Goal: Task Accomplishment & Management: Manage account settings

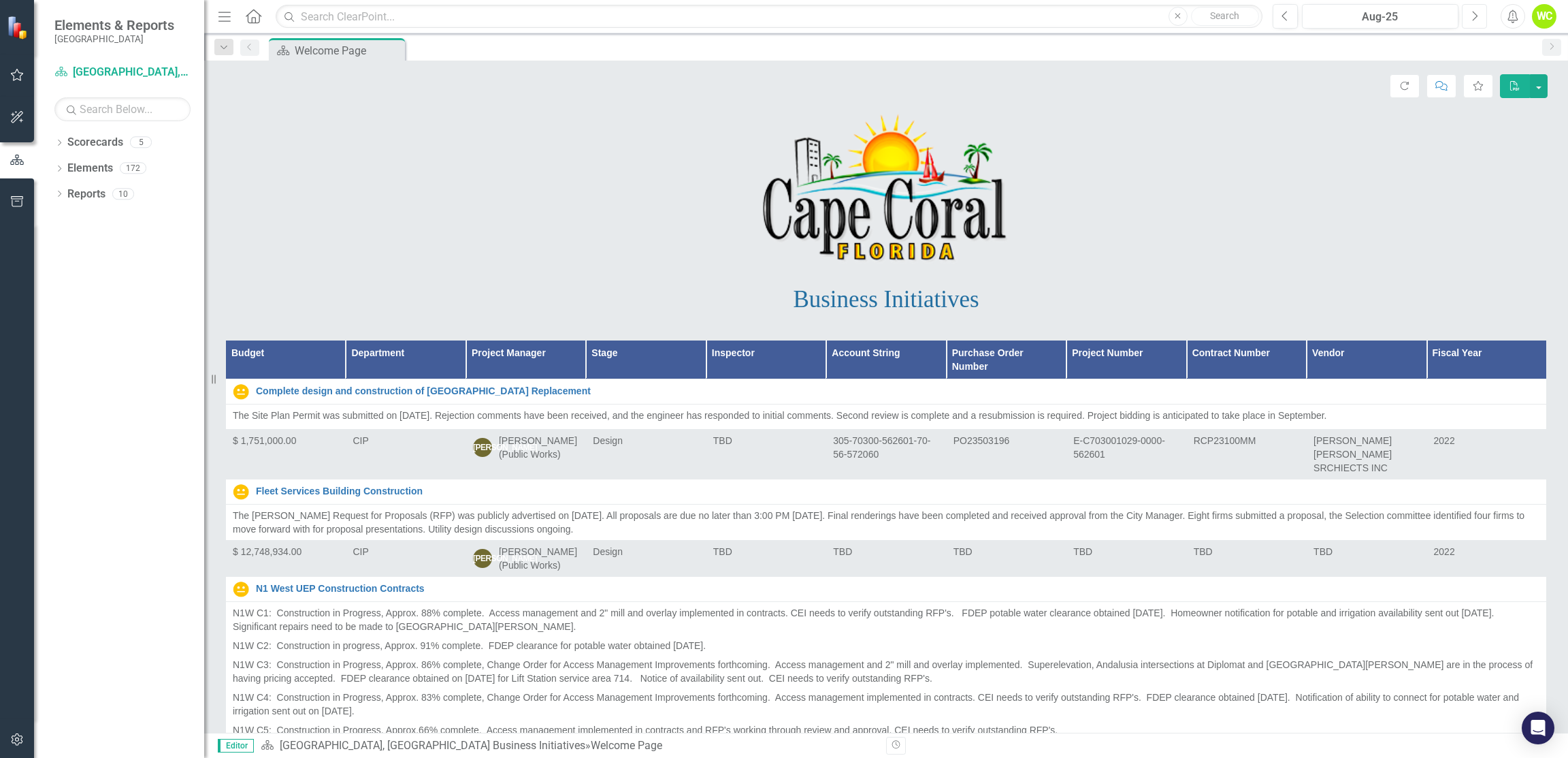
click at [1475, 18] on icon "button" at bounding box center [1476, 16] width 6 height 10
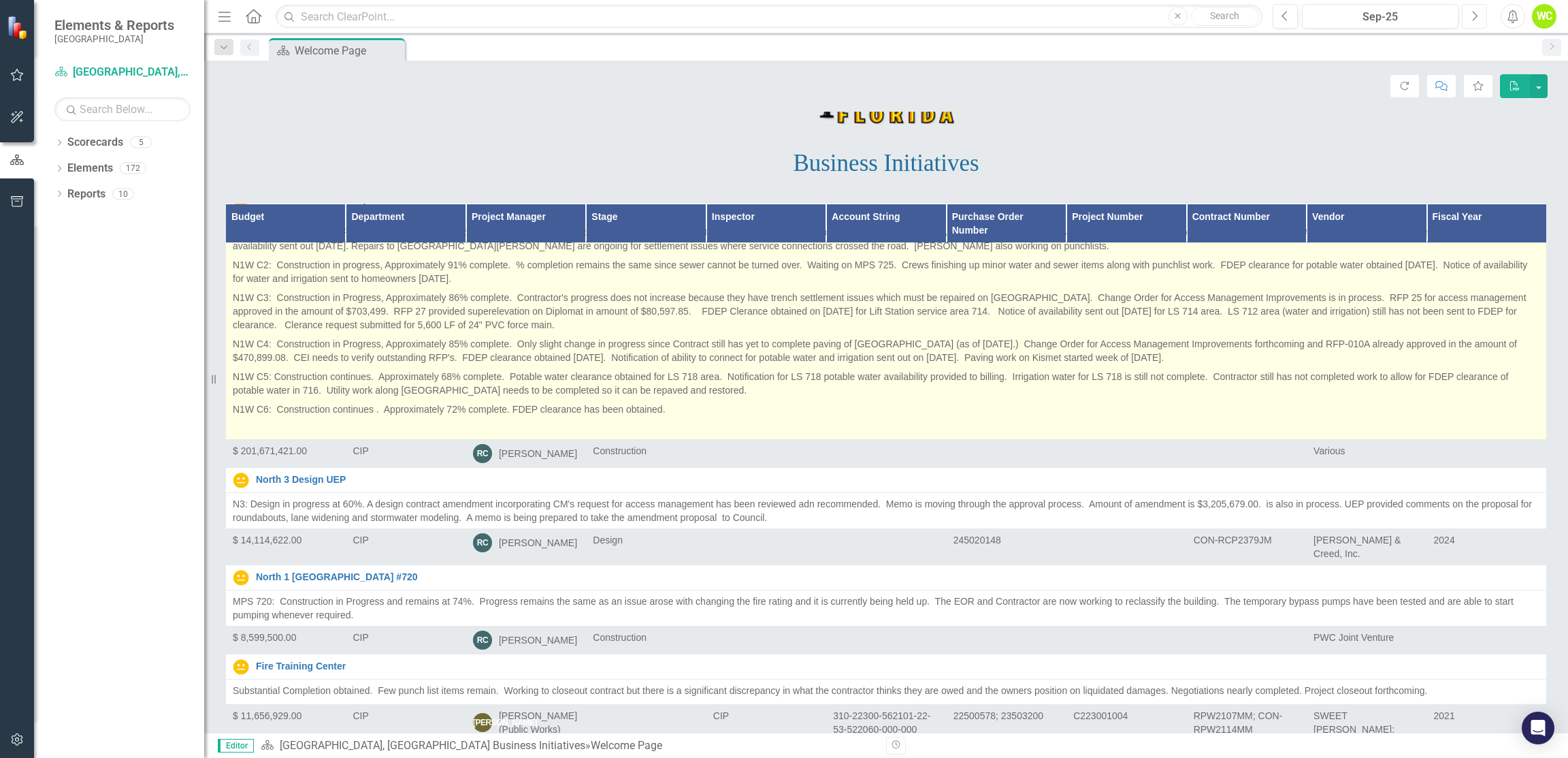
scroll to position [272, 0]
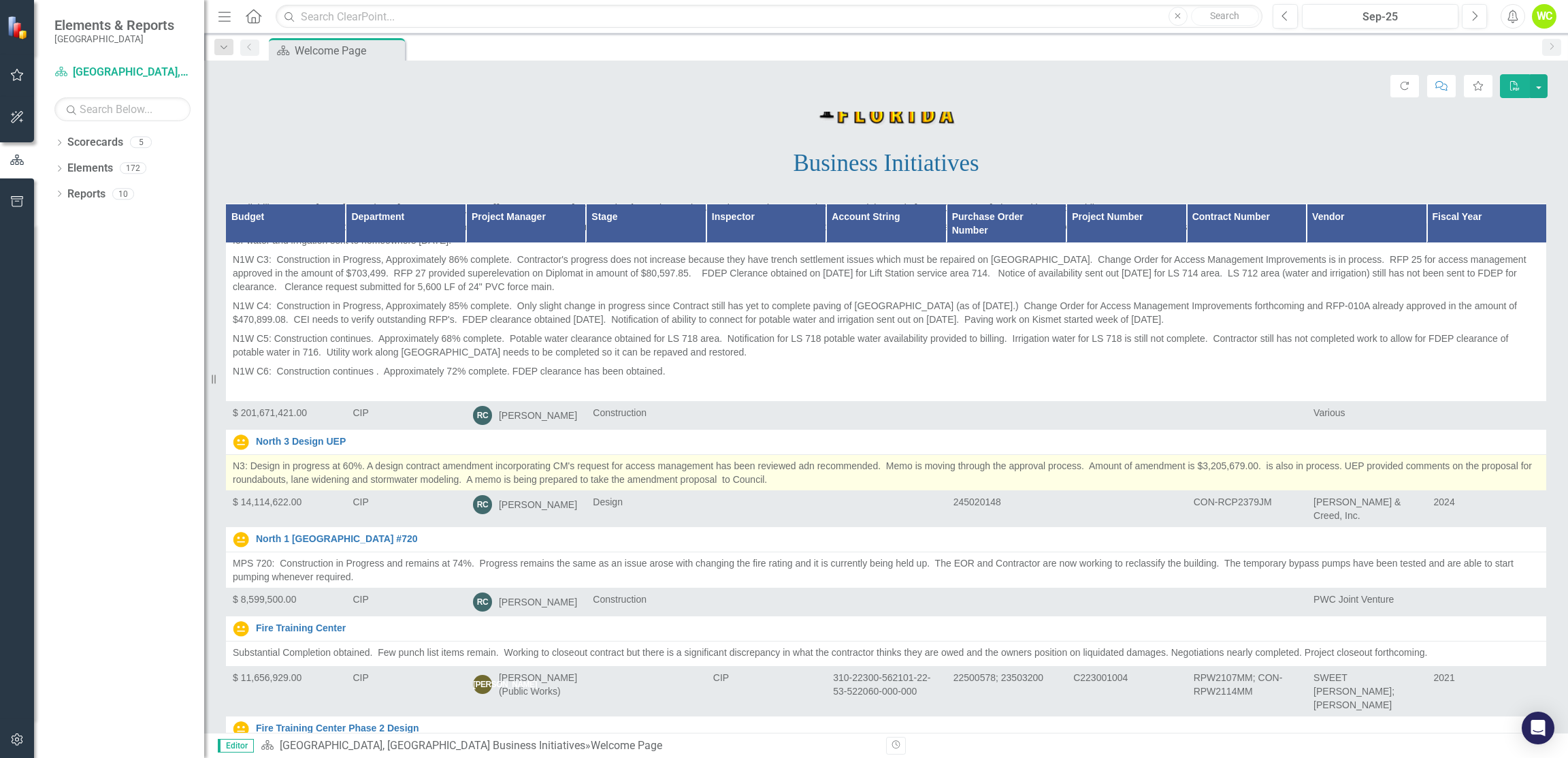
click at [795, 473] on p "N3: Design in progress at 60%. A design contract amendment incorporating CM's r…" at bounding box center [886, 472] width 1307 height 27
click at [819, 465] on p "N3: Design in progress at 60%. A design contract amendment incorporating CM's r…" at bounding box center [886, 472] width 1307 height 27
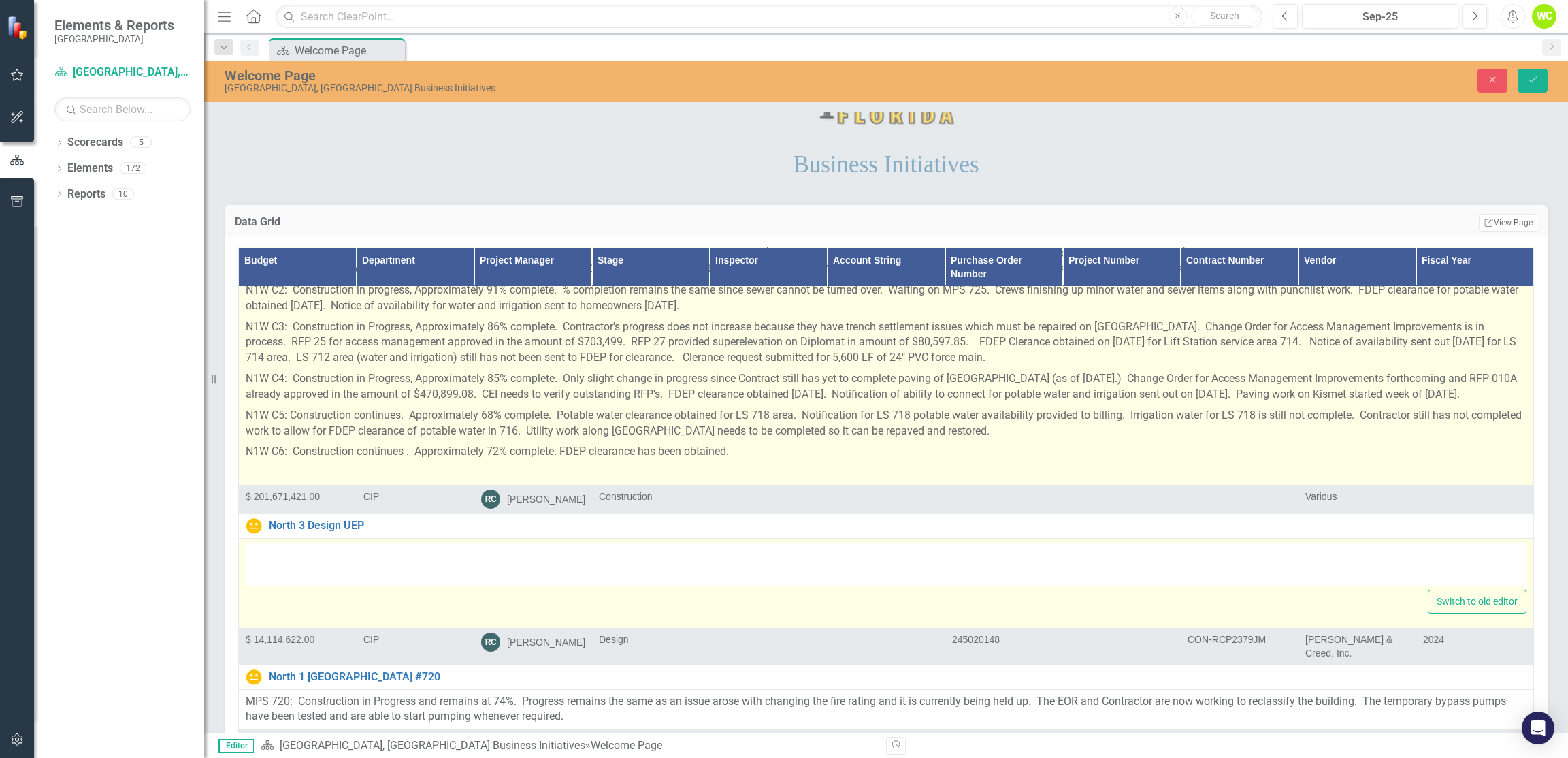
type textarea "<p>N3: Design in progress at 60%. A design contract amendment incorporating CM'…"
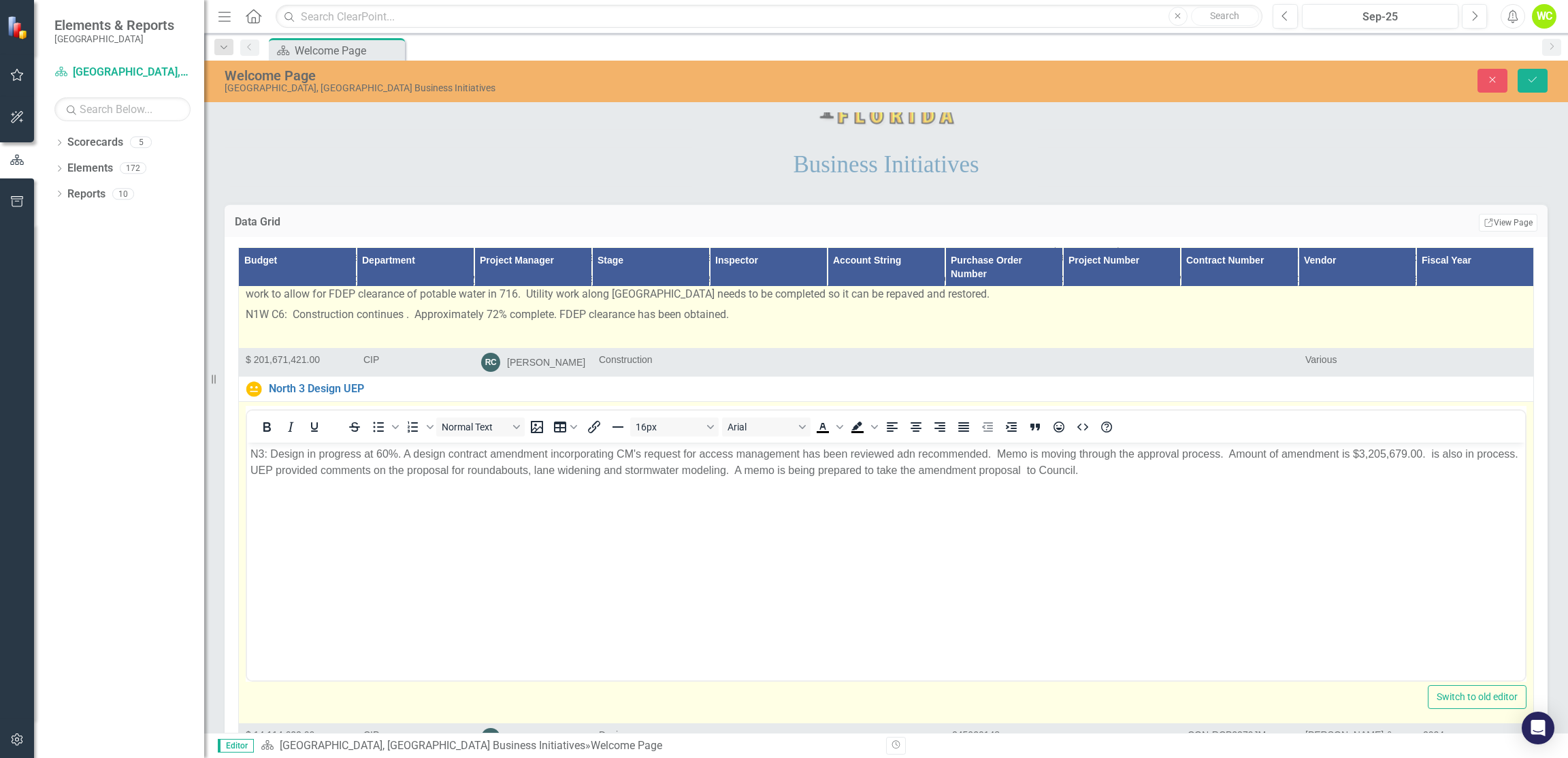
scroll to position [0, 0]
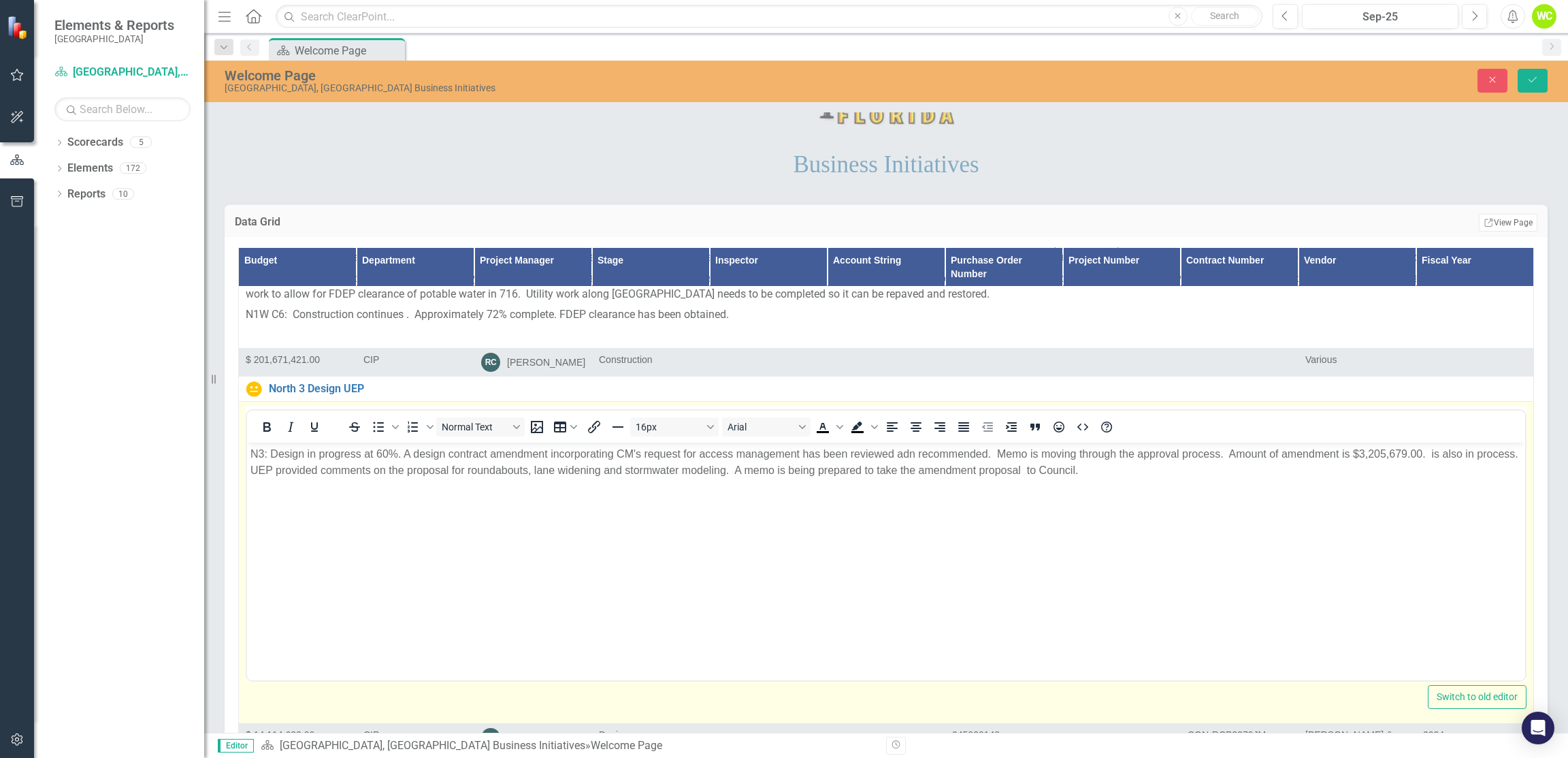
click at [902, 451] on p "N3: Design in progress at 60%. A design contract amendment incorporating CM's r…" at bounding box center [886, 462] width 1272 height 33
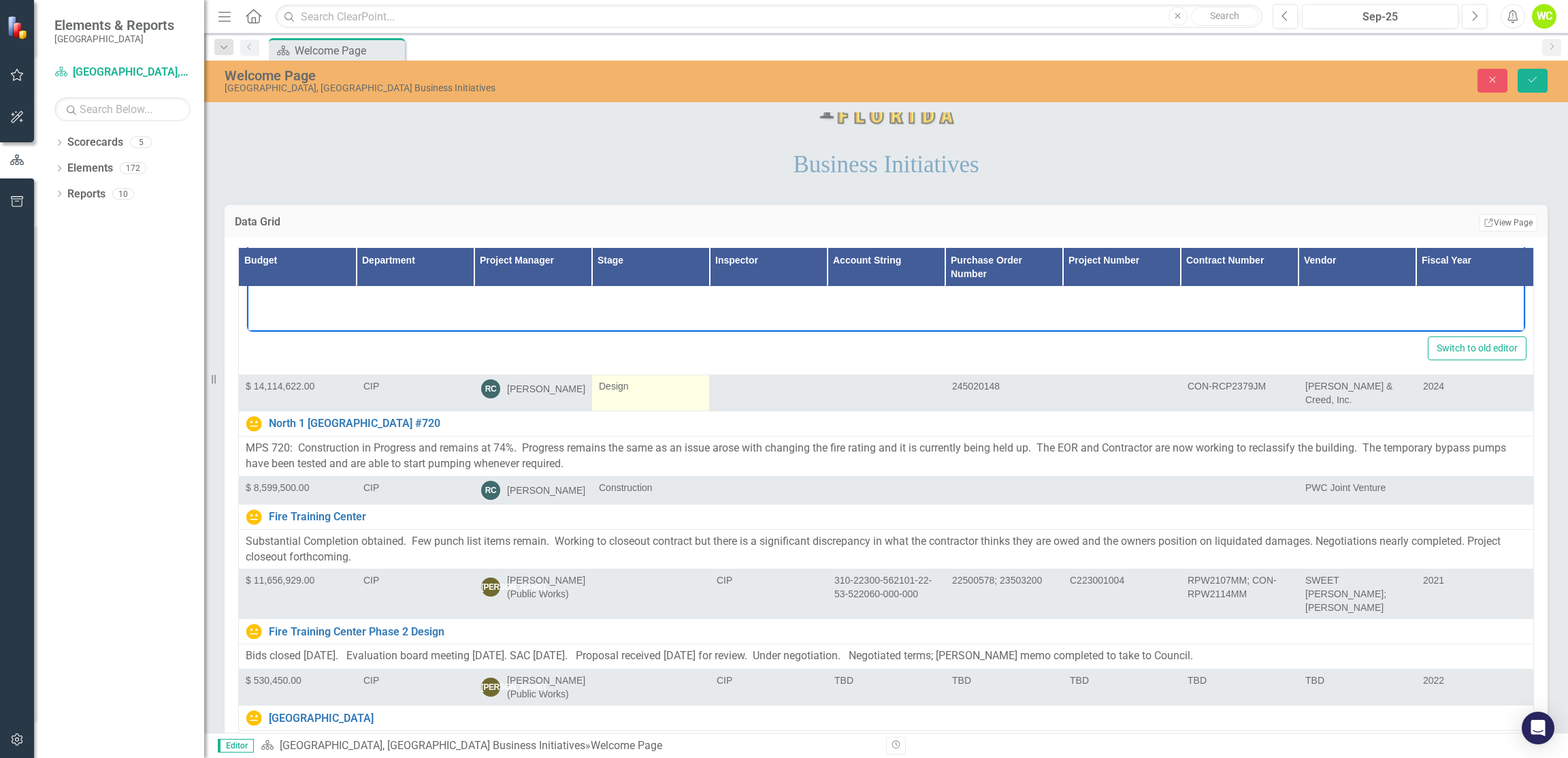
scroll to position [817, 0]
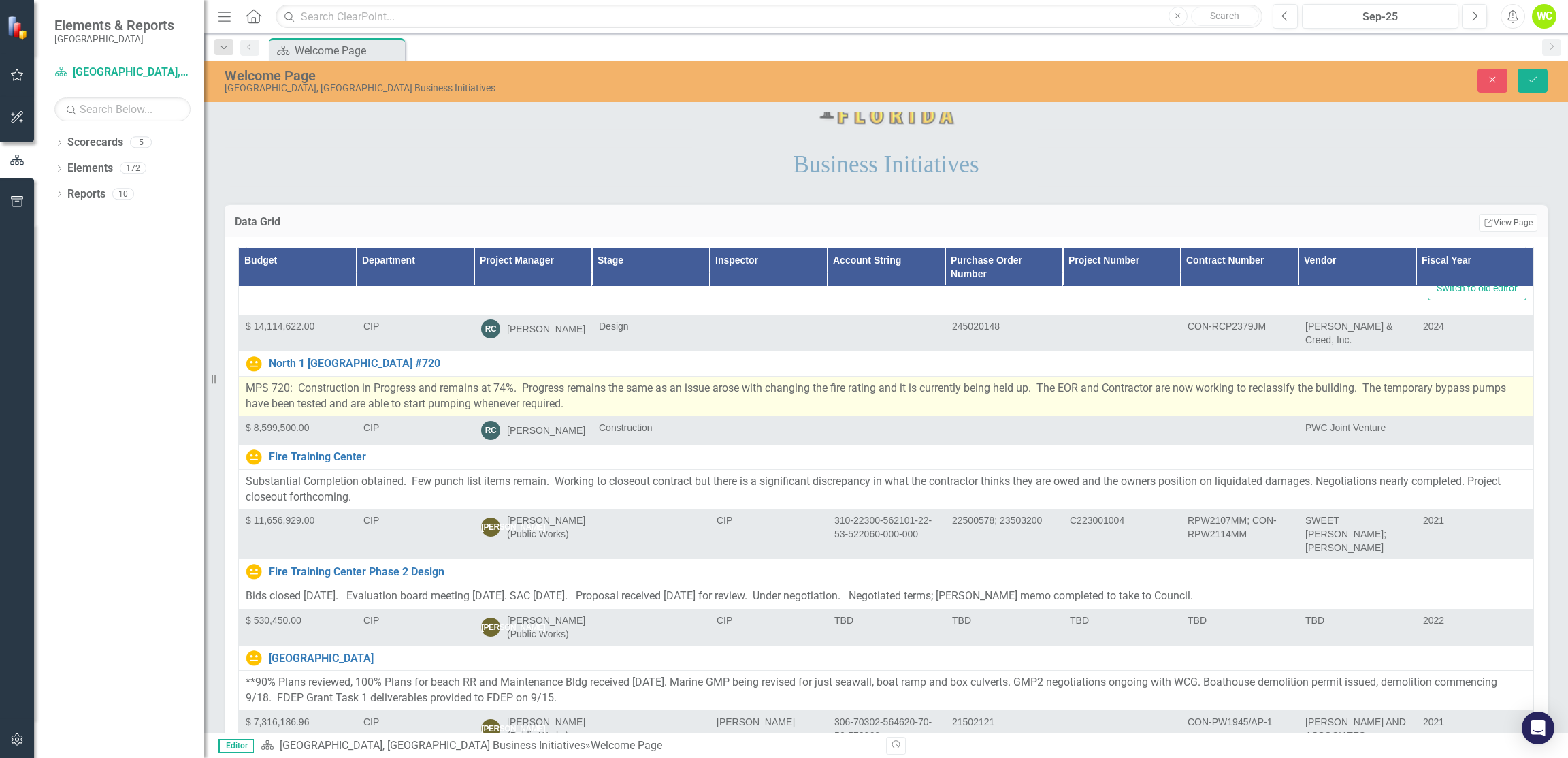
click at [781, 397] on p "MPS 720: Construction in Progress and remains at 74%. Progress remains the same…" at bounding box center [886, 396] width 1281 height 31
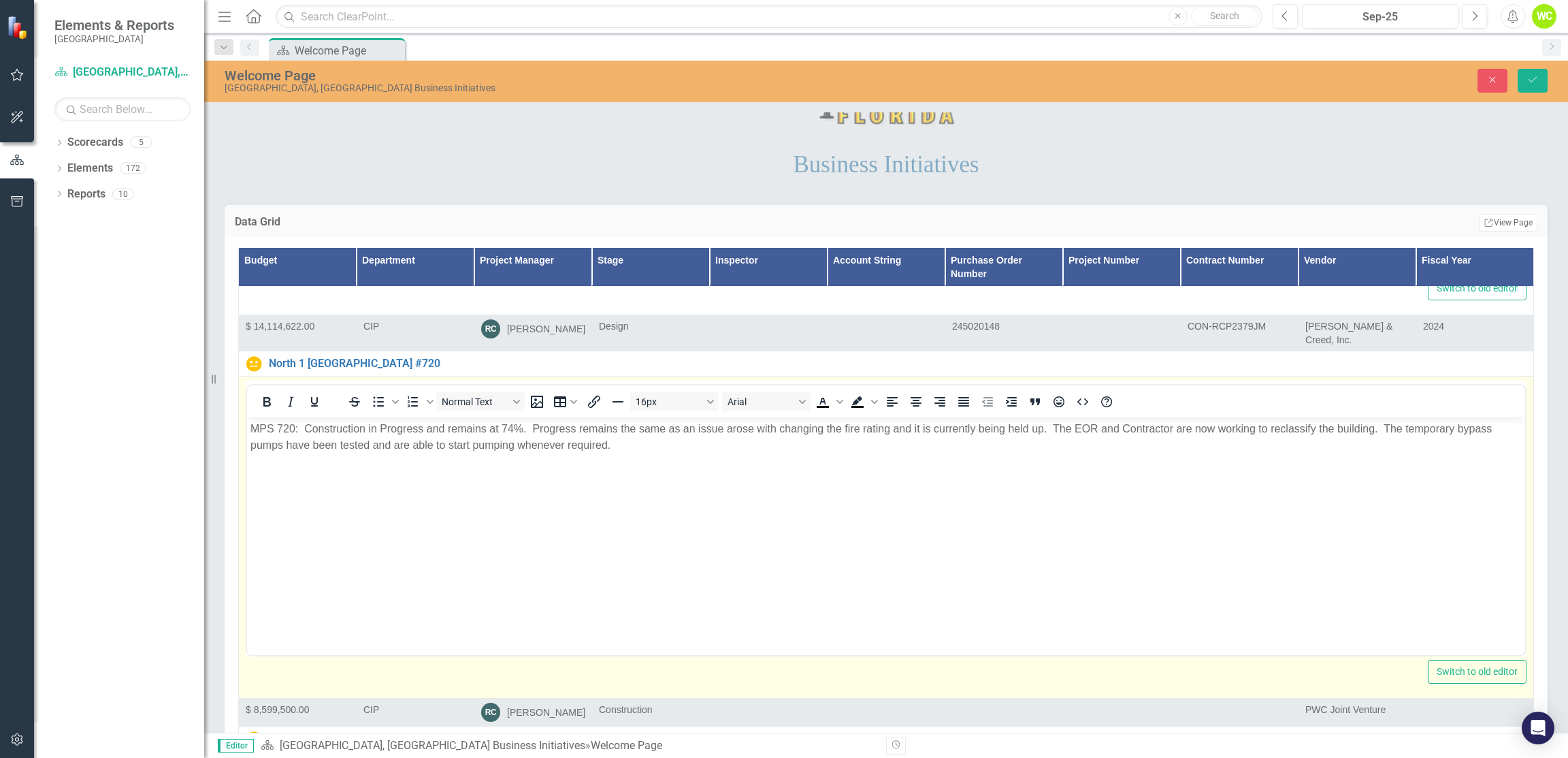
scroll to position [0, 0]
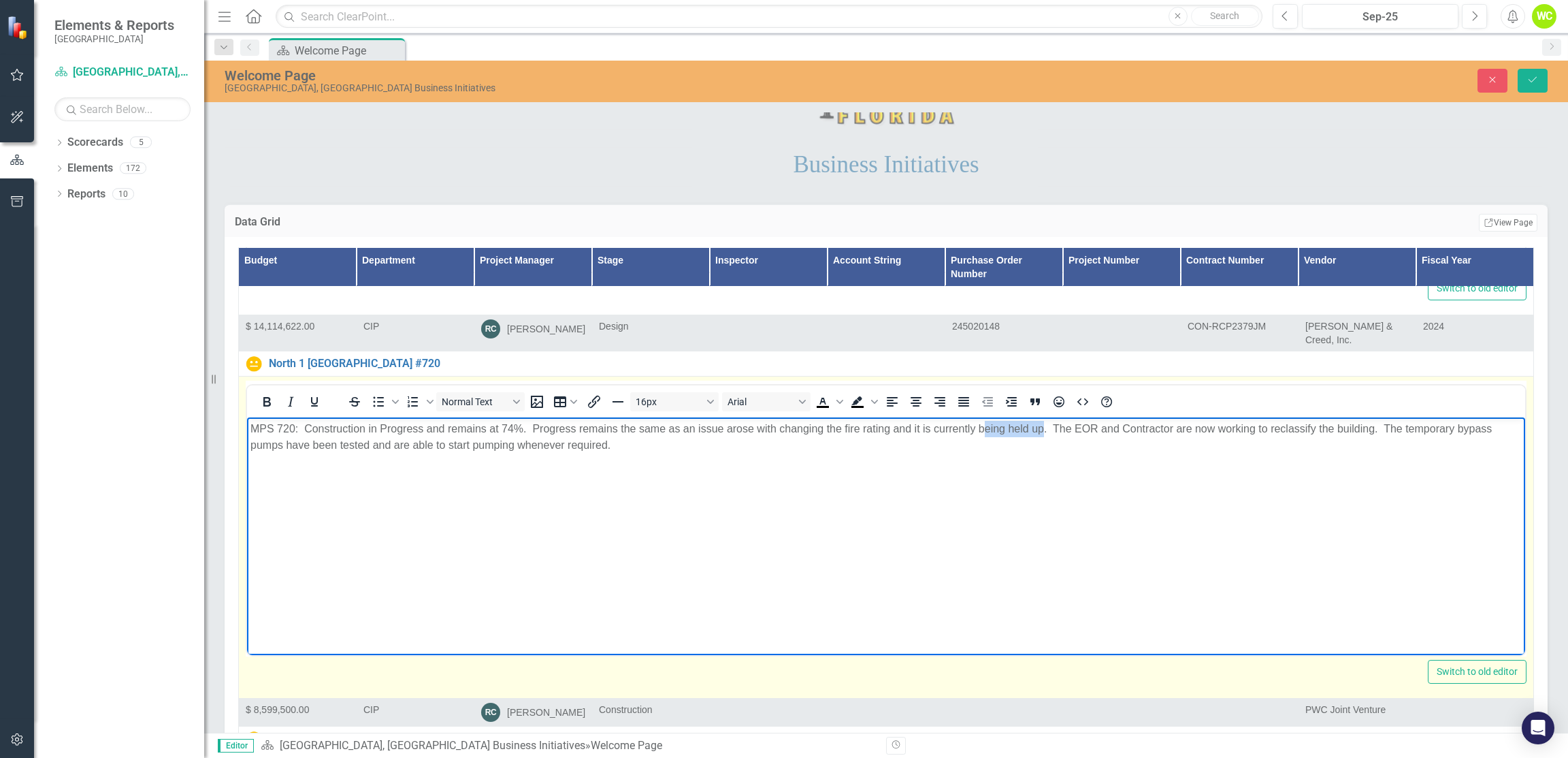
drag, startPoint x: 982, startPoint y: 428, endPoint x: 1041, endPoint y: 428, distance: 59.0
click at [1041, 428] on p "MPS 720: Construction in Progress and remains at 74%. Progress remains the same…" at bounding box center [886, 437] width 1272 height 33
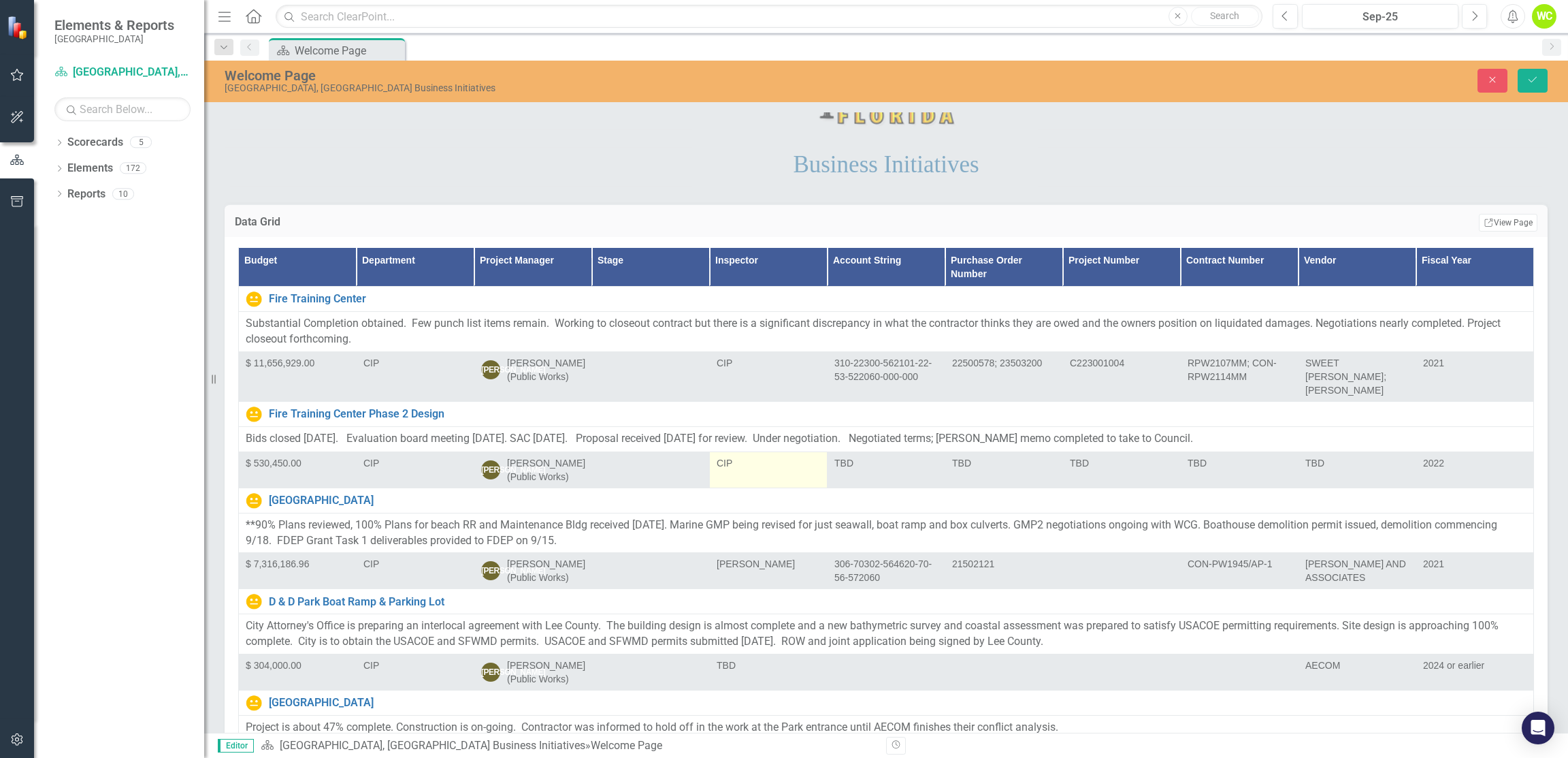
scroll to position [1225, 0]
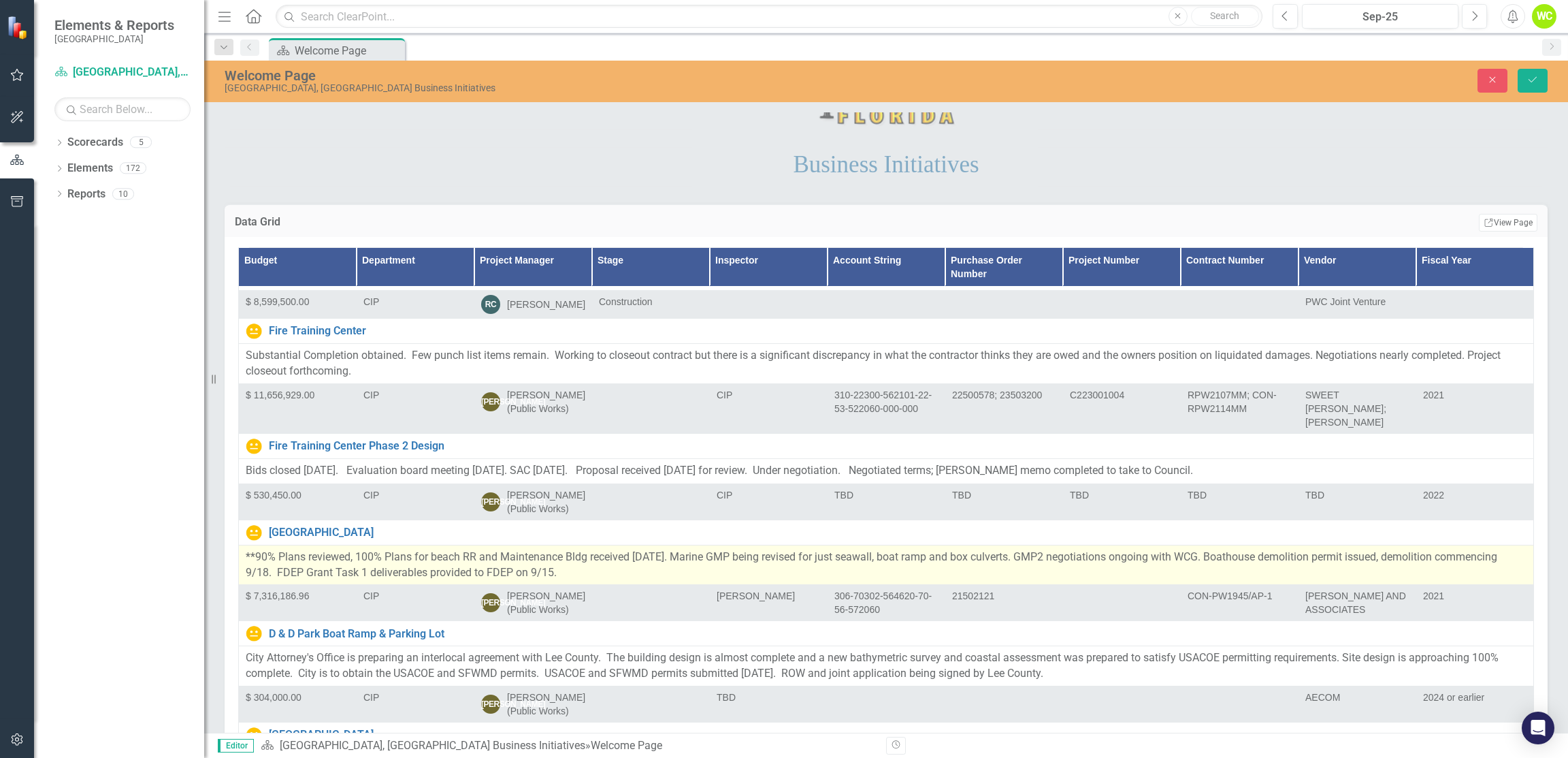
click at [831, 550] on p "**90% Plans reviewed, 100% Plans for beach RR and Maintenance Bldg received [DA…" at bounding box center [886, 565] width 1281 height 31
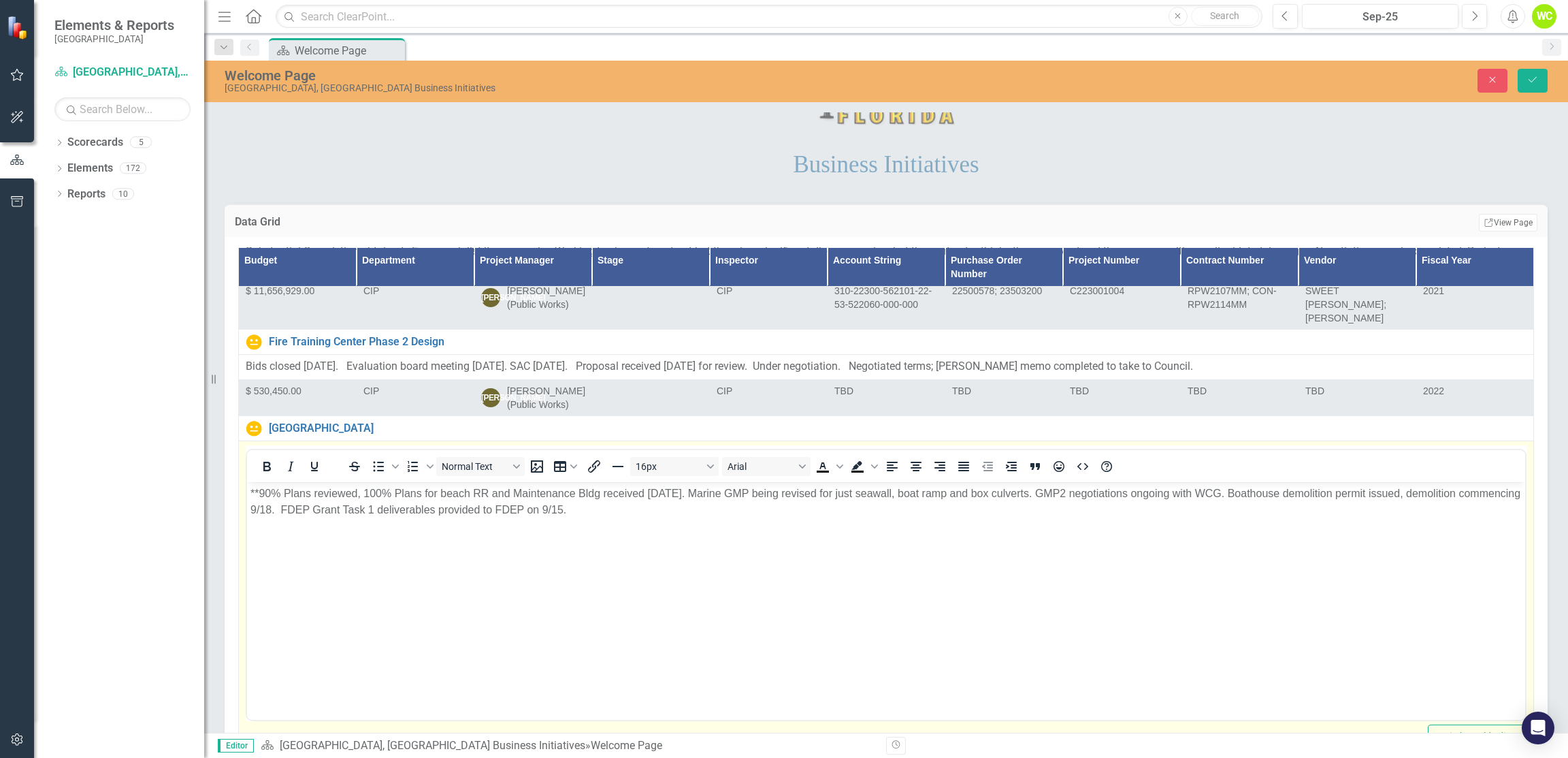
scroll to position [1362, 0]
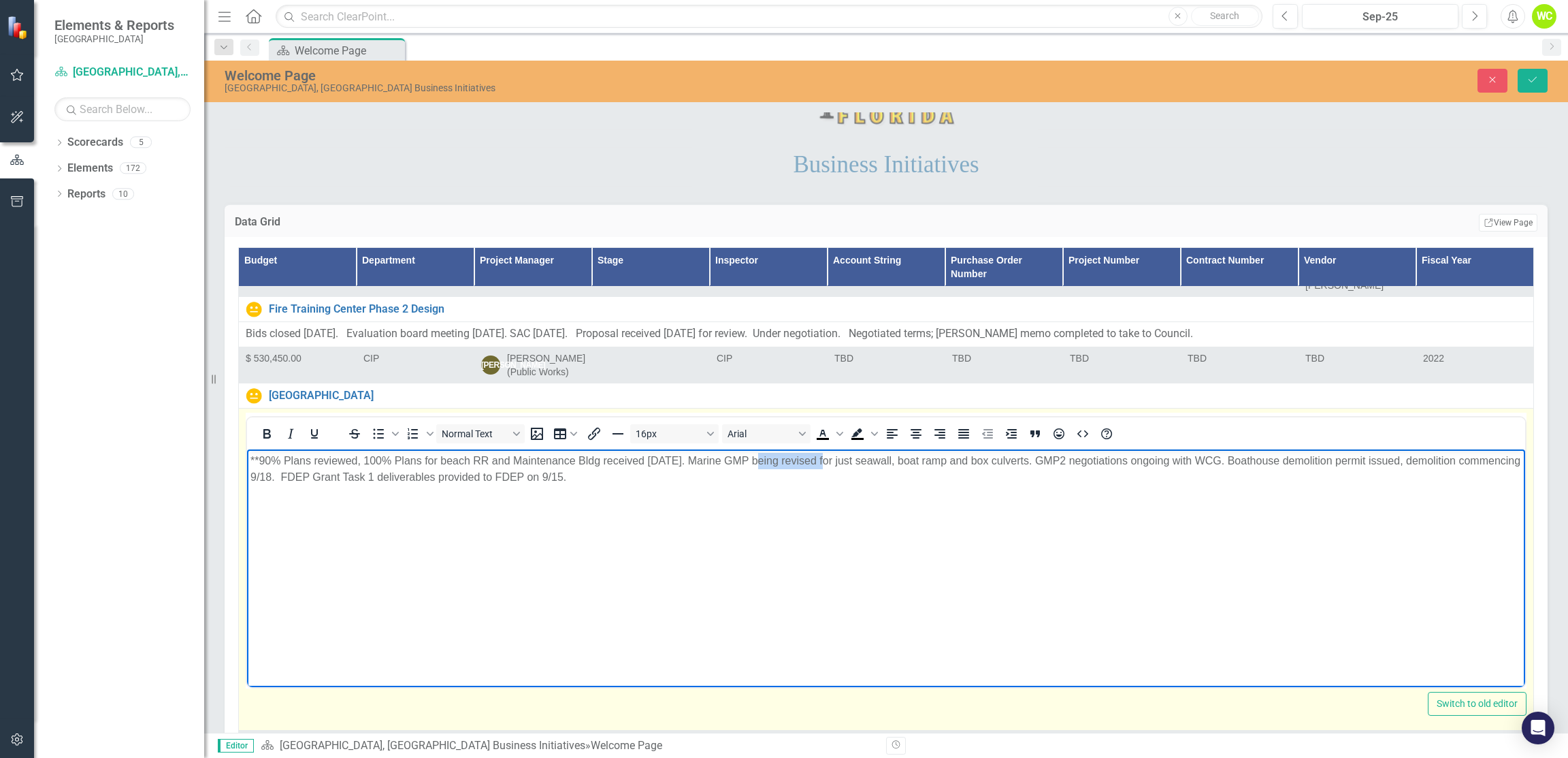
drag, startPoint x: 756, startPoint y: 460, endPoint x: 824, endPoint y: 462, distance: 68.0
click at [824, 462] on p "**90% Plans reviewed, 100% Plans for beach RR and Maintenance Bldg received [DA…" at bounding box center [886, 468] width 1272 height 33
click at [824, 455] on p "**90% Plans reviewed, 100% Plans for beach RR and Maintenance Bldg received [DA…" at bounding box center [886, 468] width 1272 height 33
click at [1007, 460] on p "**90% Plans reviewed, 100% Plans for beach RR and Maintenance Bldg received [DA…" at bounding box center [886, 468] width 1272 height 33
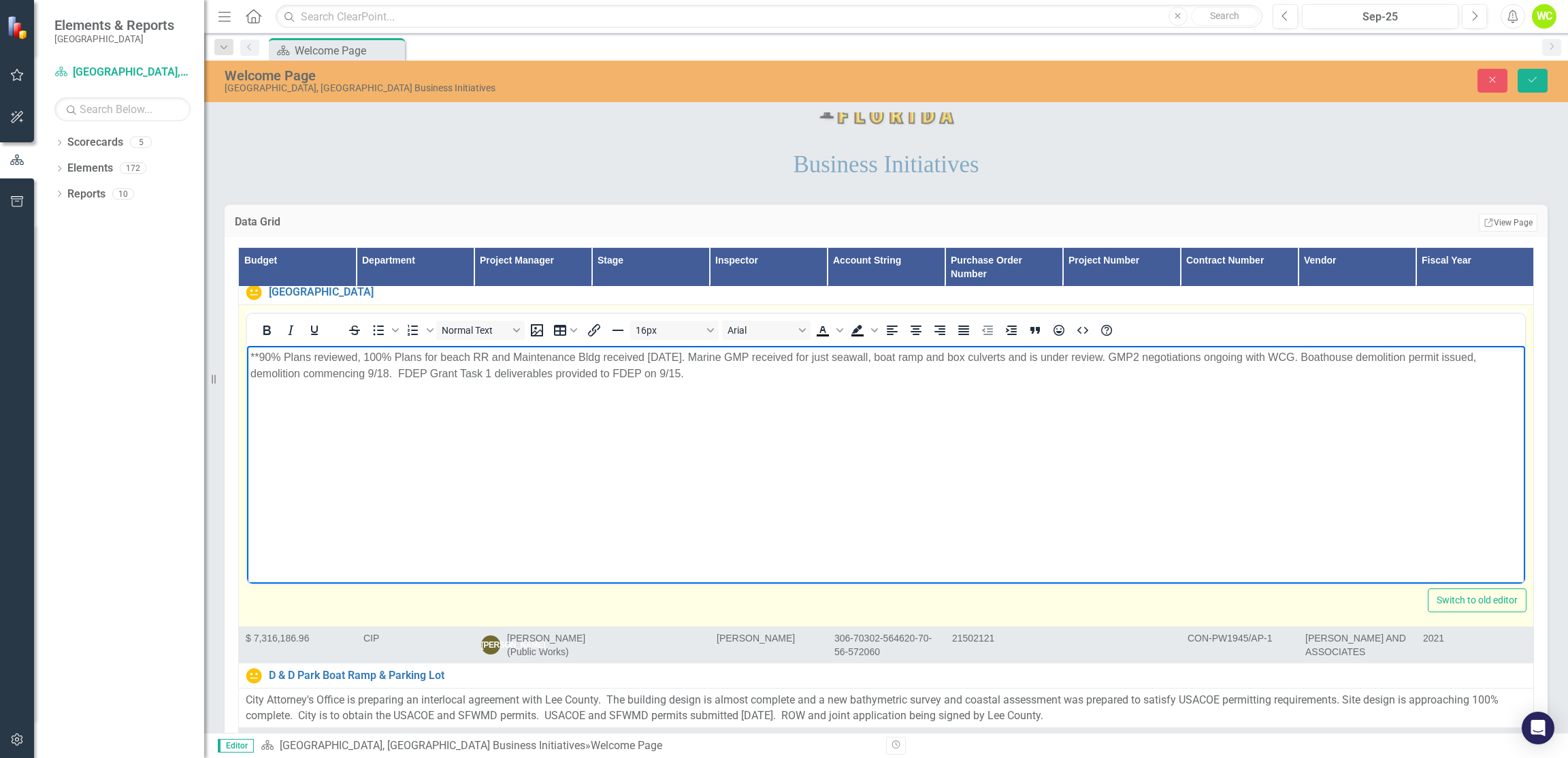
scroll to position [1497, 0]
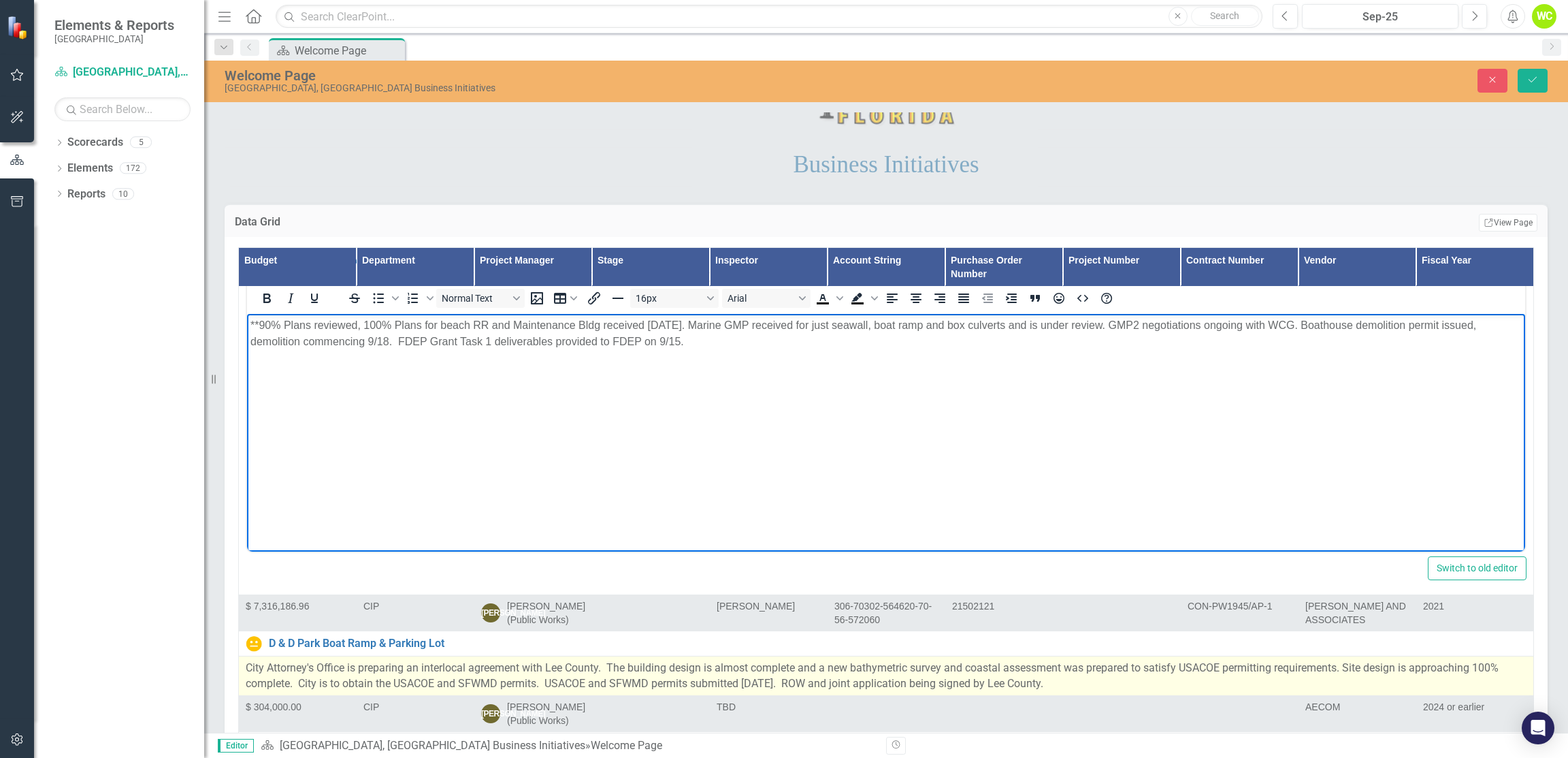
click at [903, 660] on p "City Attorney's Office is preparing an interlocal agreement with Lee County. Th…" at bounding box center [886, 676] width 1281 height 31
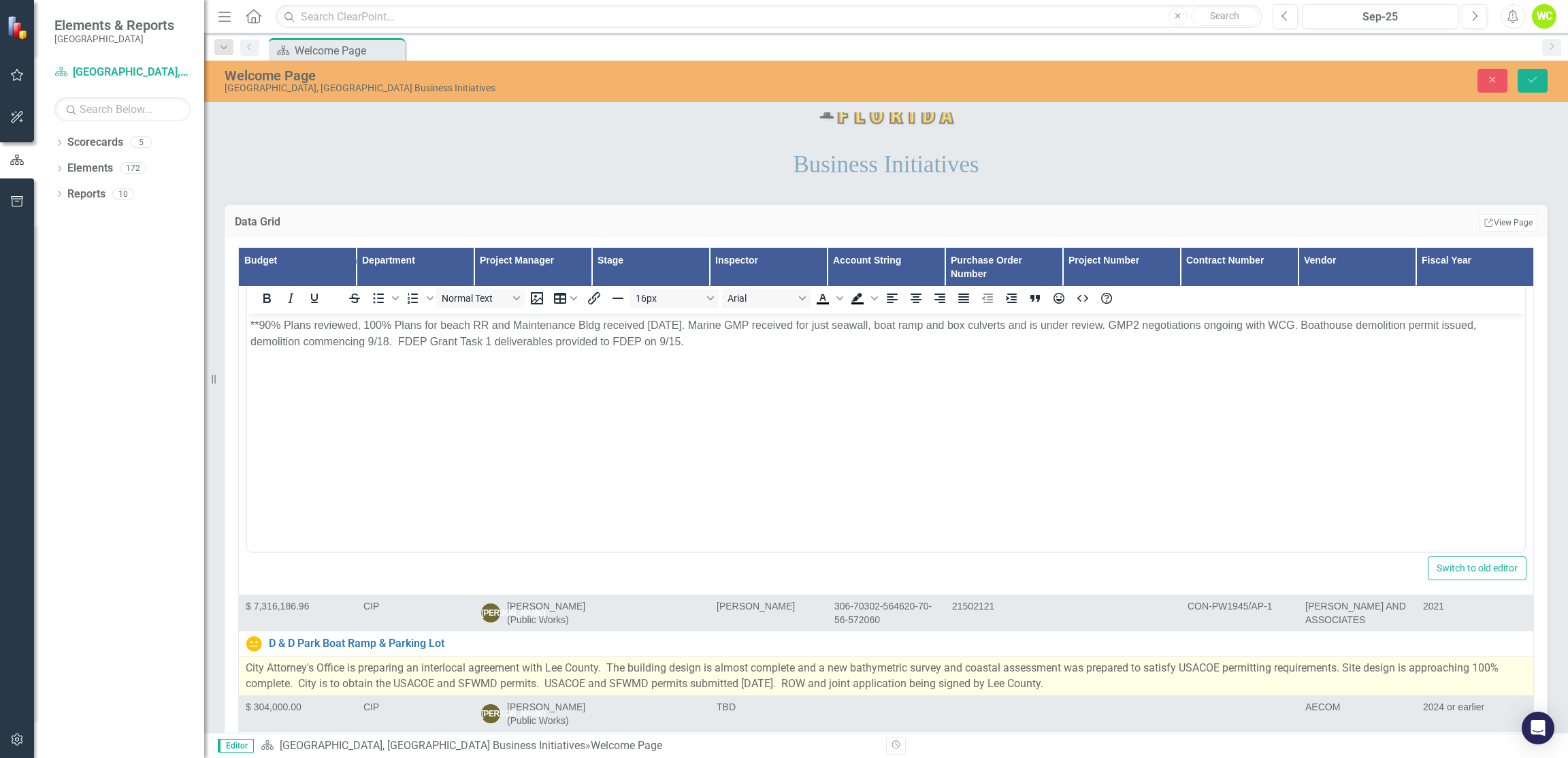
click at [741, 660] on p "City Attorney's Office is preparing an interlocal agreement with Lee County. Th…" at bounding box center [886, 676] width 1281 height 31
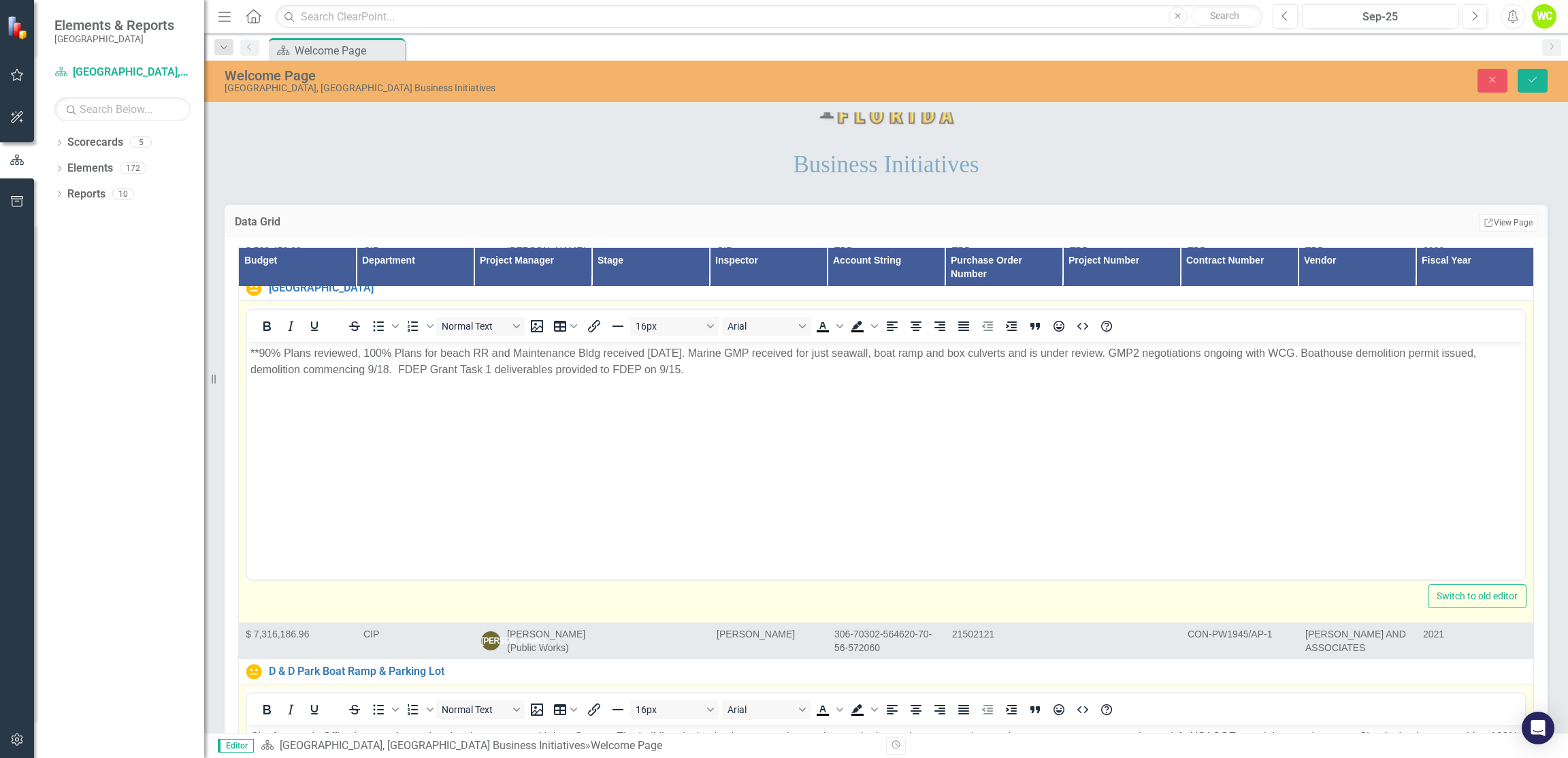
scroll to position [1362, 0]
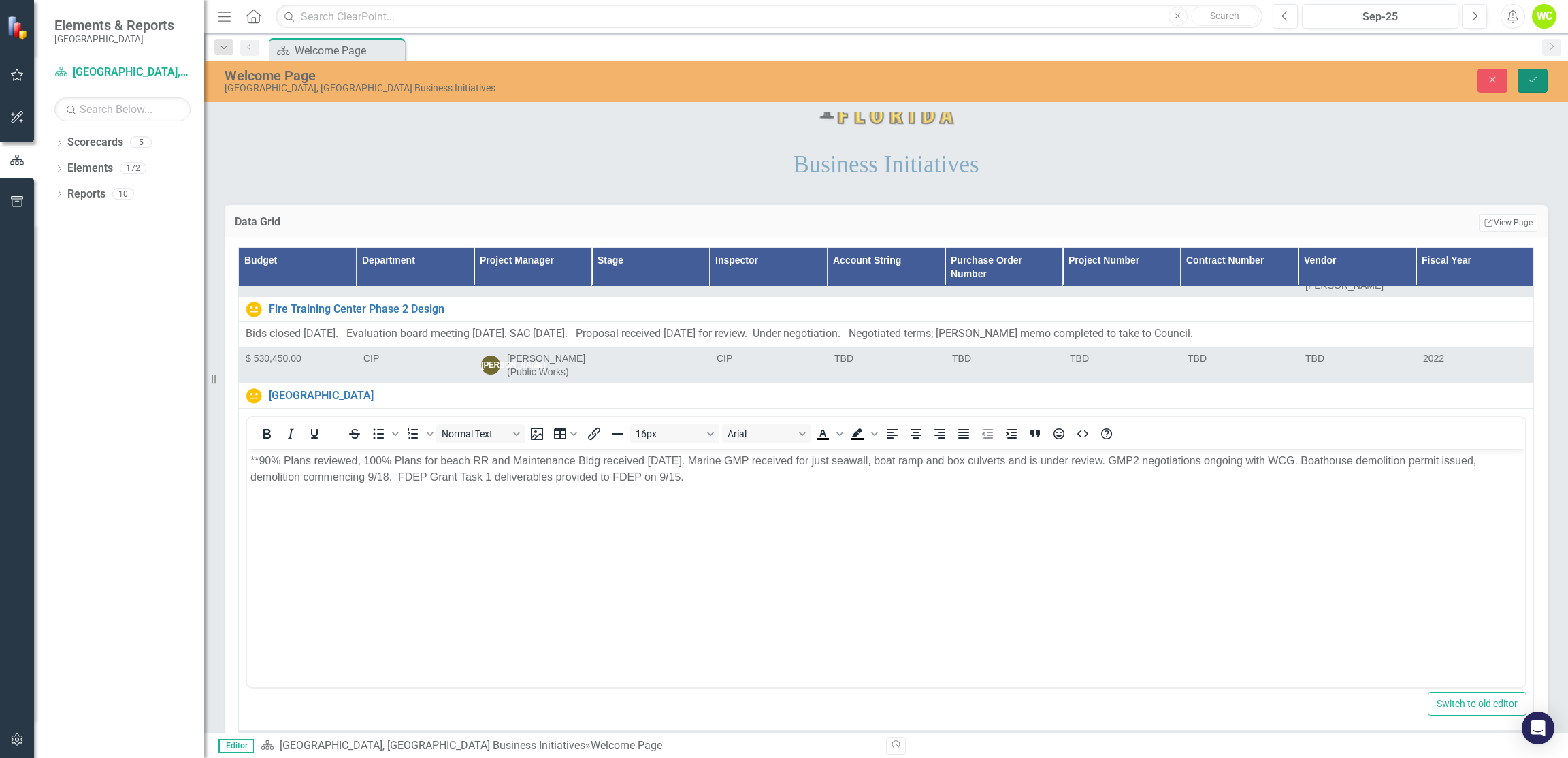
drag, startPoint x: 1531, startPoint y: 80, endPoint x: 1402, endPoint y: 179, distance: 162.6
click at [1531, 75] on icon "Save" at bounding box center [1533, 80] width 12 height 10
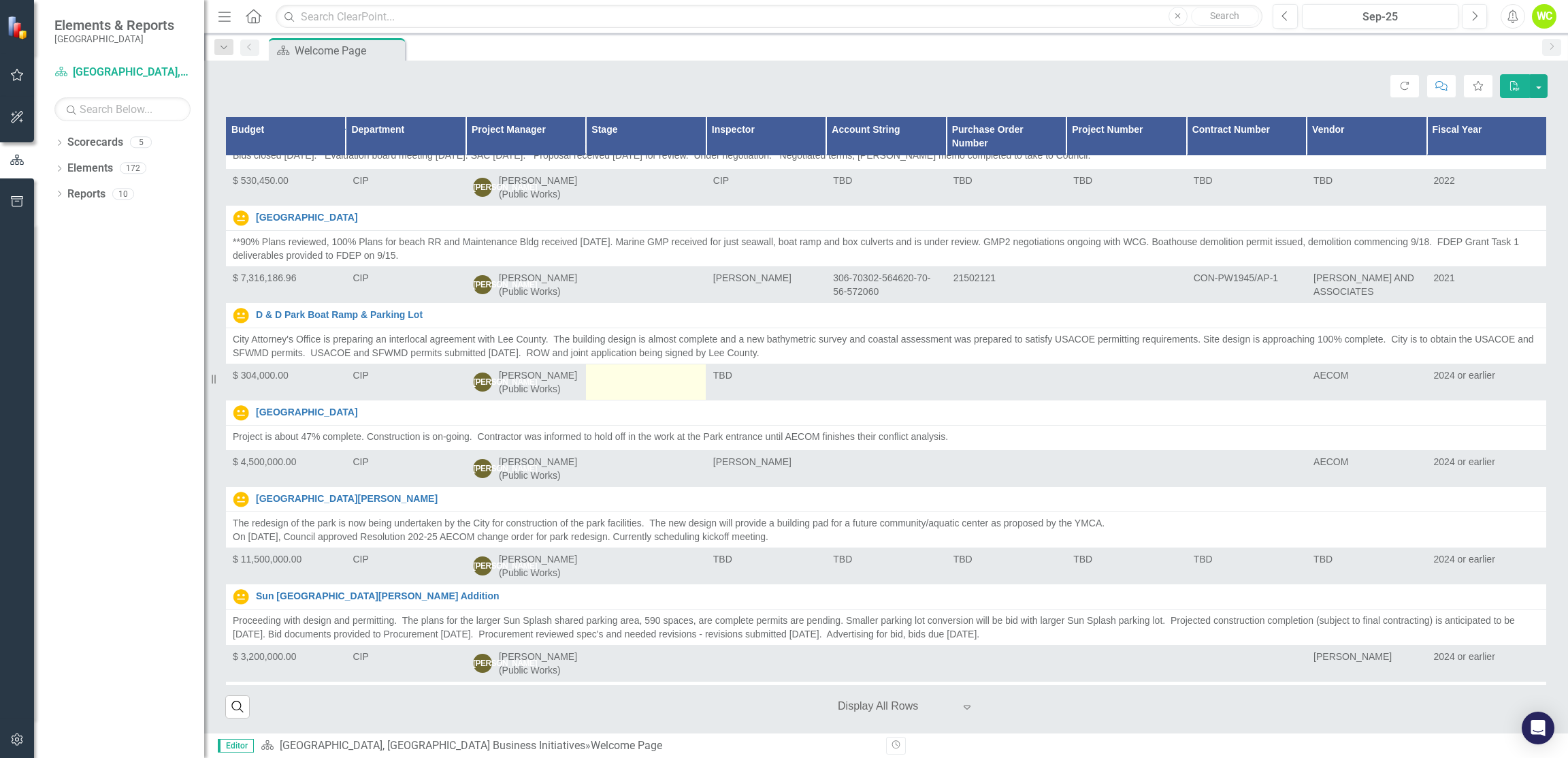
scroll to position [817, 0]
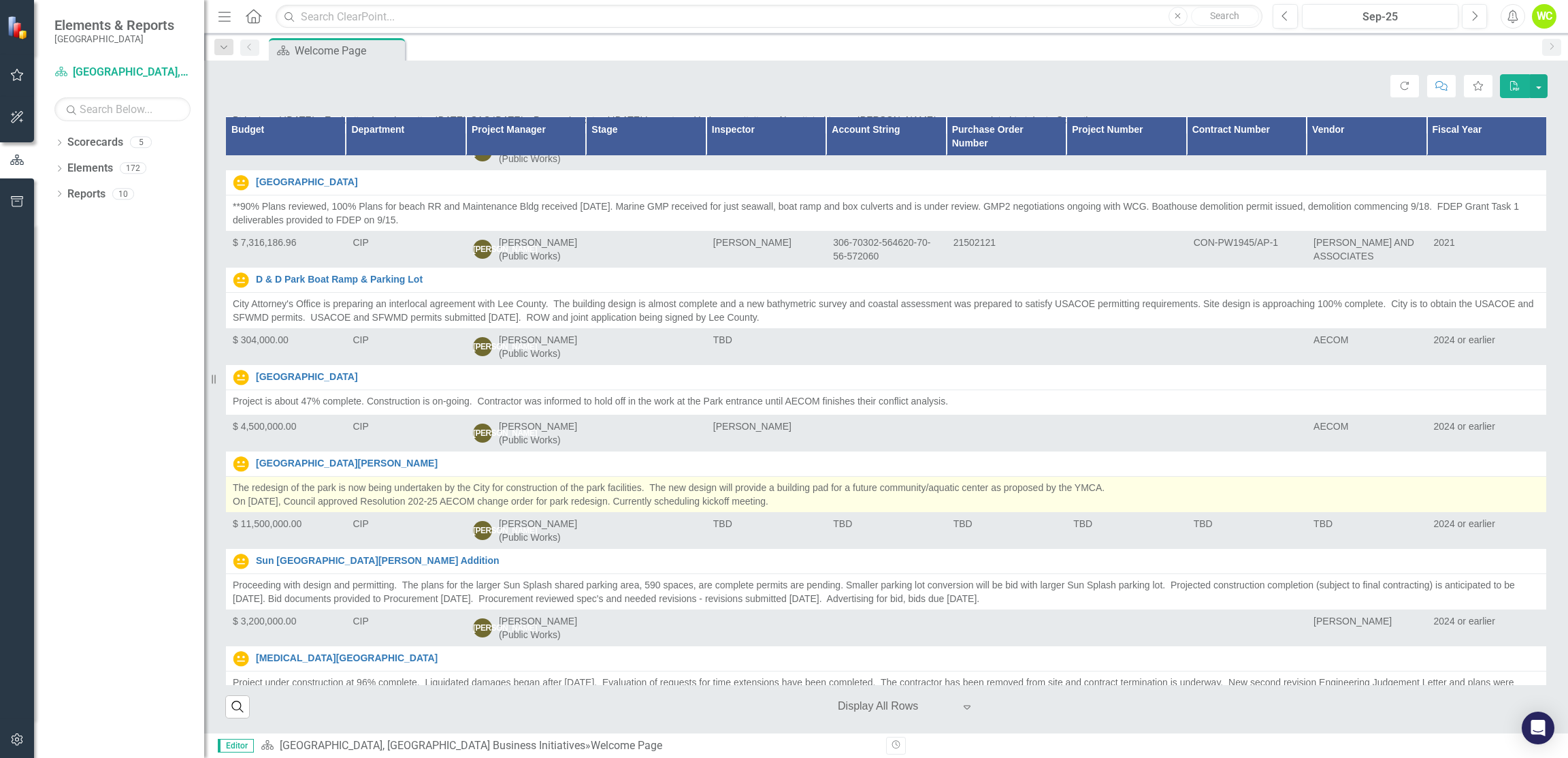
click at [799, 480] on p "The redesign of the park is now being undertaken by the City for construction o…" at bounding box center [886, 494] width 1307 height 27
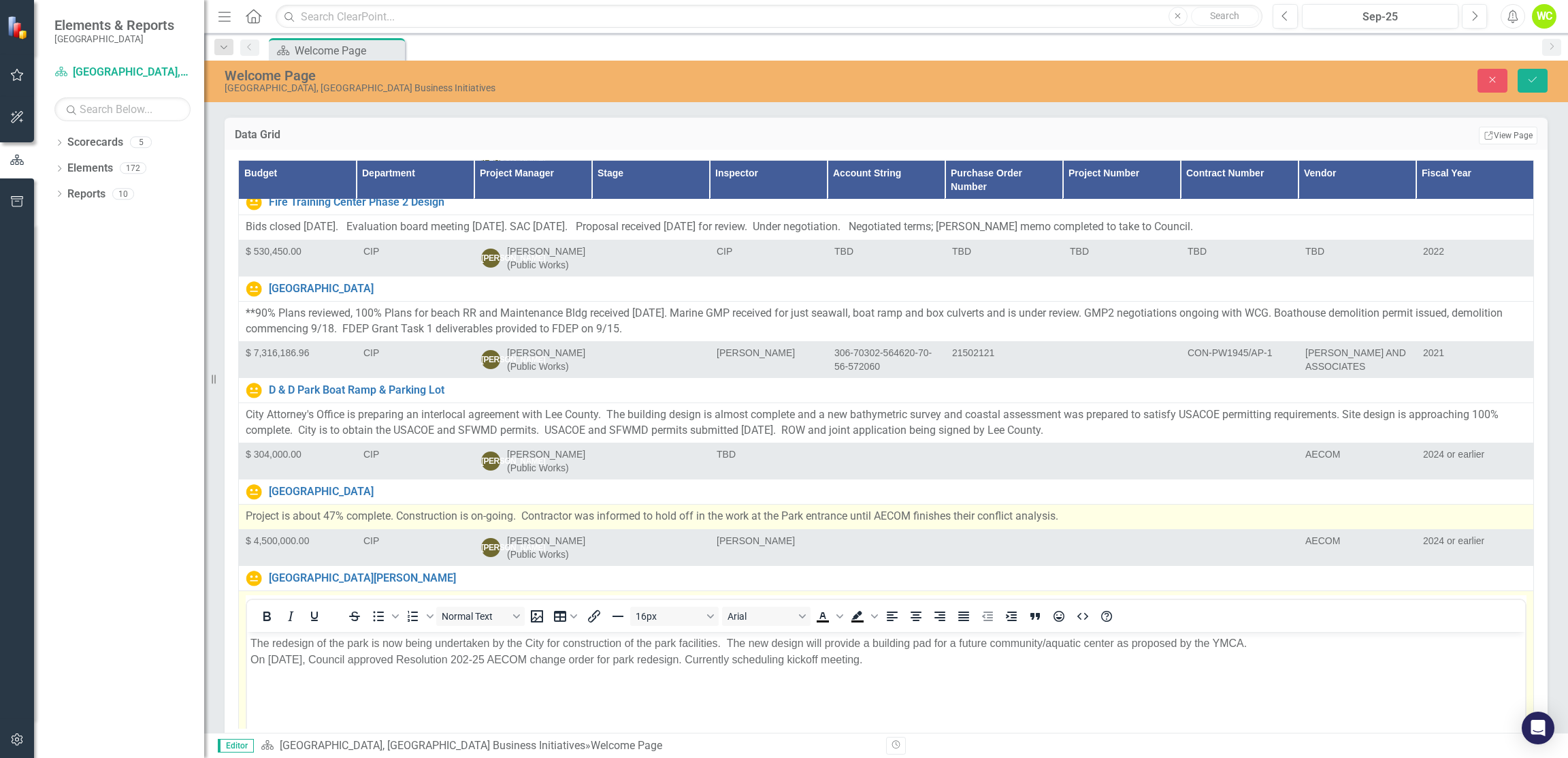
scroll to position [0, 0]
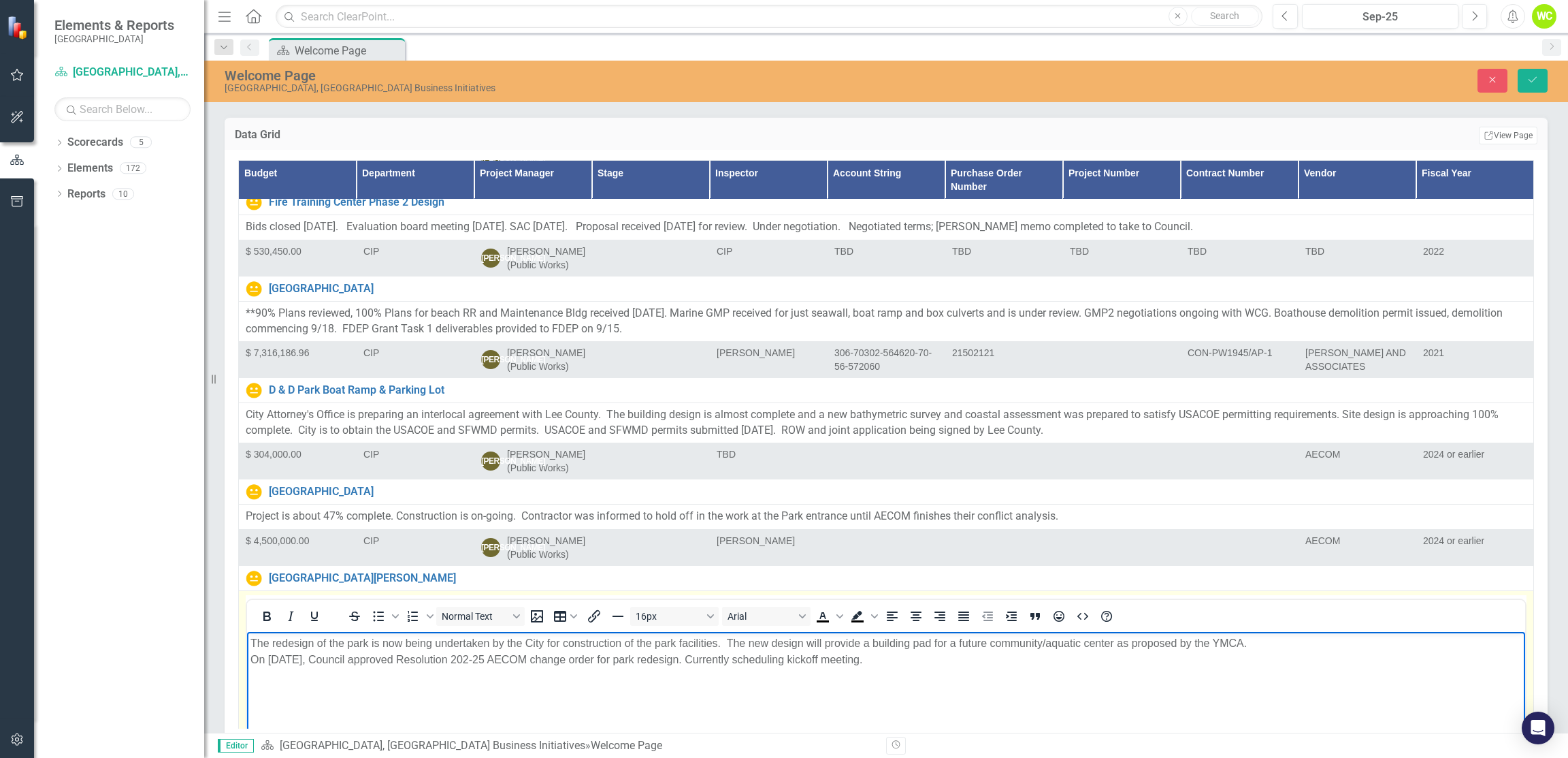
drag, startPoint x: 860, startPoint y: 658, endPoint x: 696, endPoint y: 674, distance: 164.8
click at [696, 674] on body "The redesign of the park is now being undertaken by the City for construction o…" at bounding box center [886, 733] width 1278 height 204
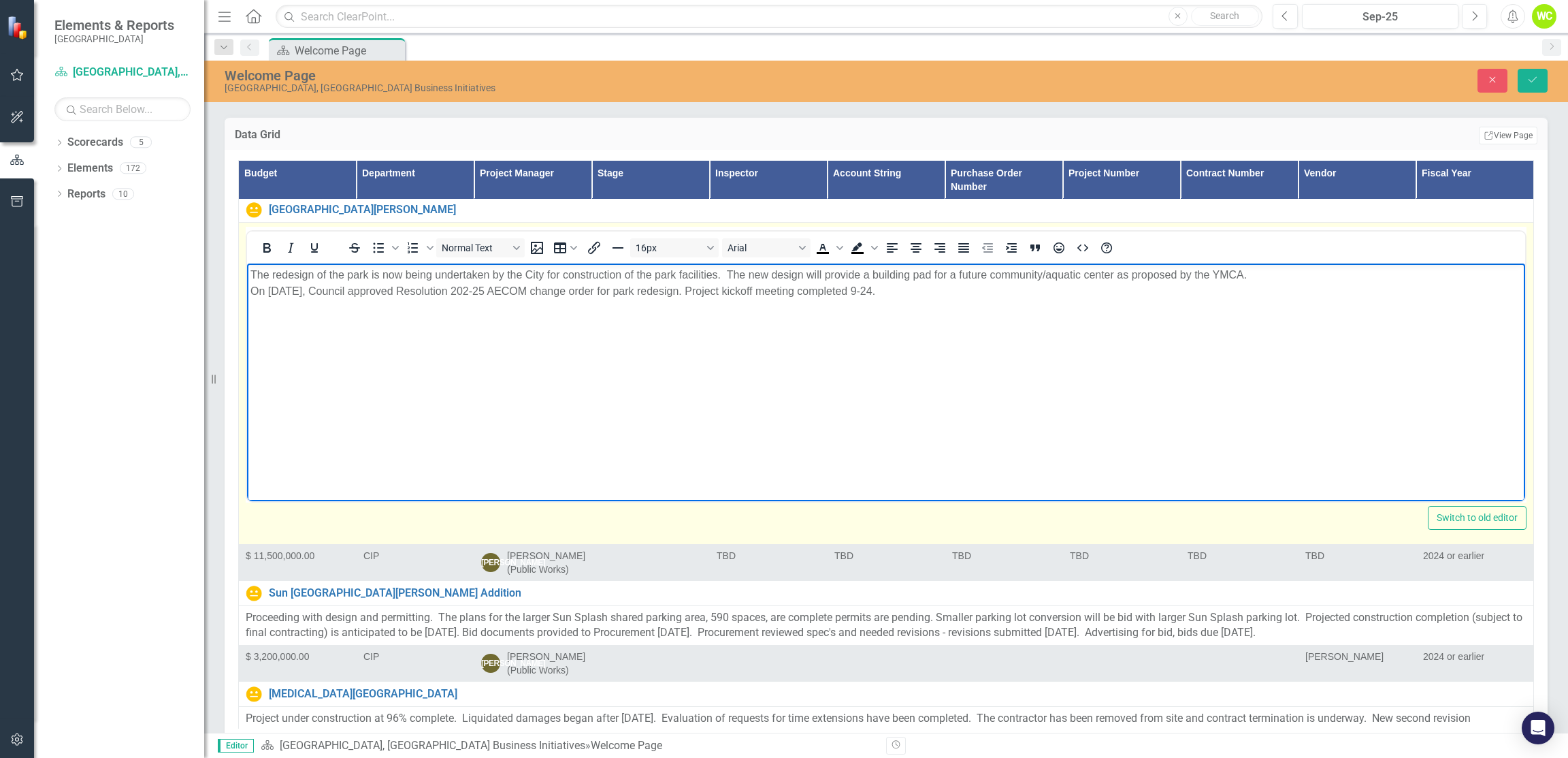
scroll to position [1225, 0]
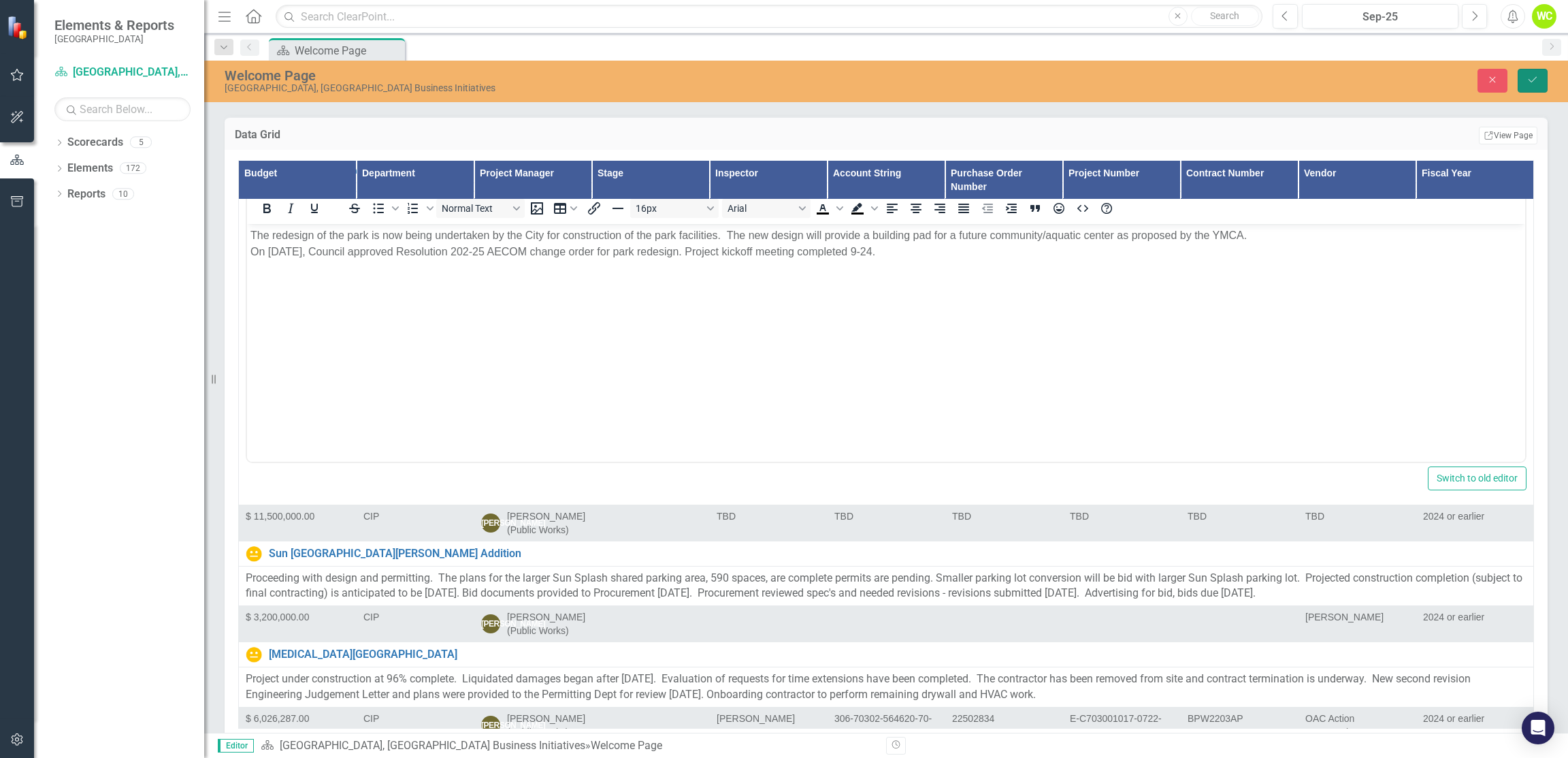
click at [1531, 87] on button "Save" at bounding box center [1533, 80] width 30 height 24
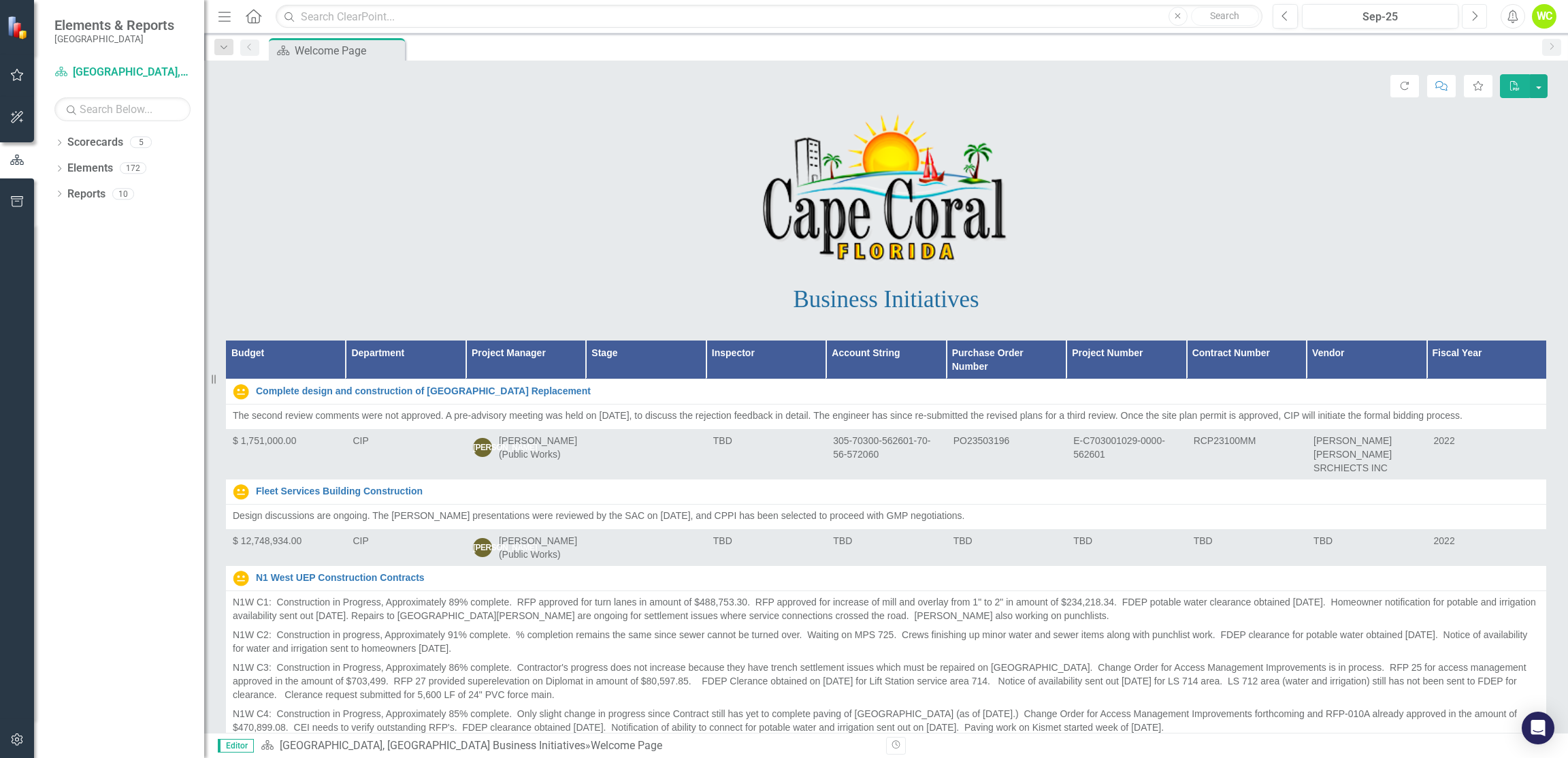
click at [1471, 19] on icon "Next" at bounding box center [1475, 17] width 8 height 12
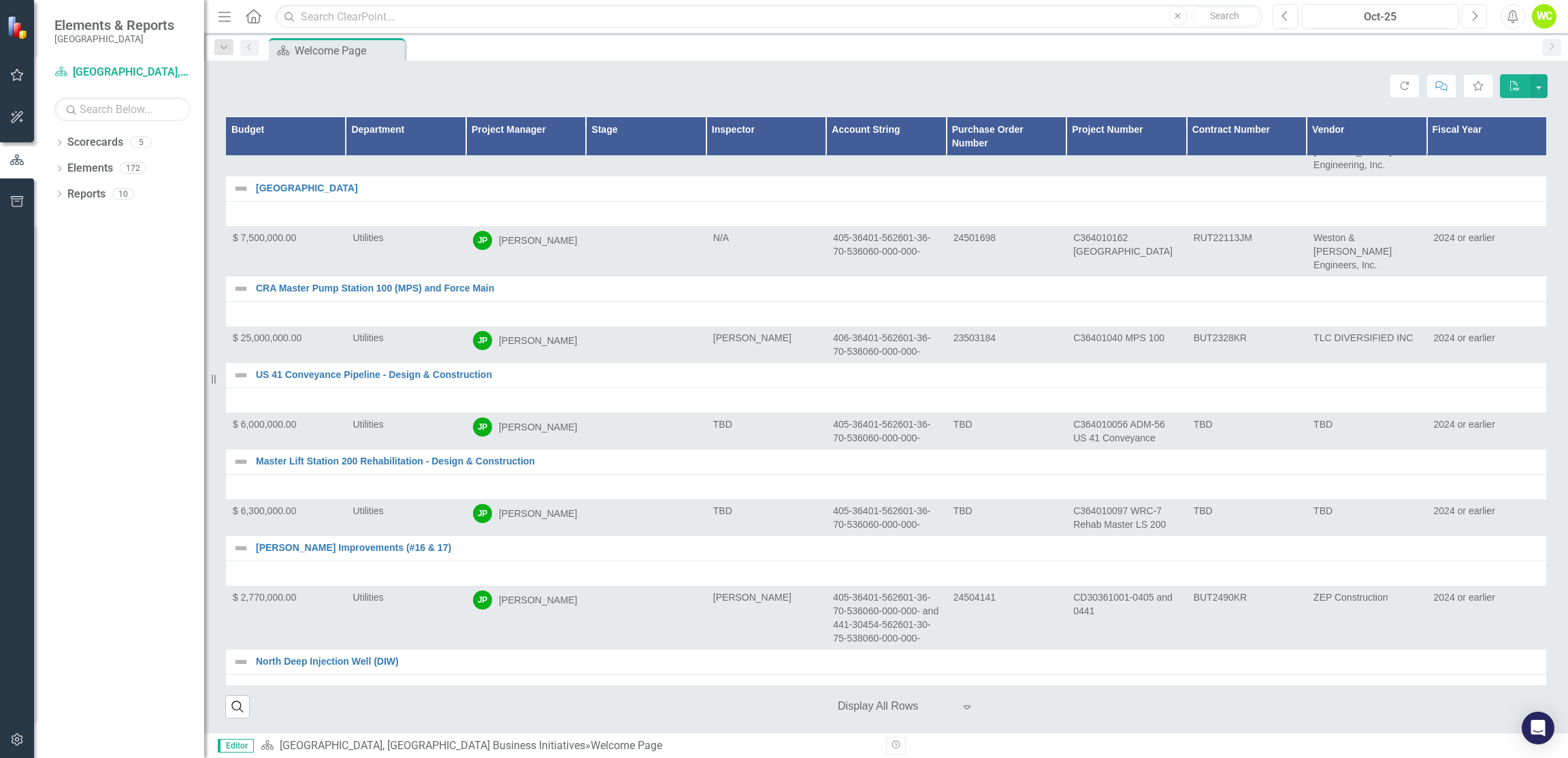
scroll to position [6809, 0]
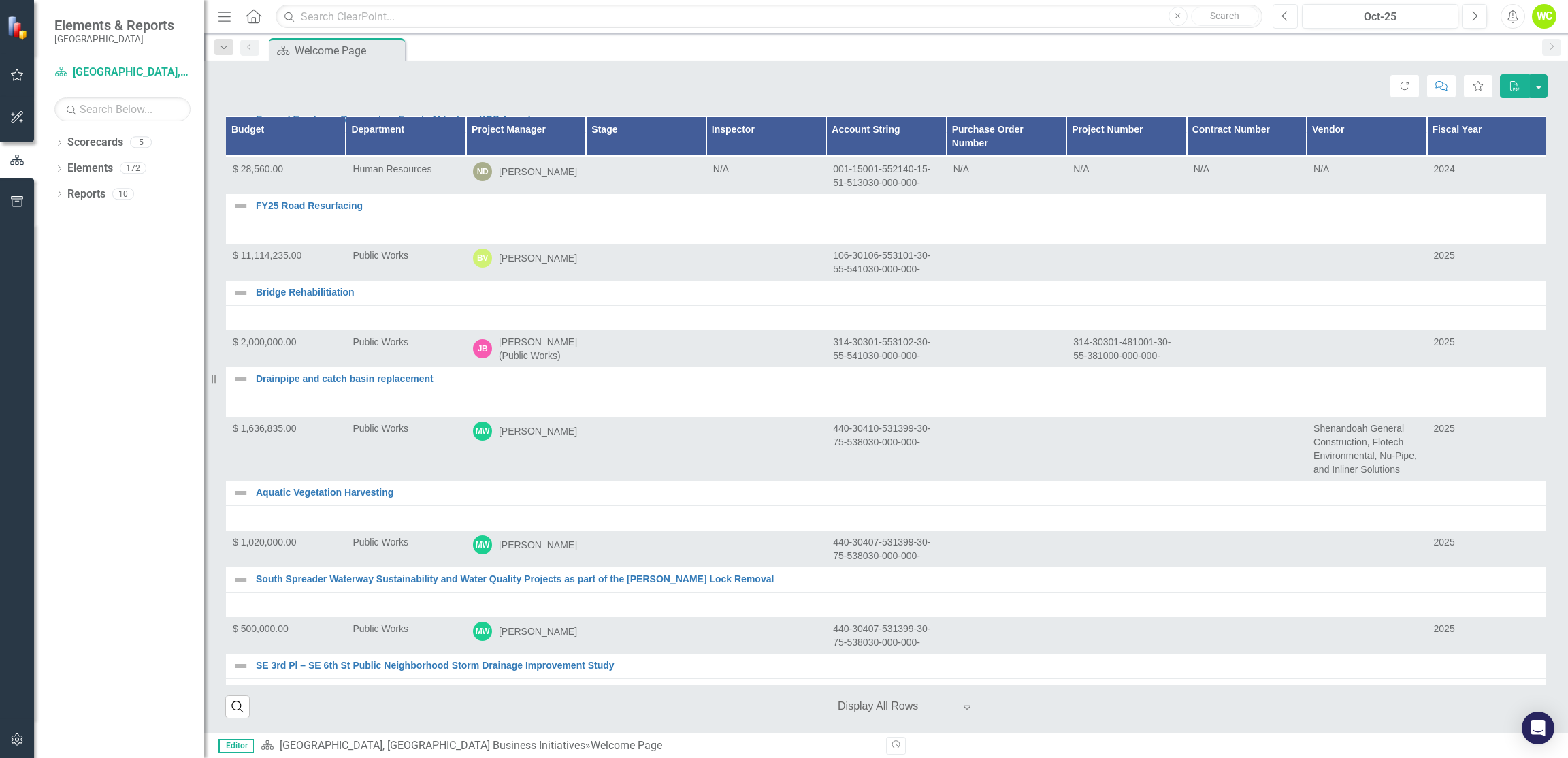
click at [1281, 21] on button "Previous" at bounding box center [1286, 16] width 25 height 24
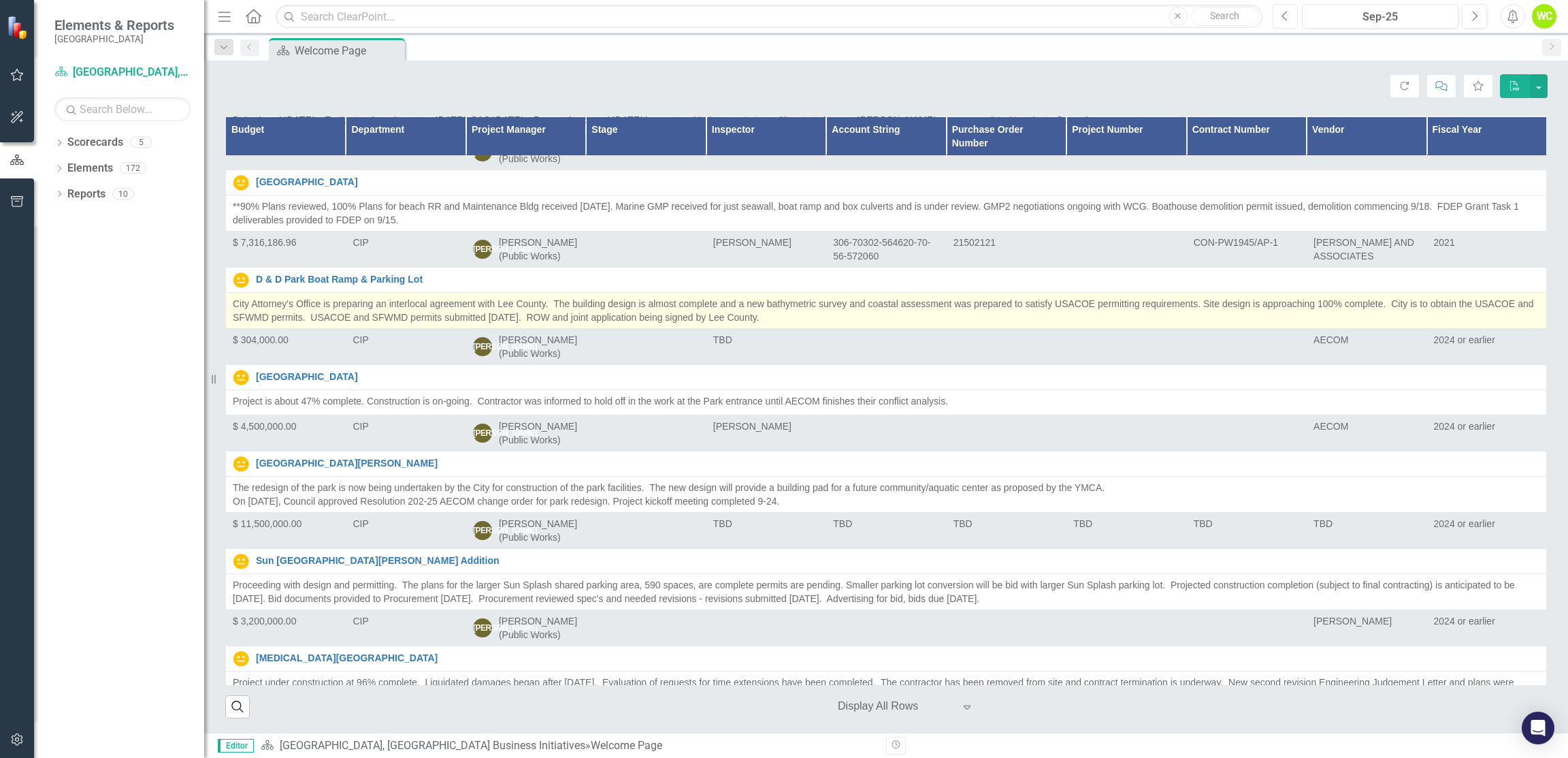
scroll to position [953, 0]
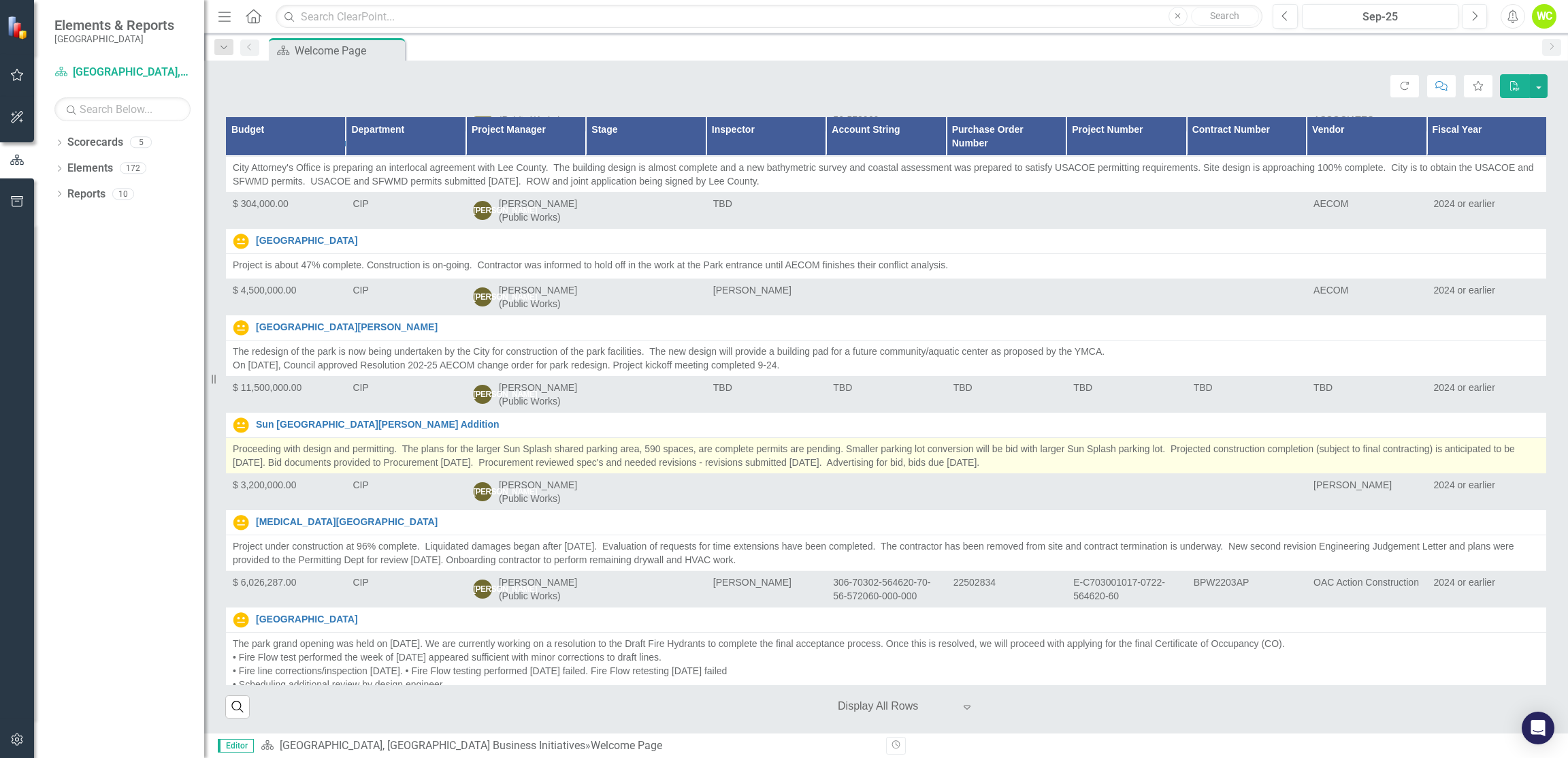
click at [992, 444] on p "Proceeding with design and permitting. The plans for the larger Sun Splash shar…" at bounding box center [886, 455] width 1307 height 27
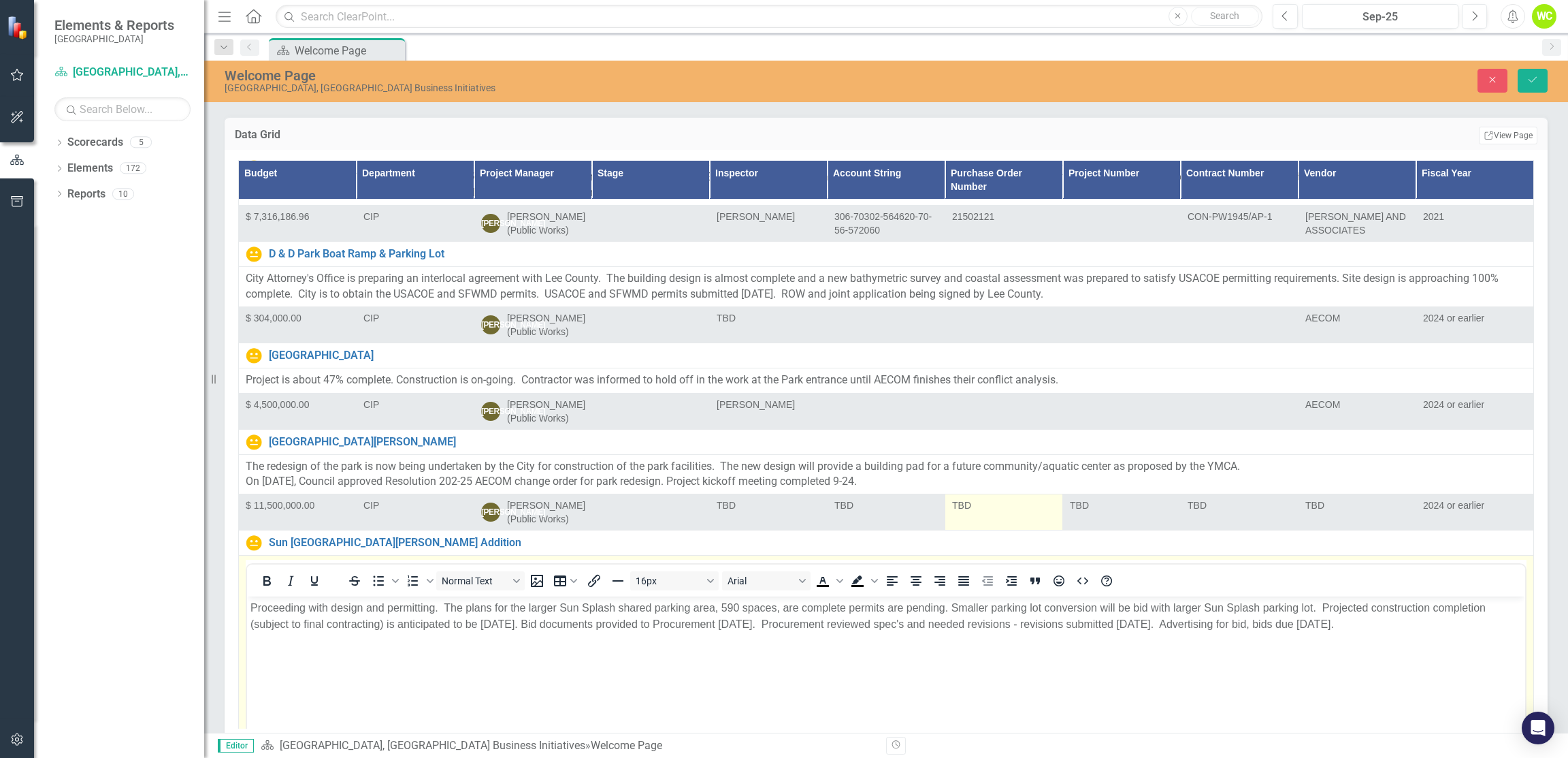
scroll to position [0, 0]
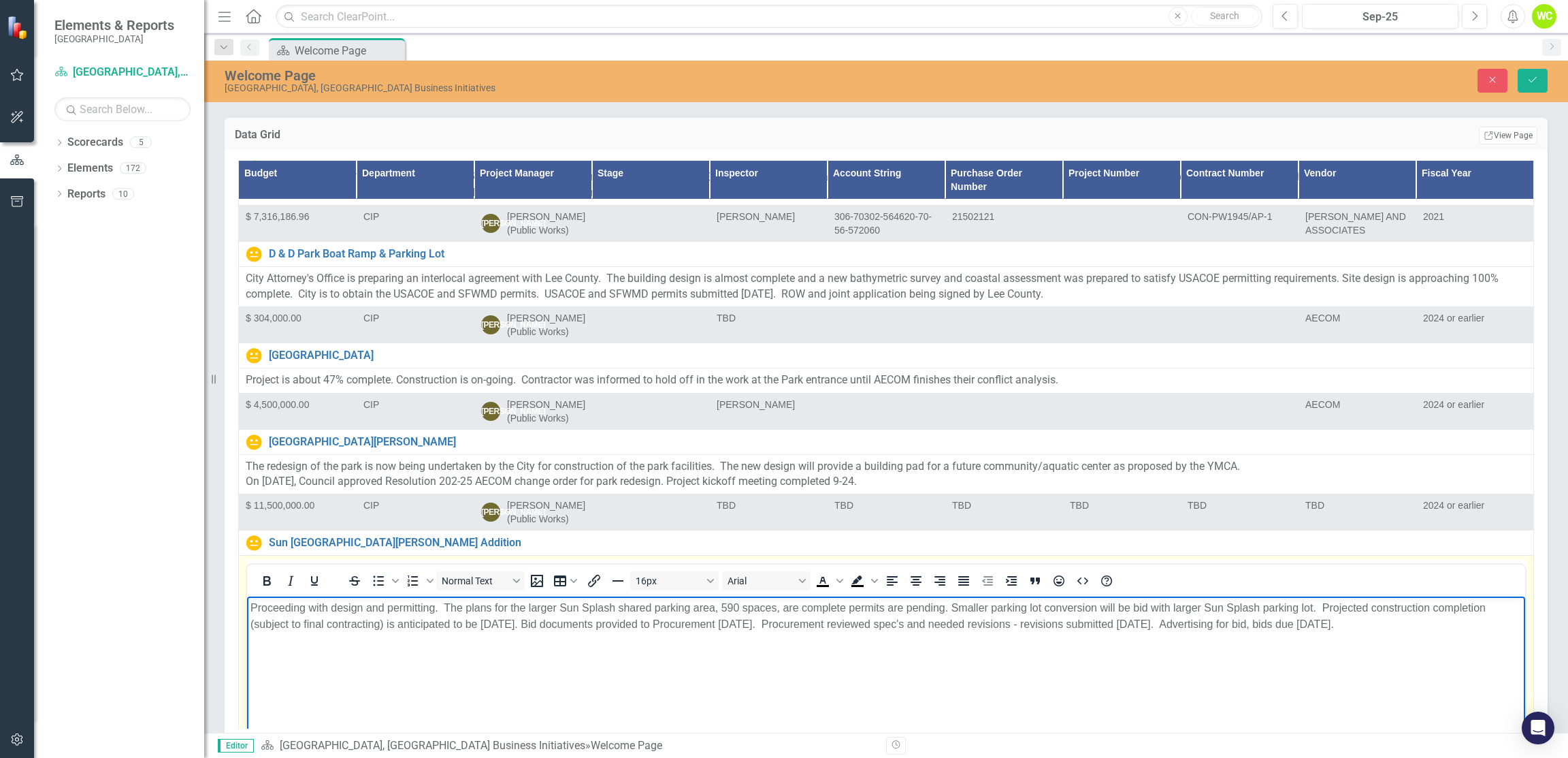
click at [1261, 617] on p "Proceeding with design and permitting. The plans for the larger Sun Splash shar…" at bounding box center [886, 616] width 1272 height 33
click at [1307, 626] on p "Proceeding with design and permitting. The plans for the larger Sun Splash shar…" at bounding box center [886, 616] width 1272 height 33
drag, startPoint x: 1400, startPoint y: 620, endPoint x: 1407, endPoint y: 623, distance: 7.6
click at [1400, 620] on p "Proceeding with design and permitting. The plans for the larger Sun Splash shar…" at bounding box center [886, 616] width 1272 height 33
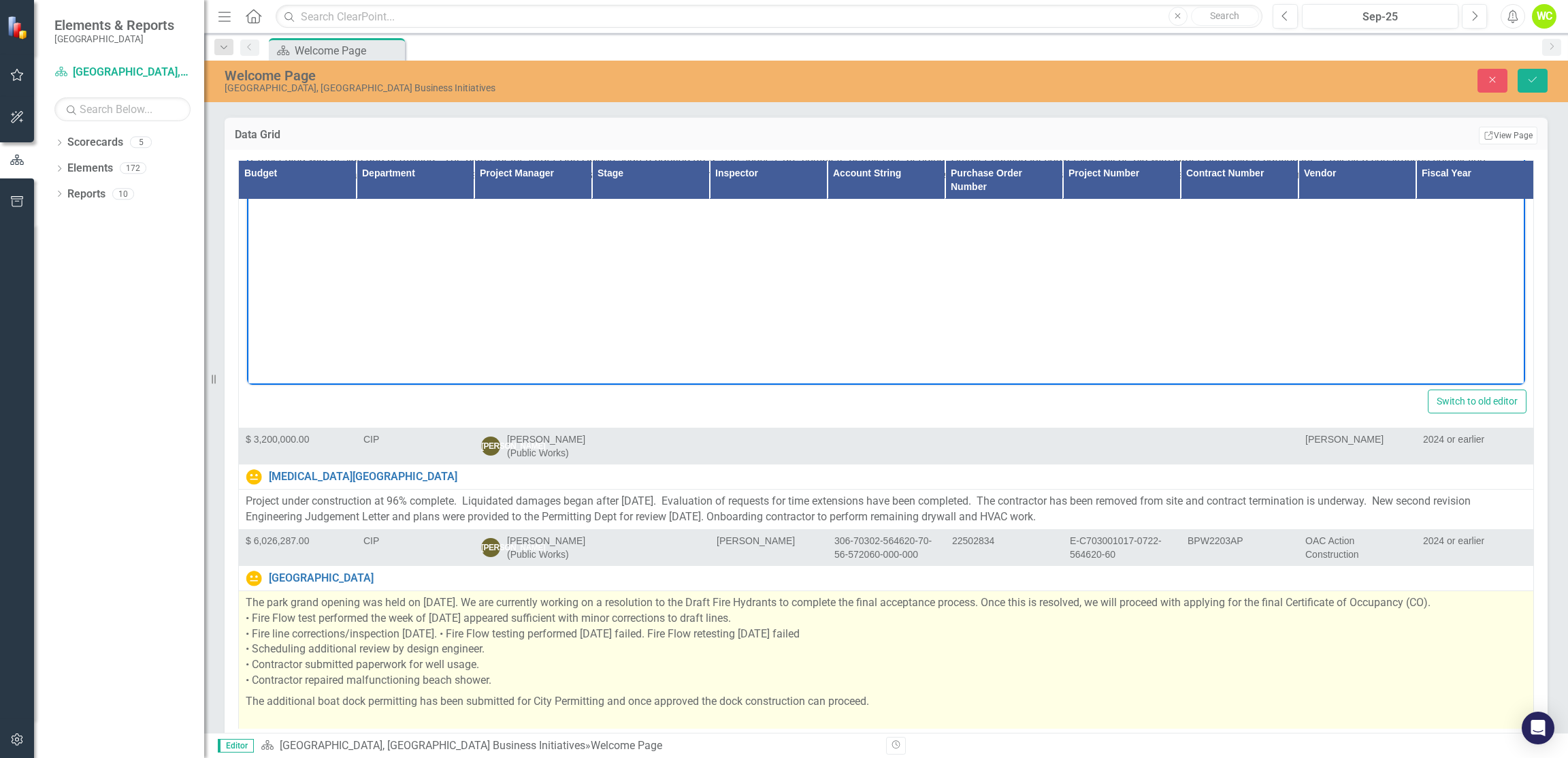
scroll to position [1497, 3]
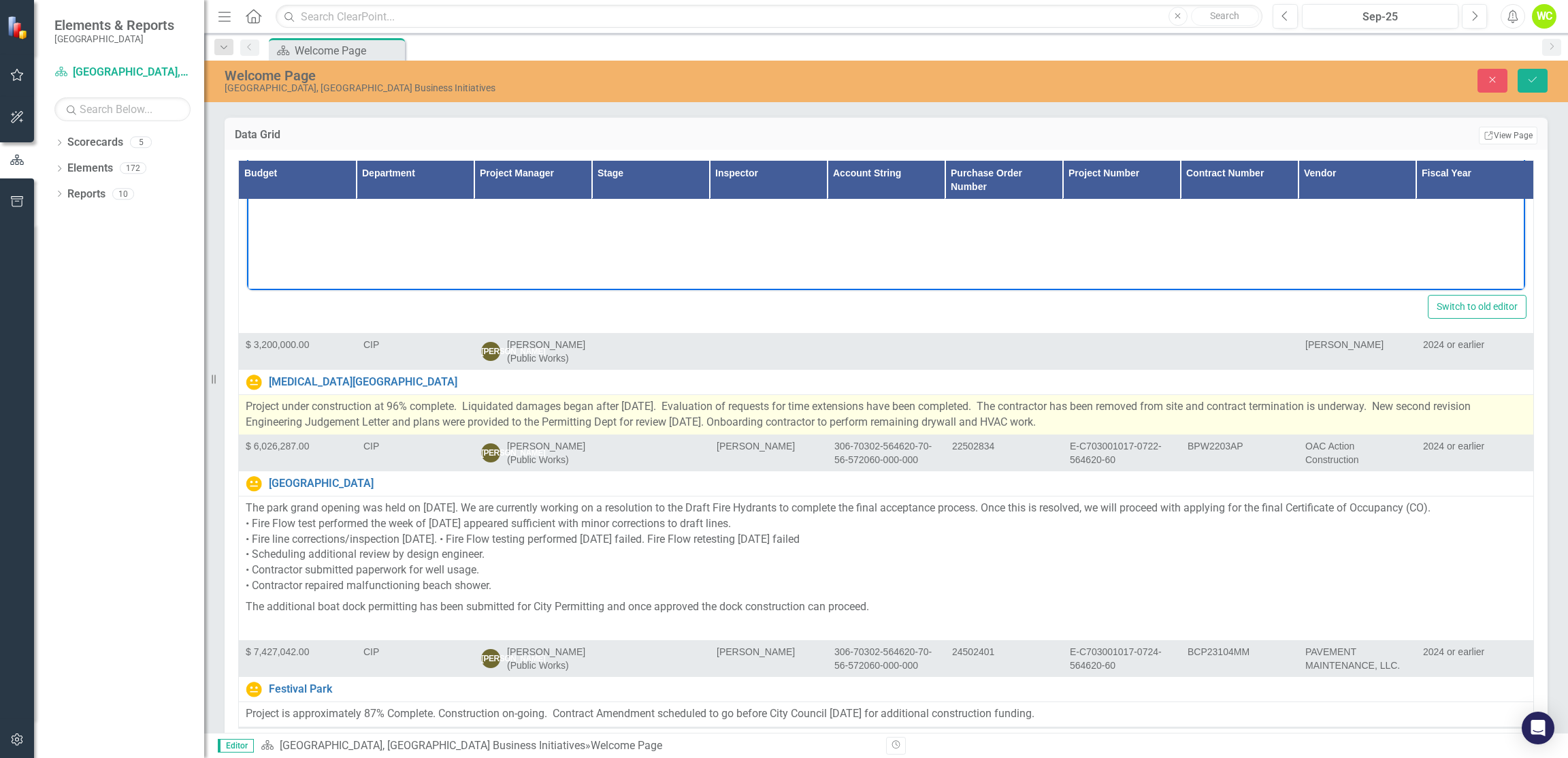
click at [759, 399] on p "Project under construction at 96% complete. Liquidated damages began after [DAT…" at bounding box center [886, 414] width 1281 height 31
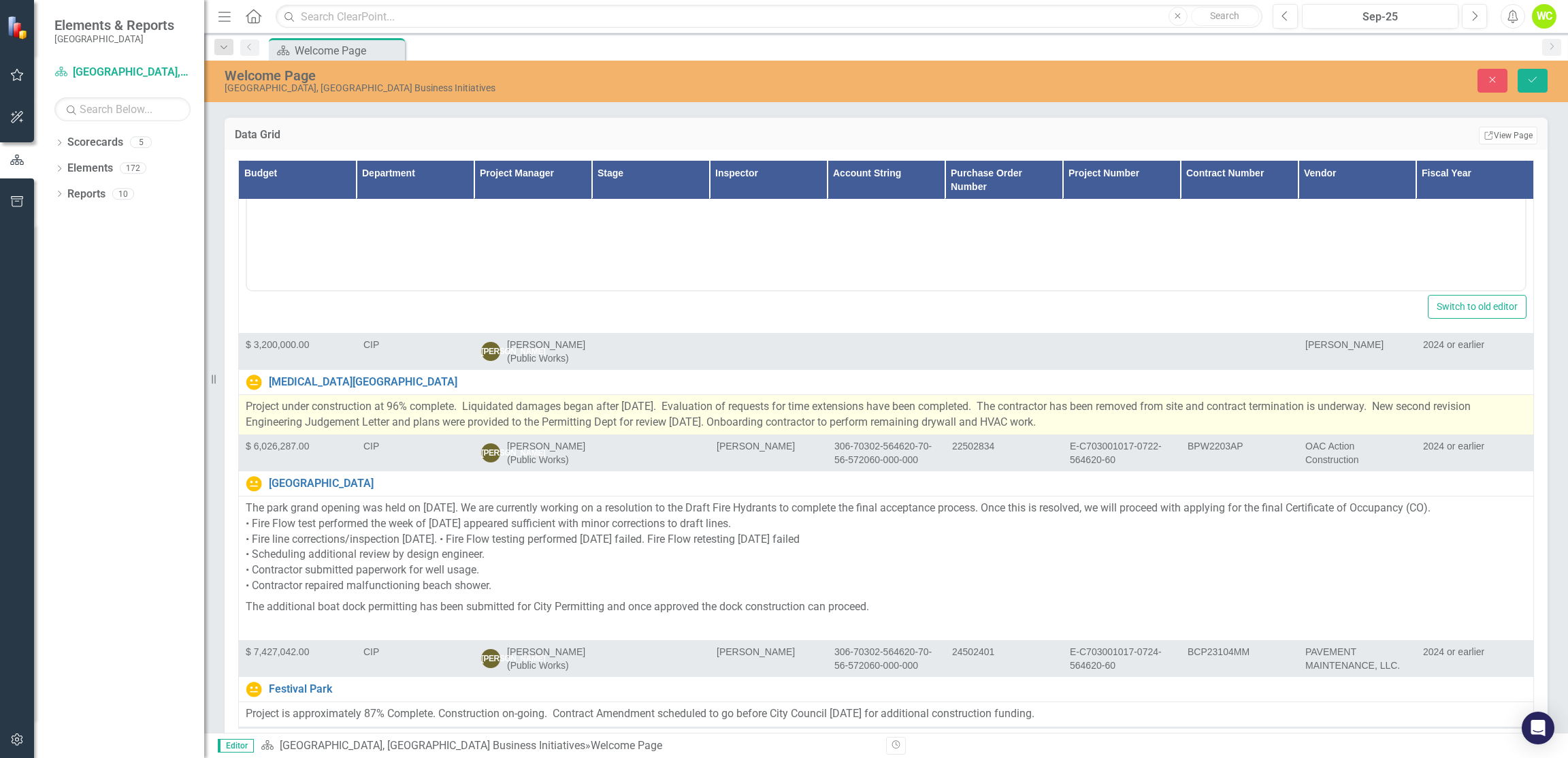
click at [759, 399] on p "Project under construction at 96% complete. Liquidated damages began after [DAT…" at bounding box center [886, 414] width 1281 height 31
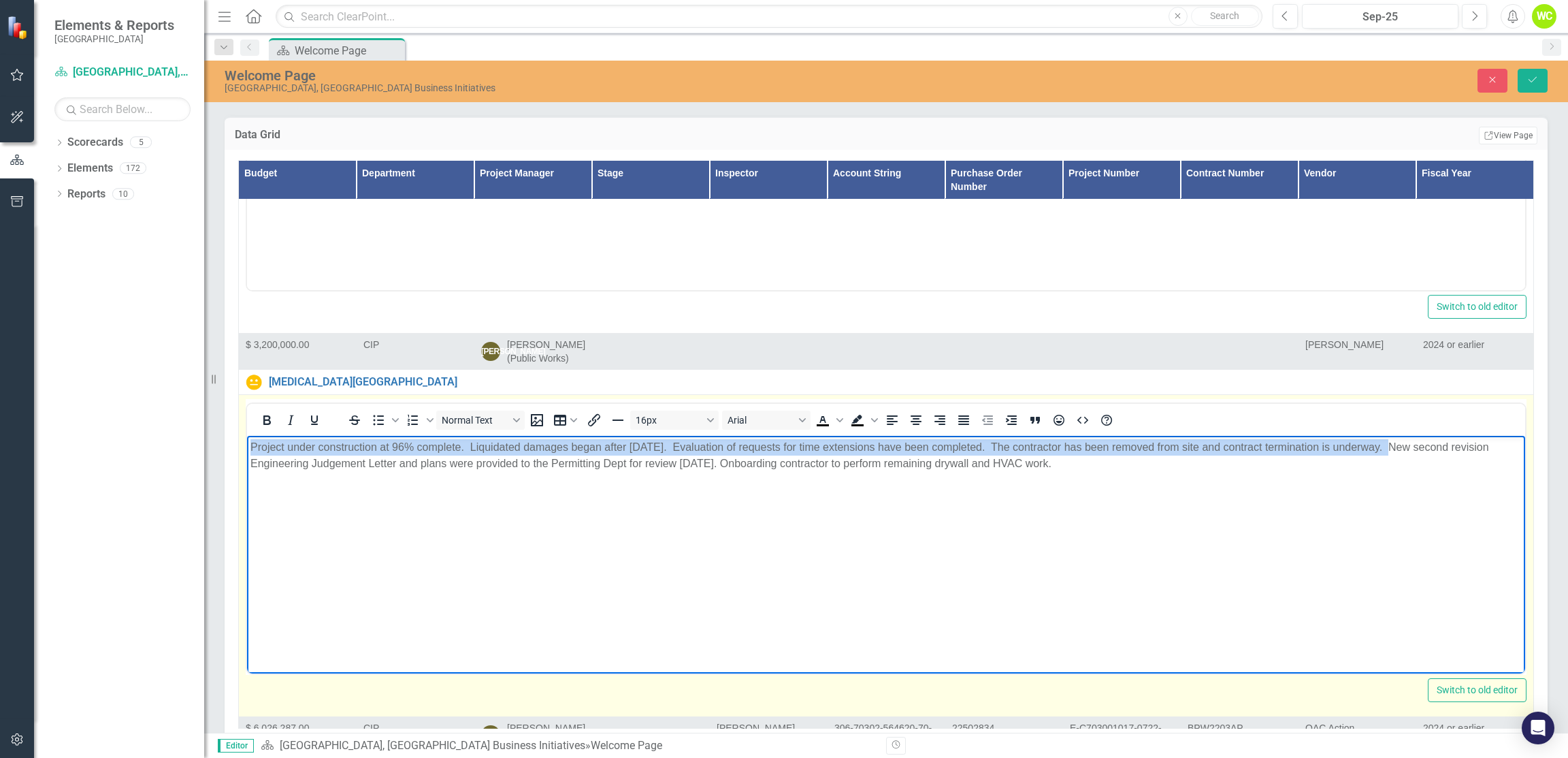
scroll to position [1497, 0]
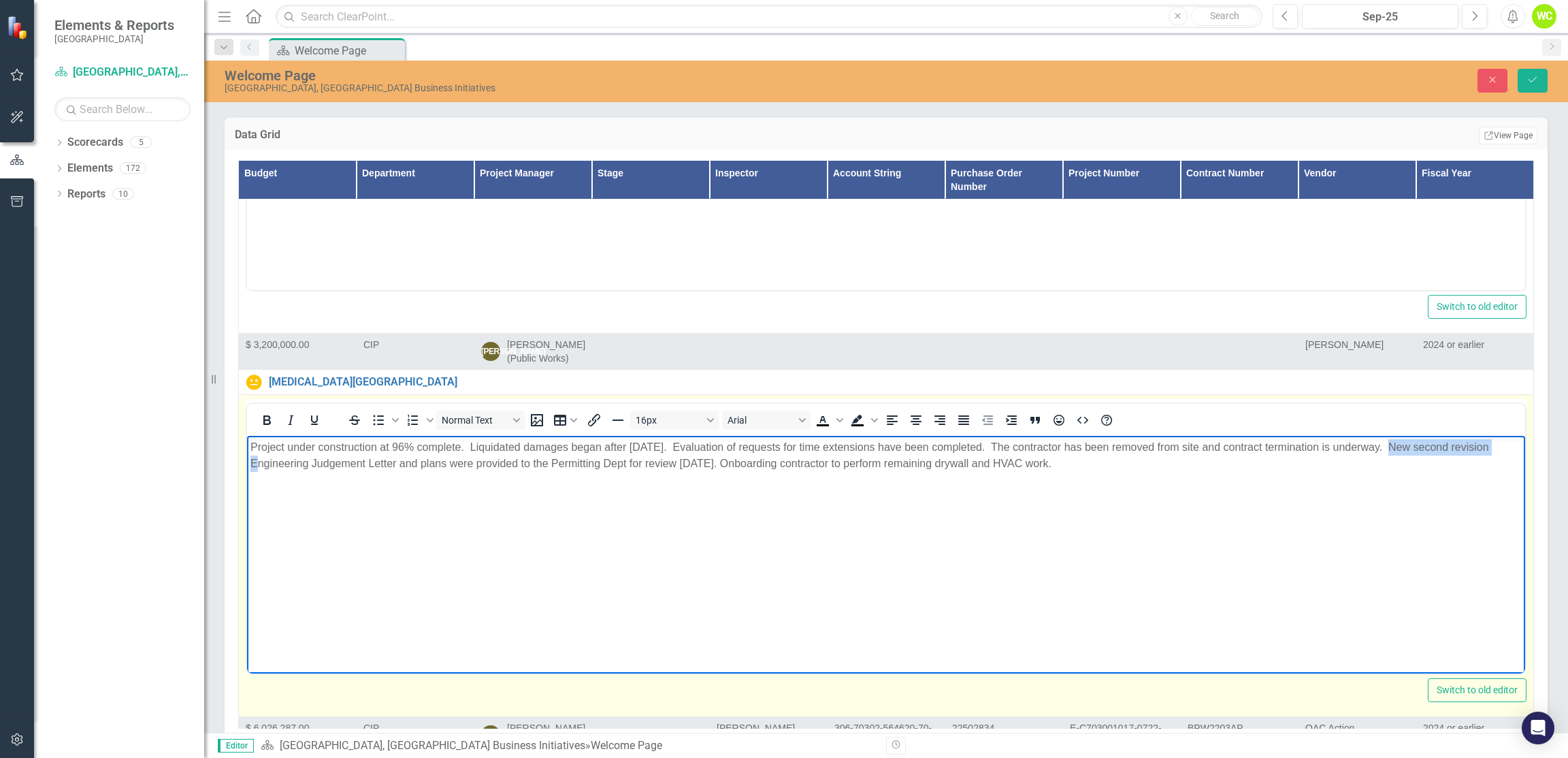
drag, startPoint x: 1388, startPoint y: 444, endPoint x: 246, endPoint y: 462, distance: 1142.1
click at [247, 462] on body "Project under construction at 96% complete. Liquidated damages began after [DAT…" at bounding box center [886, 538] width 1278 height 204
click at [374, 458] on p "Project under construction at 96% complete. Liquidated damages began after [DAT…" at bounding box center [886, 455] width 1272 height 33
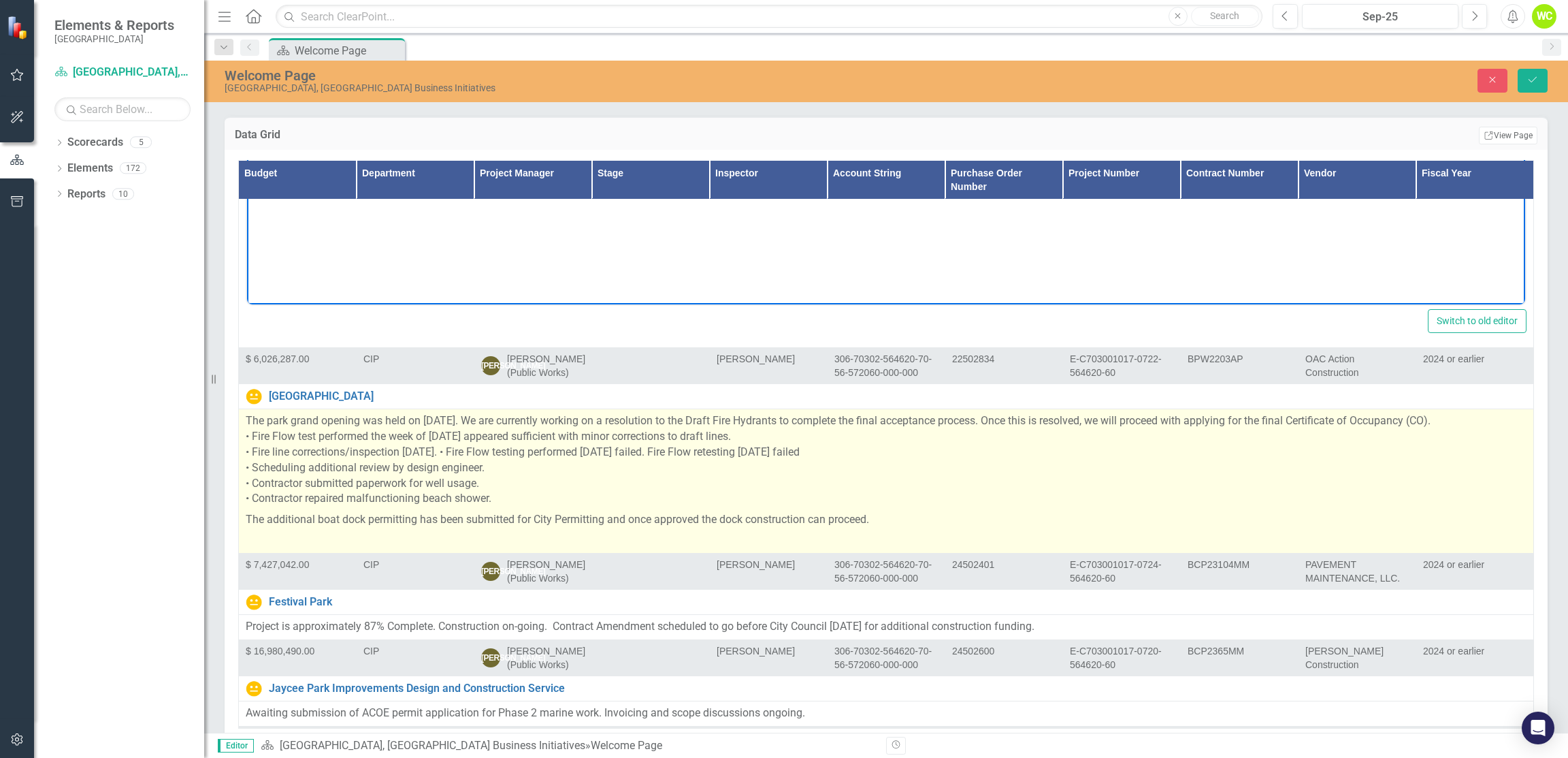
scroll to position [1906, 0]
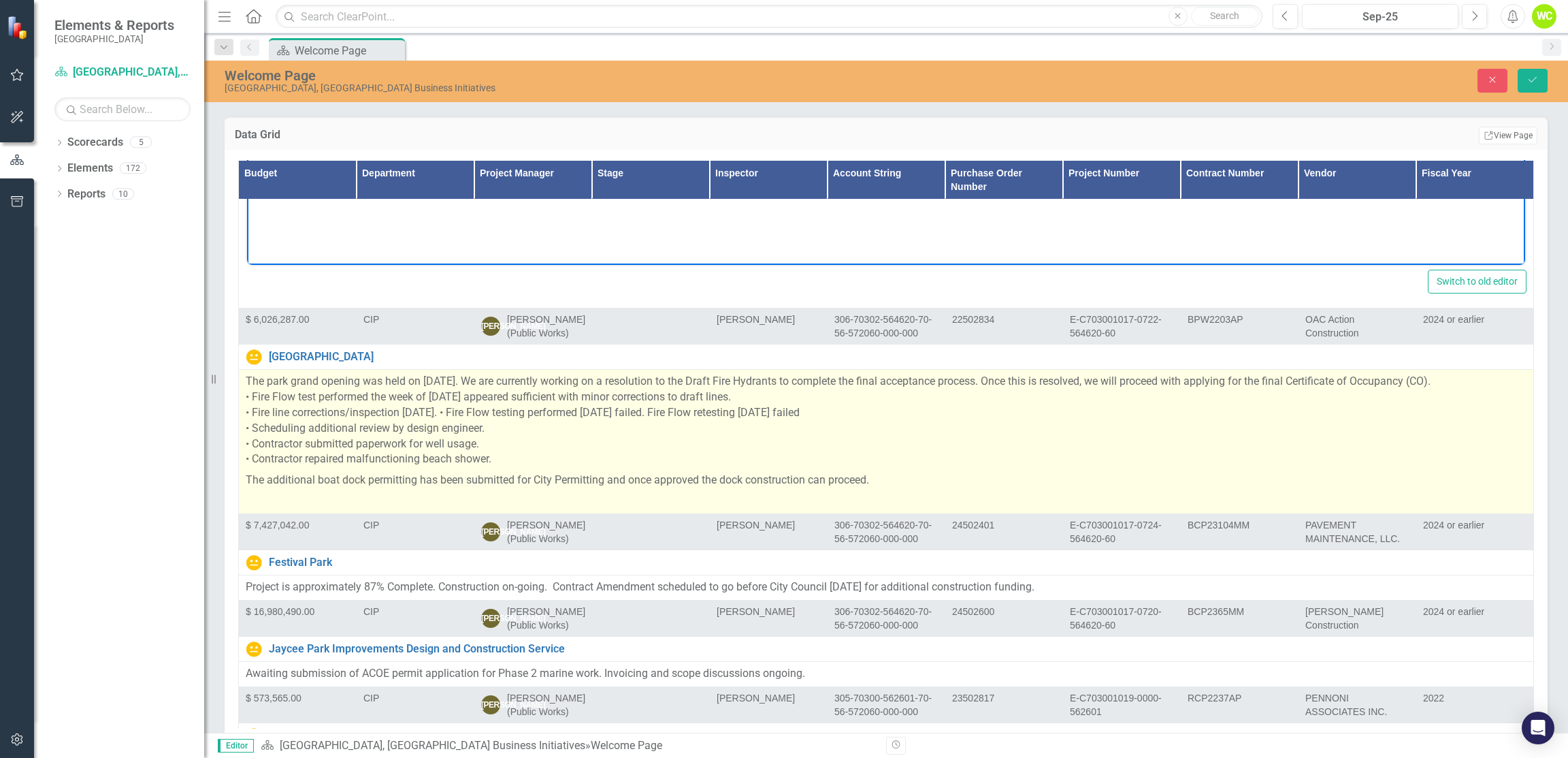
click at [745, 395] on p "The park grand opening was held on [DATE]. We are currently working on a resolu…" at bounding box center [886, 422] width 1281 height 96
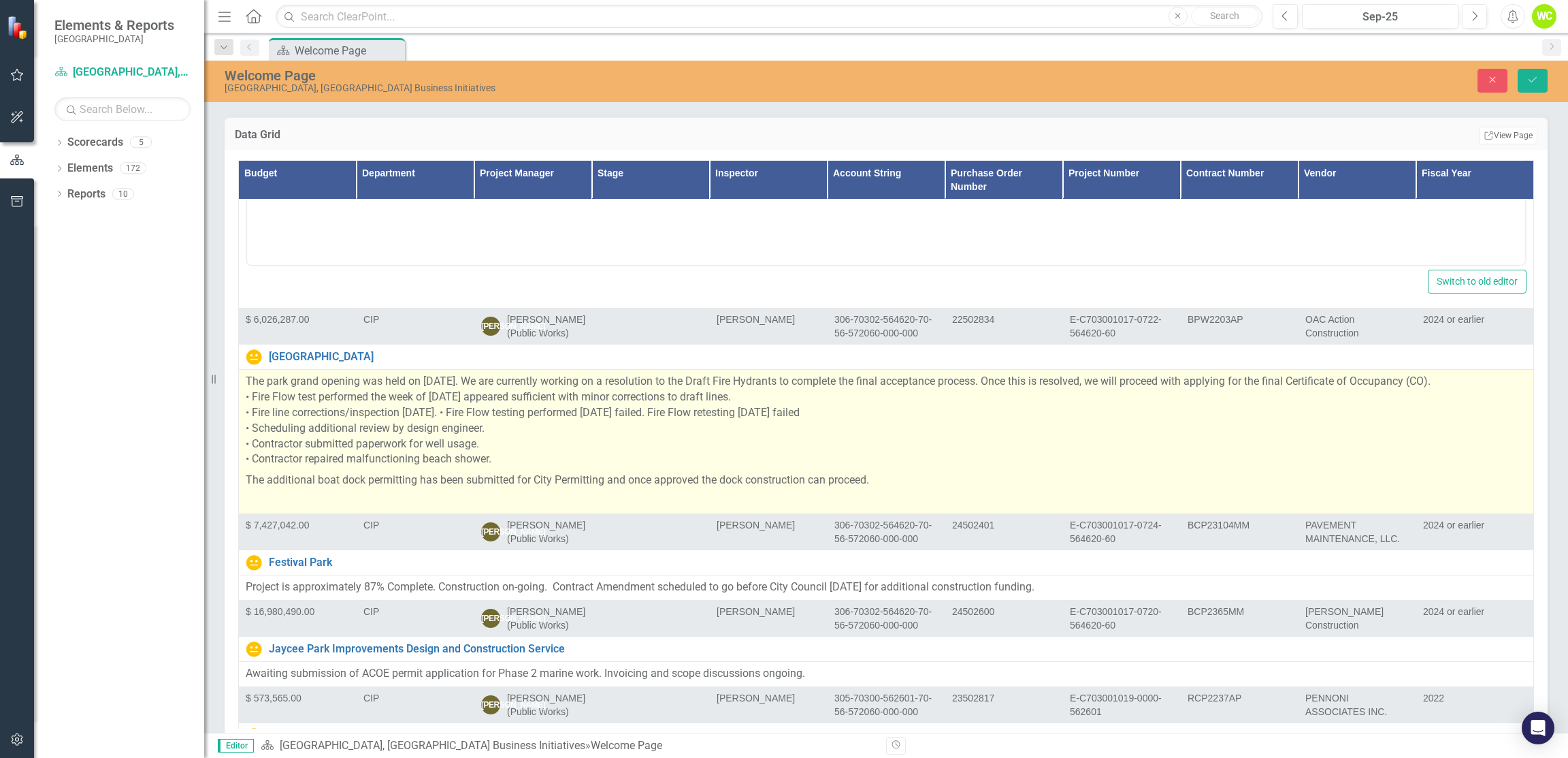
click at [742, 395] on p "The park grand opening was held on [DATE]. We are currently working on a resolu…" at bounding box center [886, 422] width 1281 height 96
click at [949, 398] on p "The park grand opening was held on [DATE]. We are currently working on a resolu…" at bounding box center [886, 422] width 1281 height 96
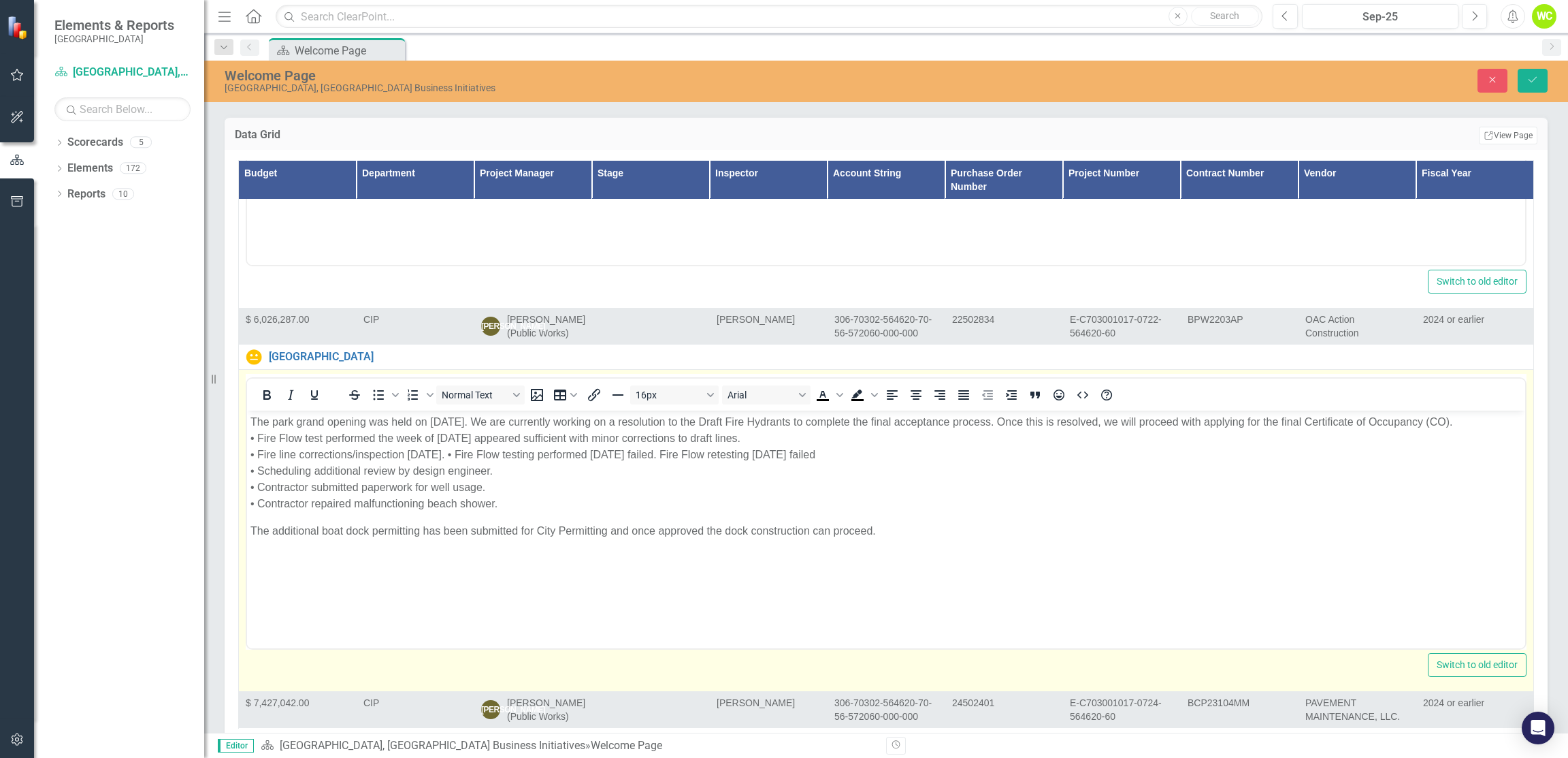
scroll to position [0, 0]
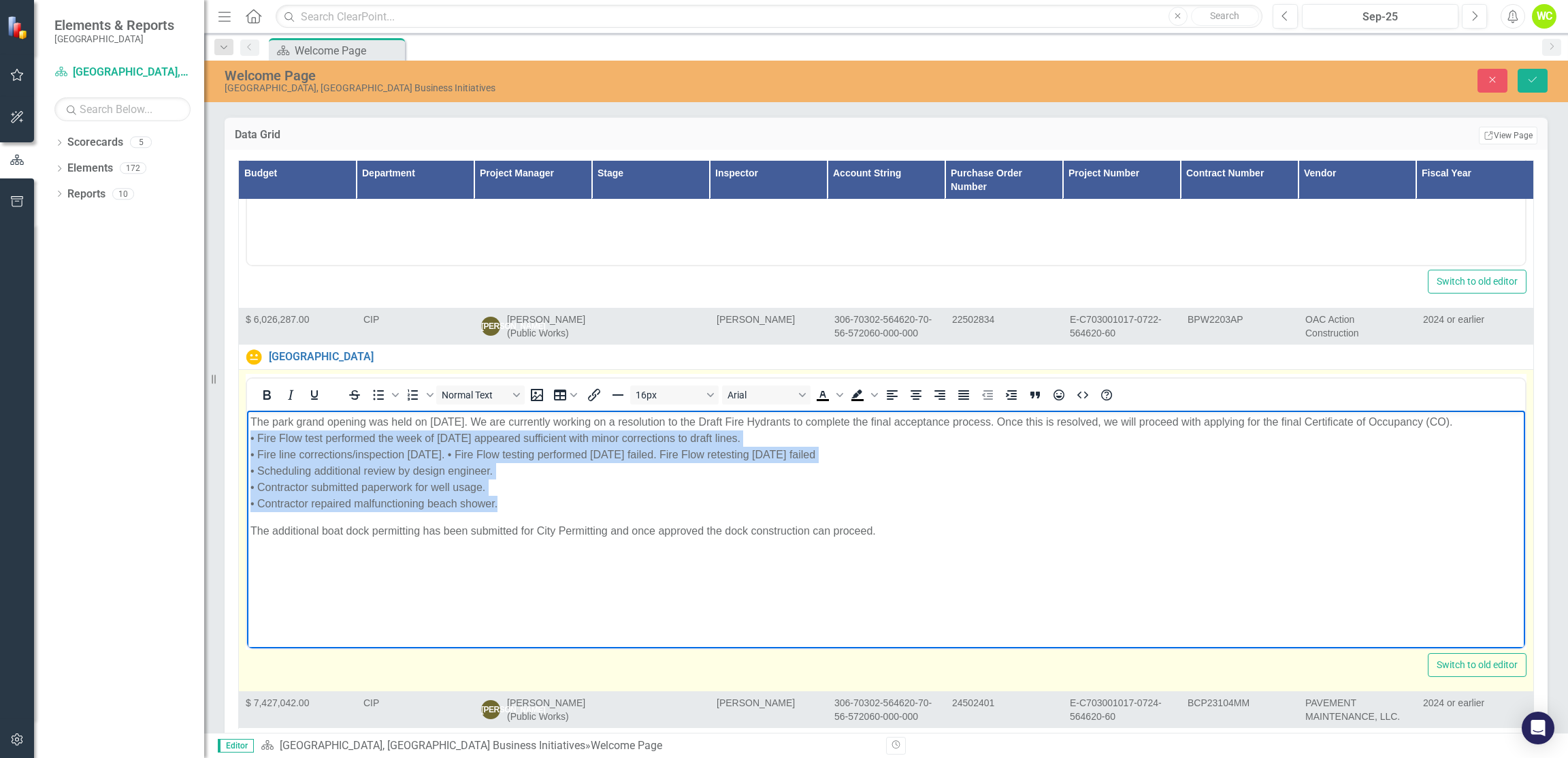
drag, startPoint x: 496, startPoint y: 501, endPoint x: 459, endPoint y: 851, distance: 352.0
click at [247, 444] on html "The park grand opening was held on [DATE]. We are currently working on a resolu…" at bounding box center [886, 512] width 1278 height 204
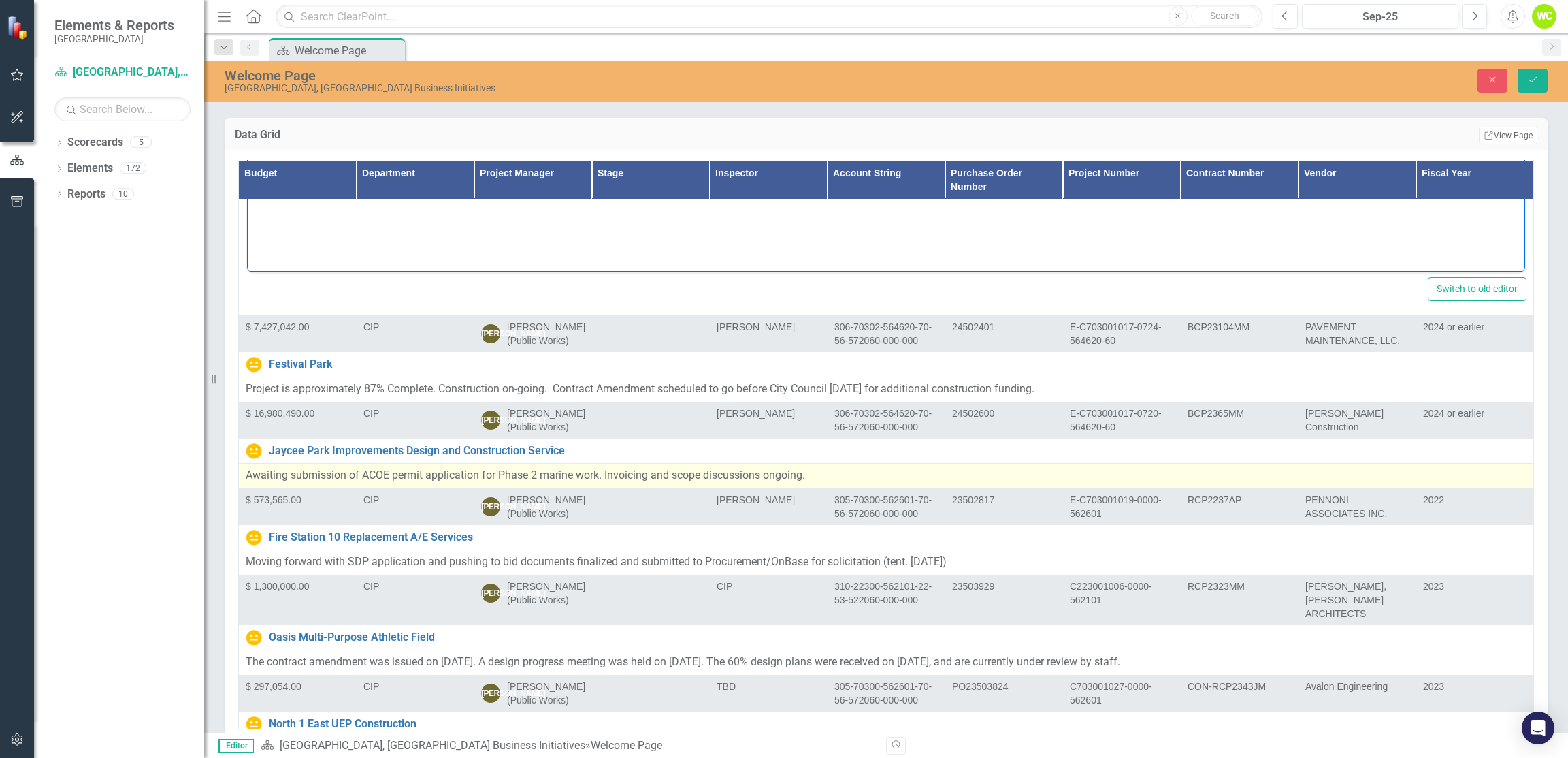
scroll to position [2315, 0]
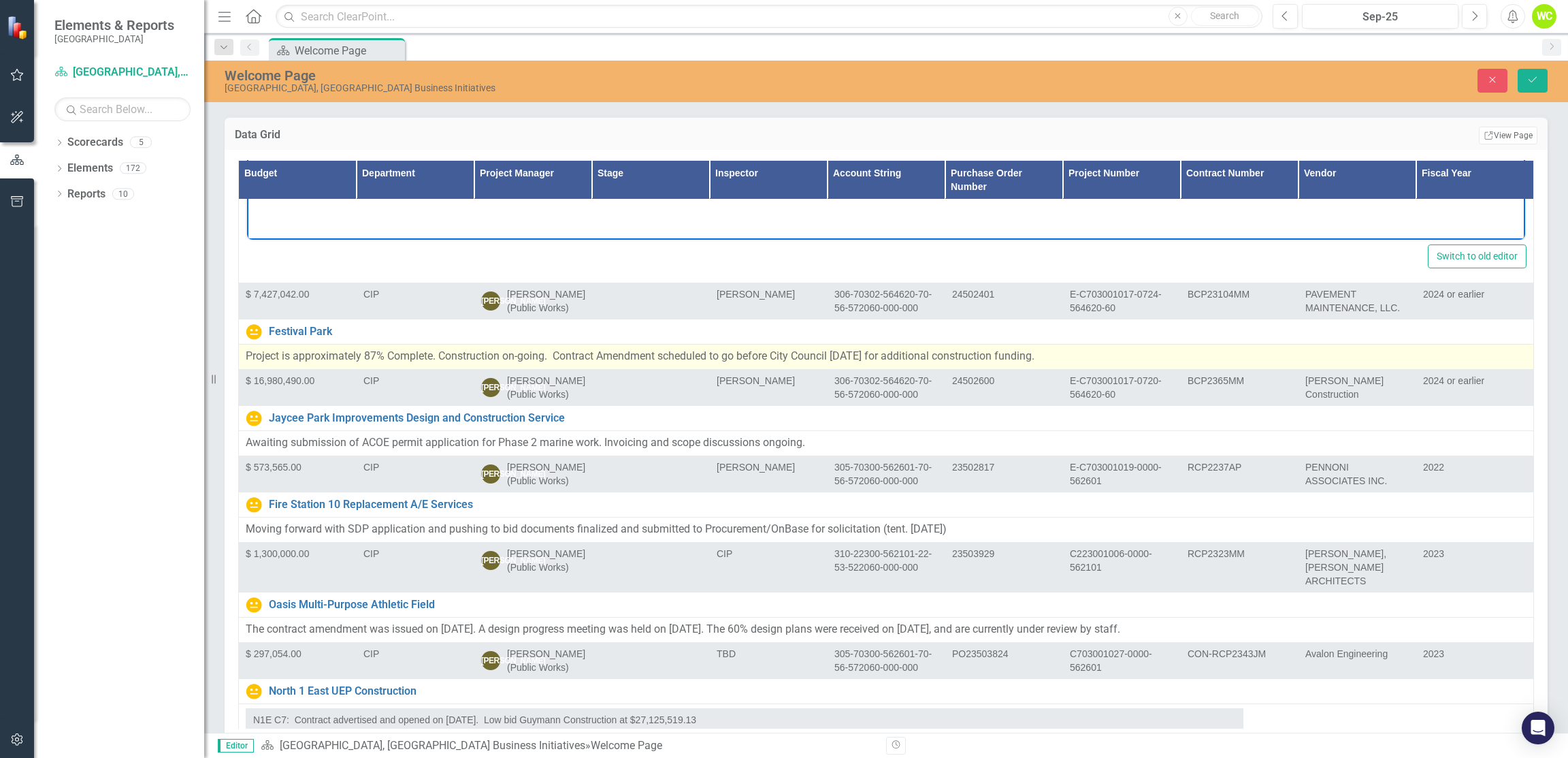
click at [866, 345] on td "Project is approximately 87% Complete. Construction on-going. Contract Amendmen…" at bounding box center [886, 357] width 1295 height 25
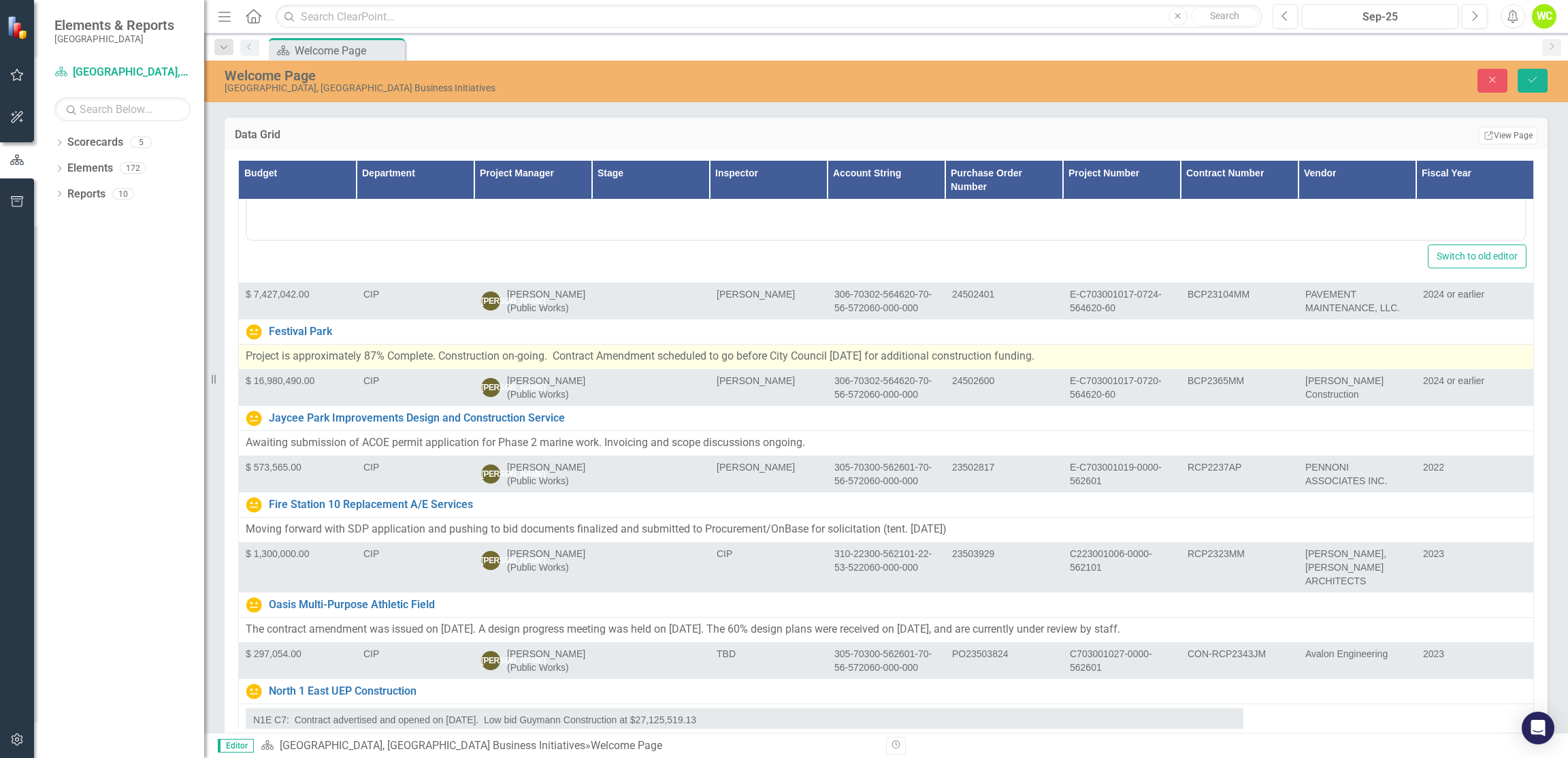
click at [866, 345] on td "Project is approximately 87% Complete. Construction on-going. Contract Amendmen…" at bounding box center [886, 357] width 1295 height 25
click at [853, 349] on p "Project is approximately 87% Complete. Construction on-going. Contract Amendmen…" at bounding box center [886, 357] width 1281 height 16
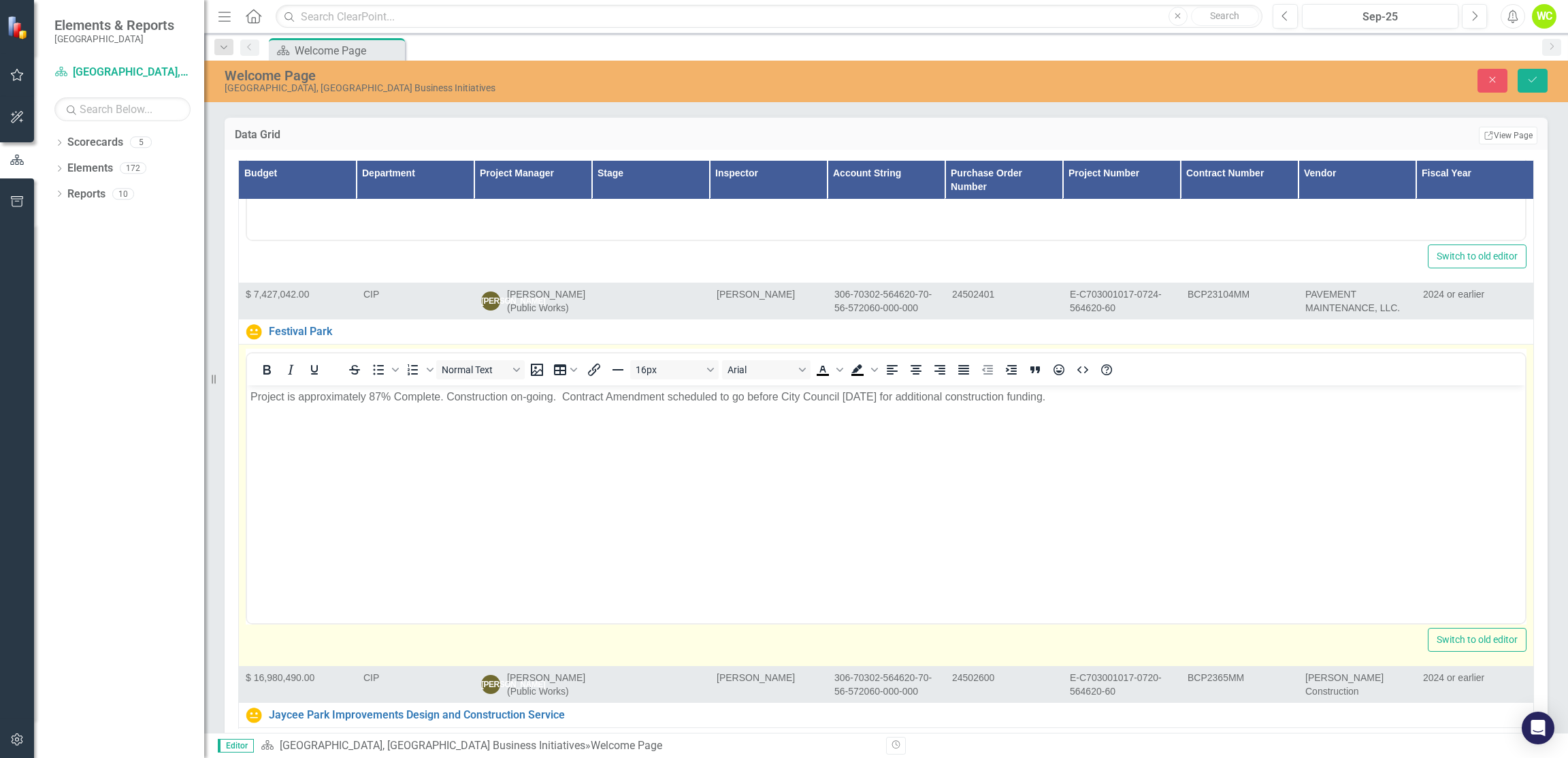
scroll to position [0, 0]
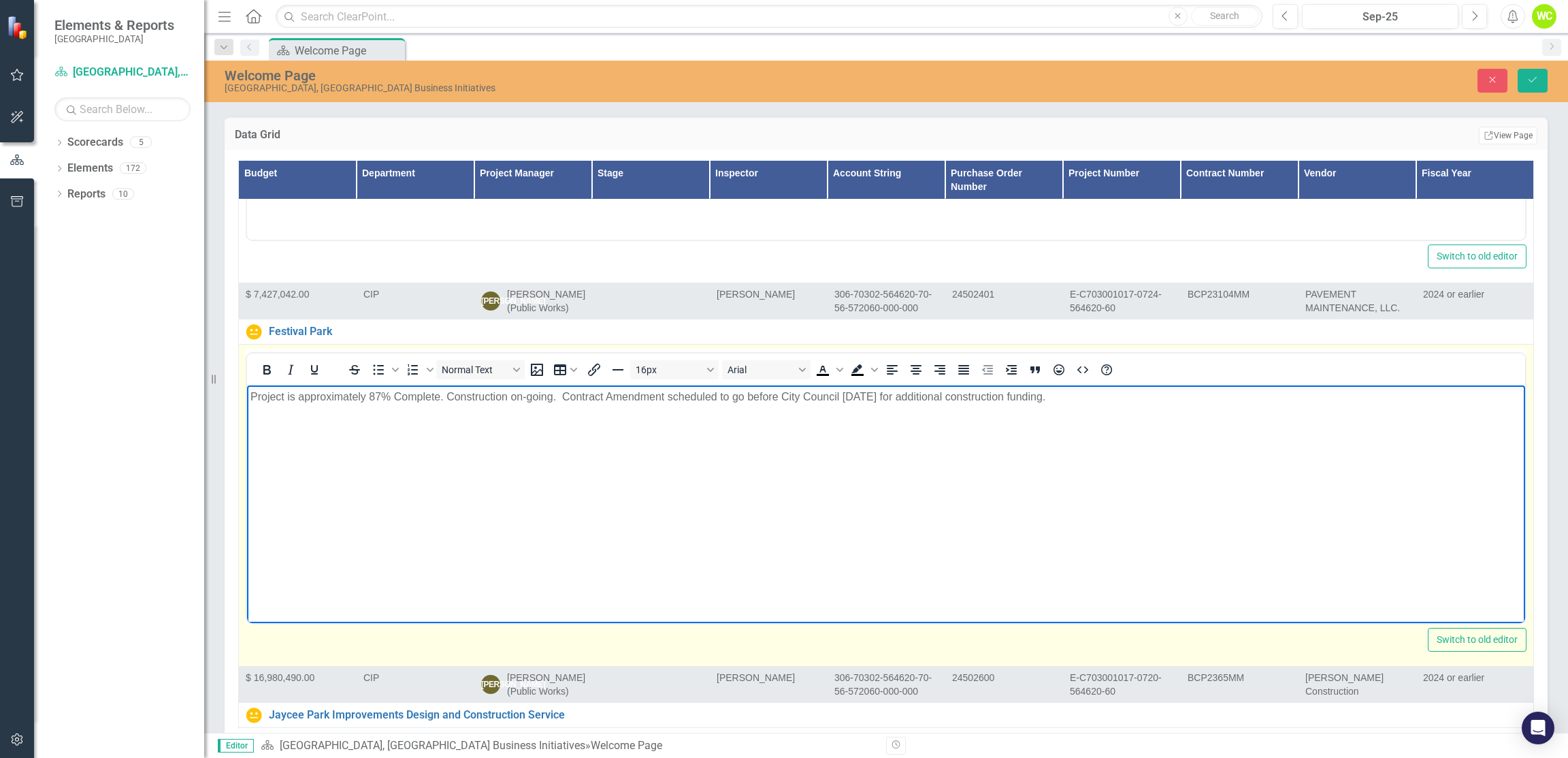
drag, startPoint x: 567, startPoint y: 397, endPoint x: 1113, endPoint y: 414, distance: 546.3
click at [1113, 414] on body "Project is approximately 87% Complete. Construction on-going. Contract Amendmen…" at bounding box center [886, 487] width 1278 height 204
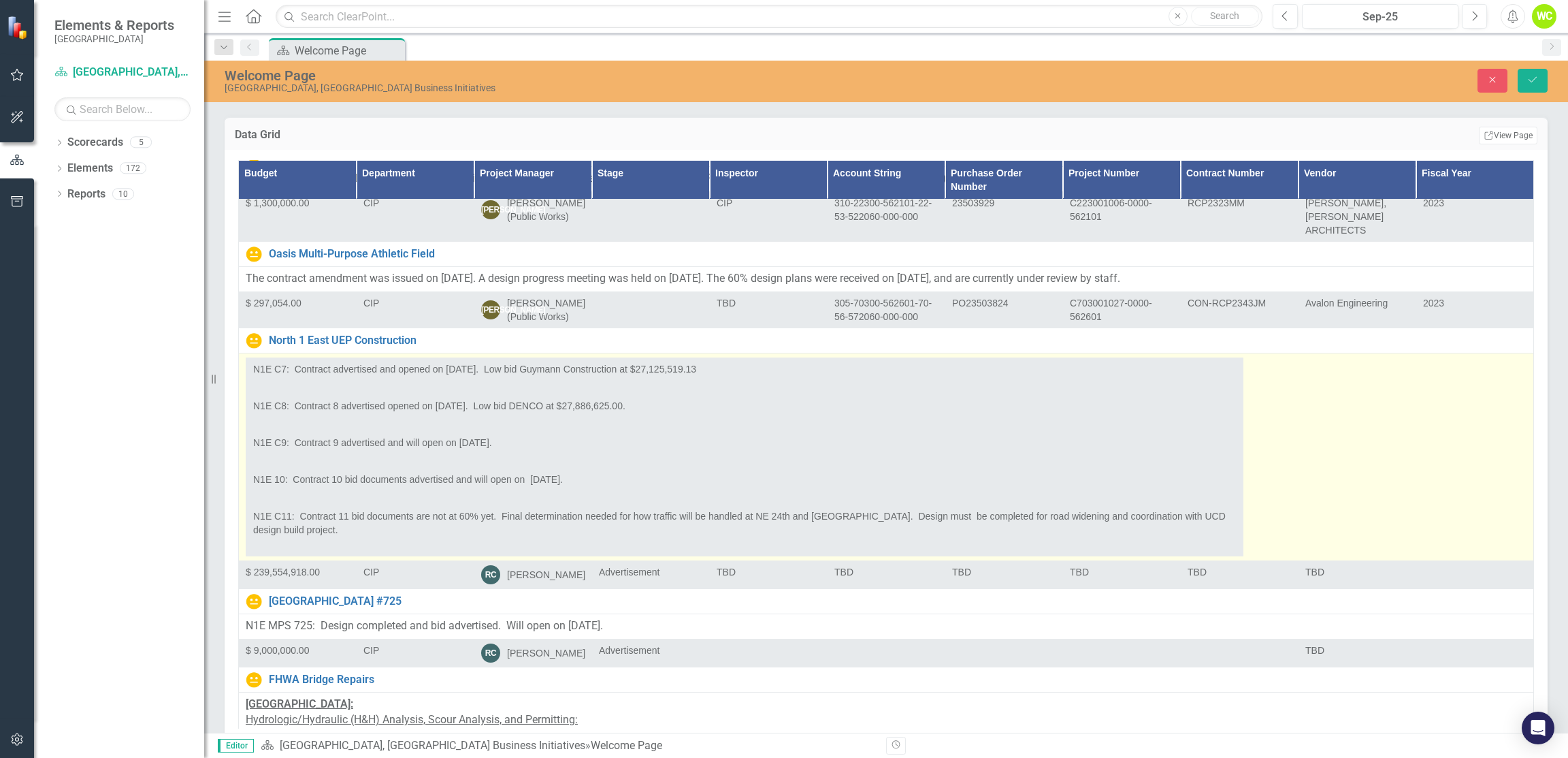
scroll to position [2996, 0]
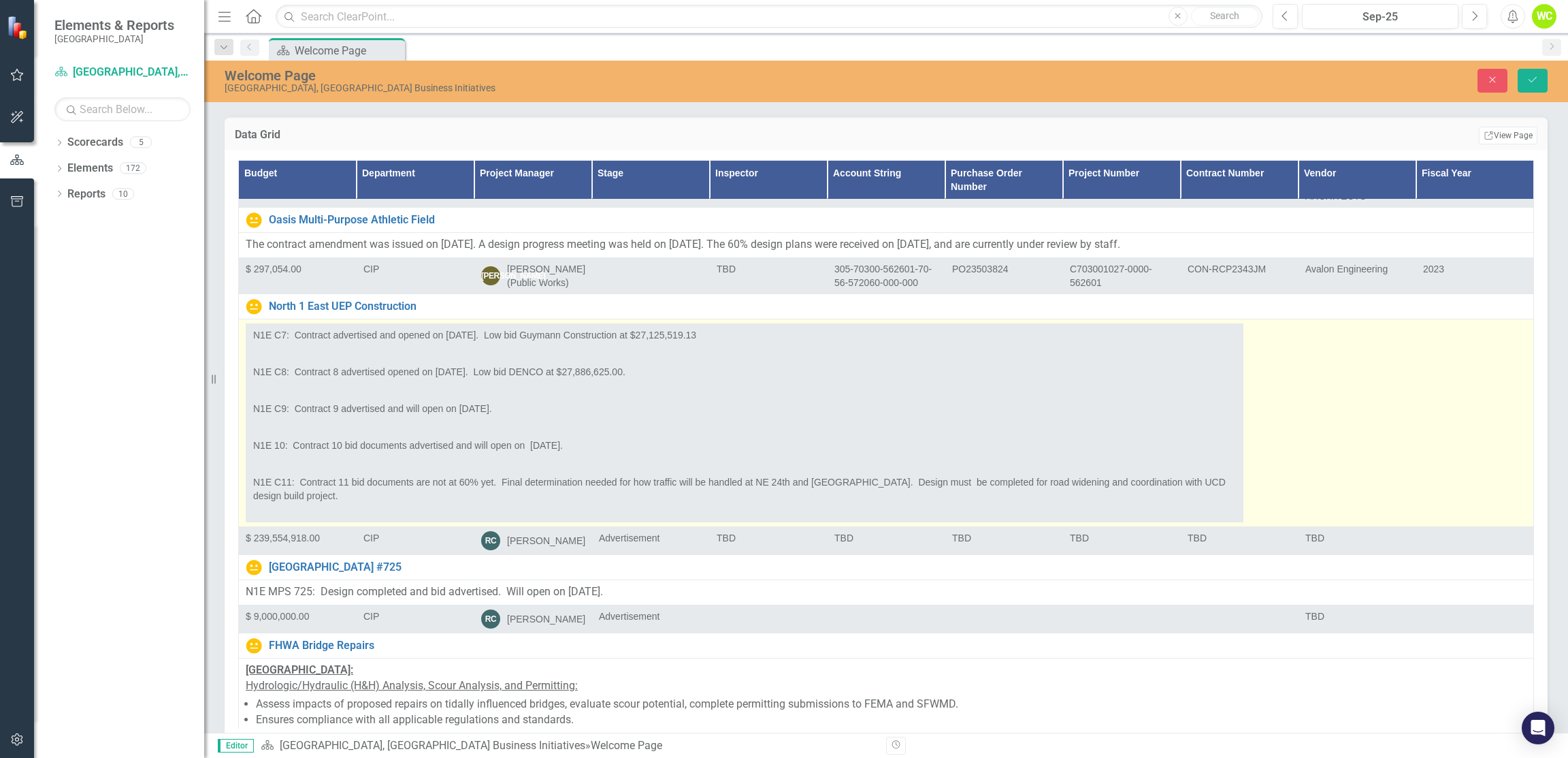
click at [513, 397] on td "N1E C9: Contract 9 advertised and will open on [DATE]." at bounding box center [745, 415] width 997 height 37
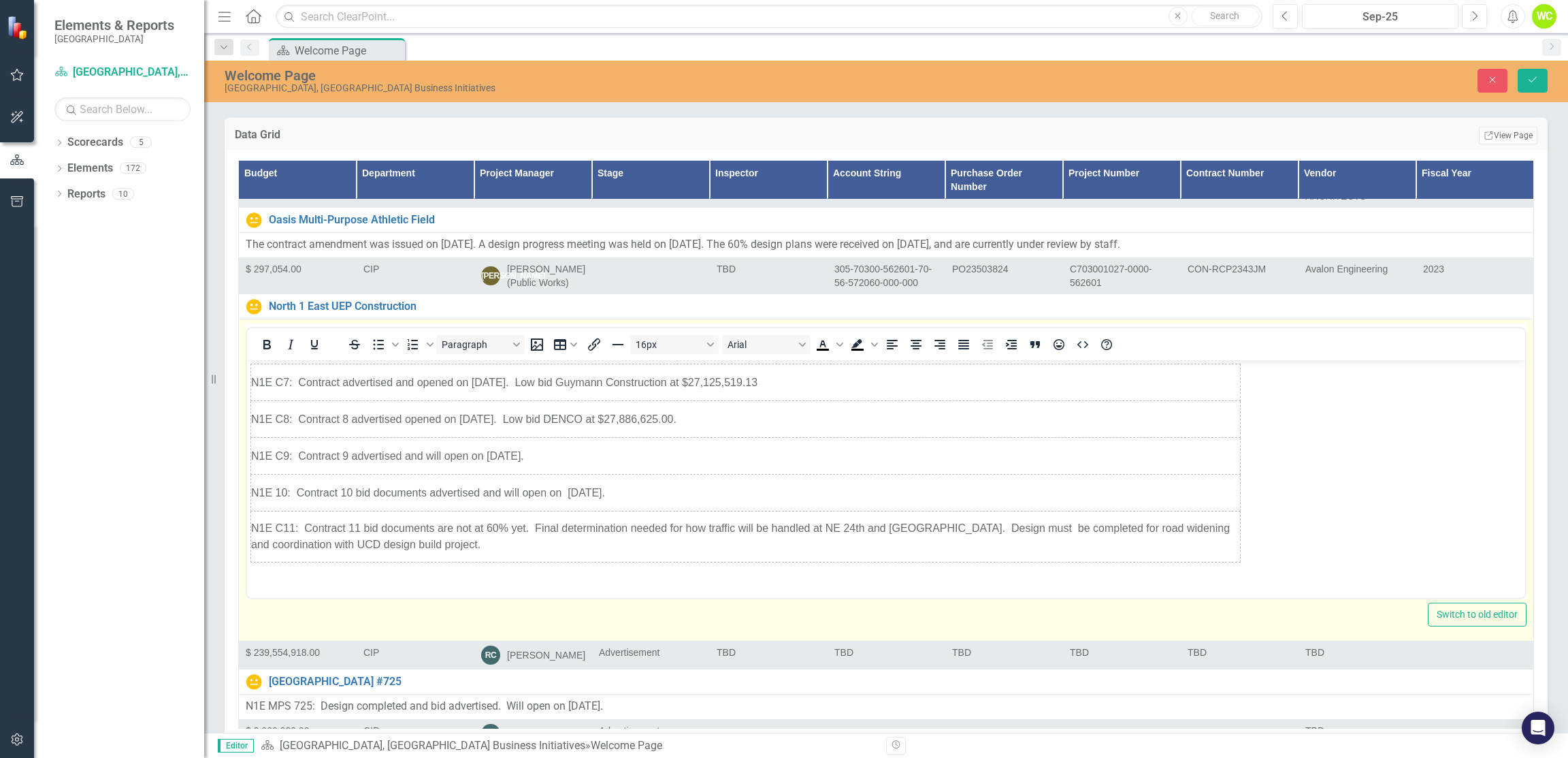
scroll to position [0, 0]
click at [617, 450] on td "N1E C9: Contract 9 advertised and will open on [DATE]." at bounding box center [746, 456] width 990 height 37
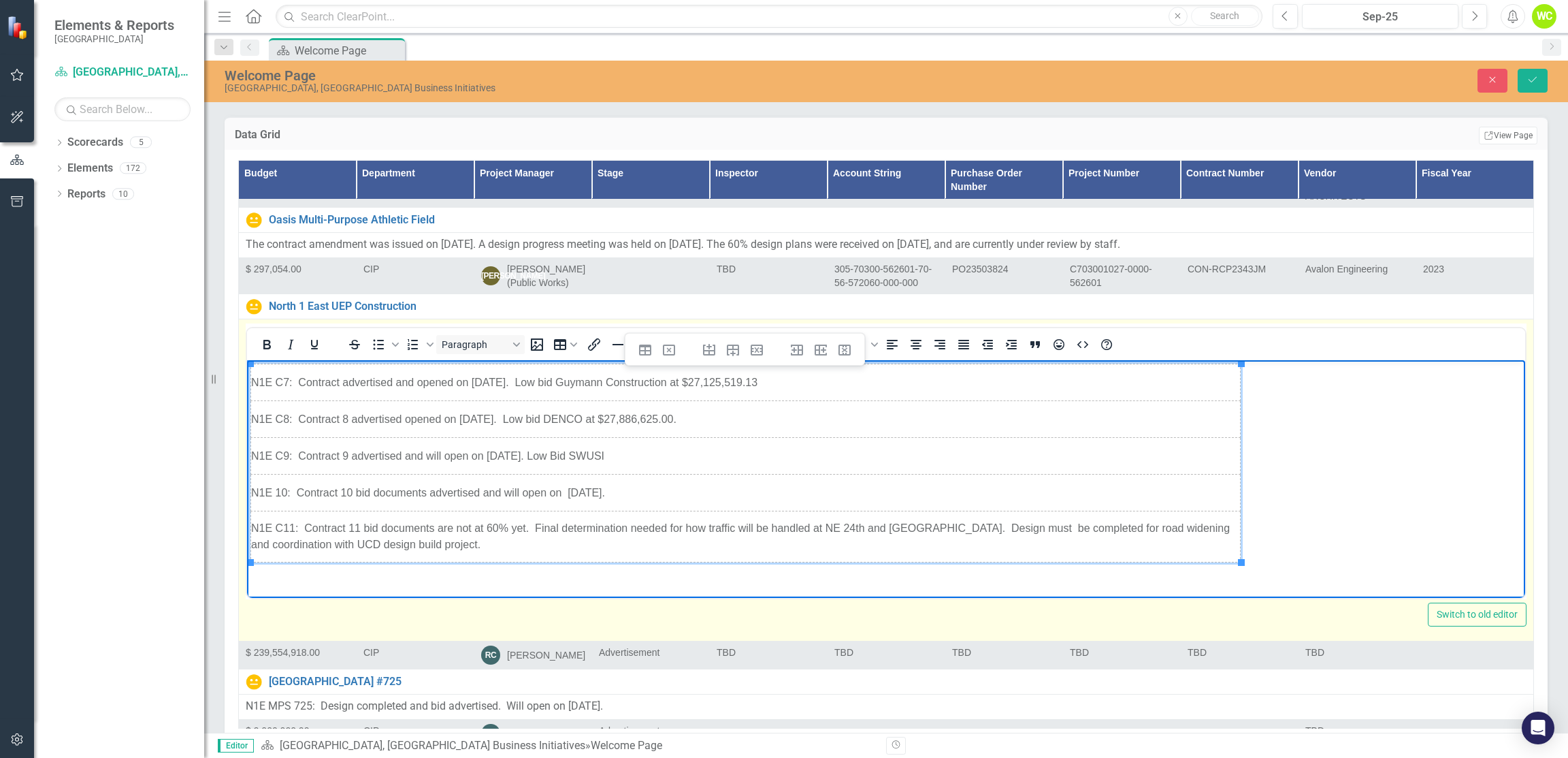
click at [1324, 437] on body "N1E C7: Contract advertised and opened on [DATE]. Low bid Guymann Construction …" at bounding box center [886, 462] width 1278 height 206
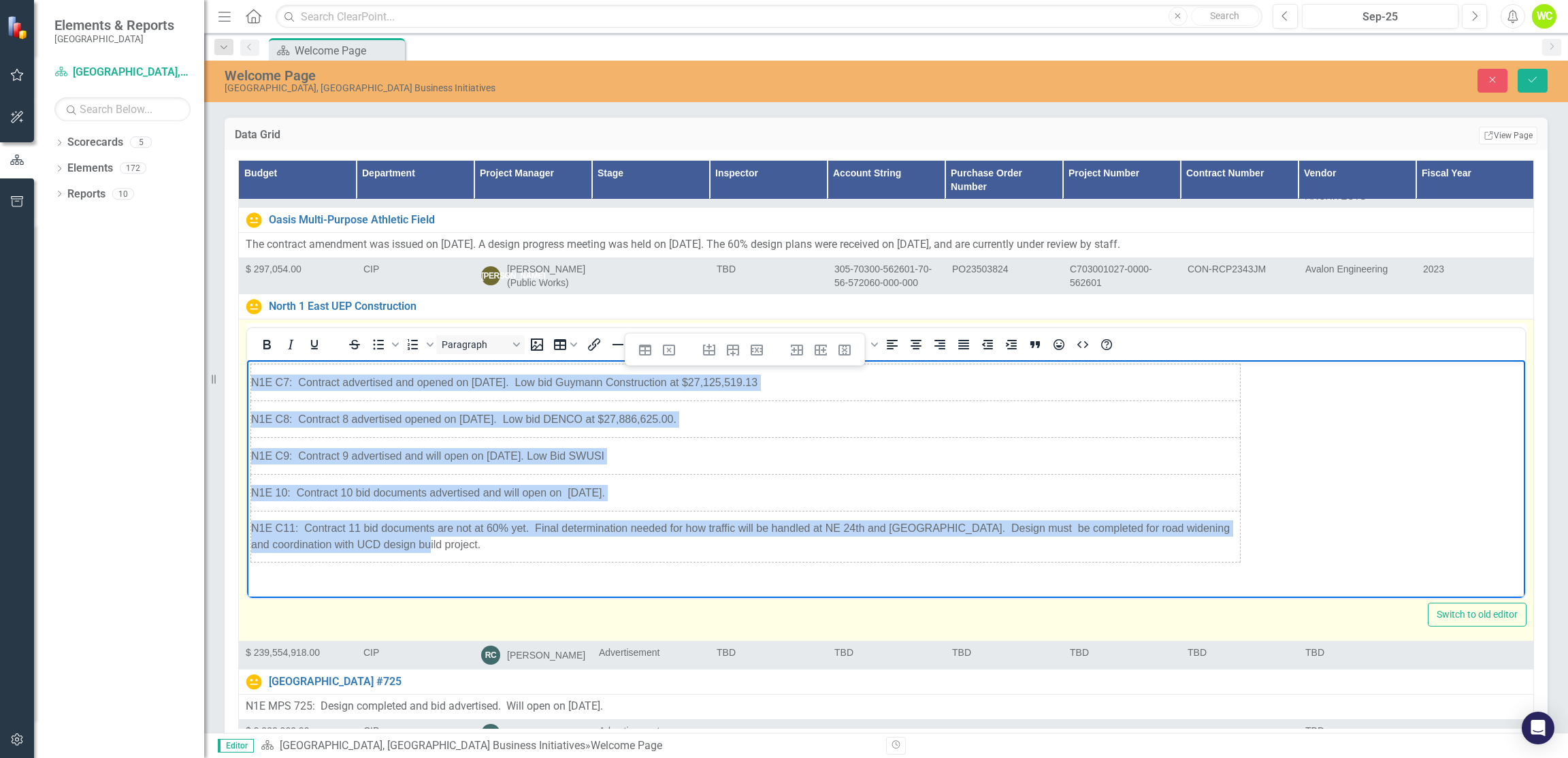
click at [1324, 437] on body "N1E C7: Contract advertised and opened on [DATE]. Low bid Guymann Construction …" at bounding box center [886, 462] width 1278 height 206
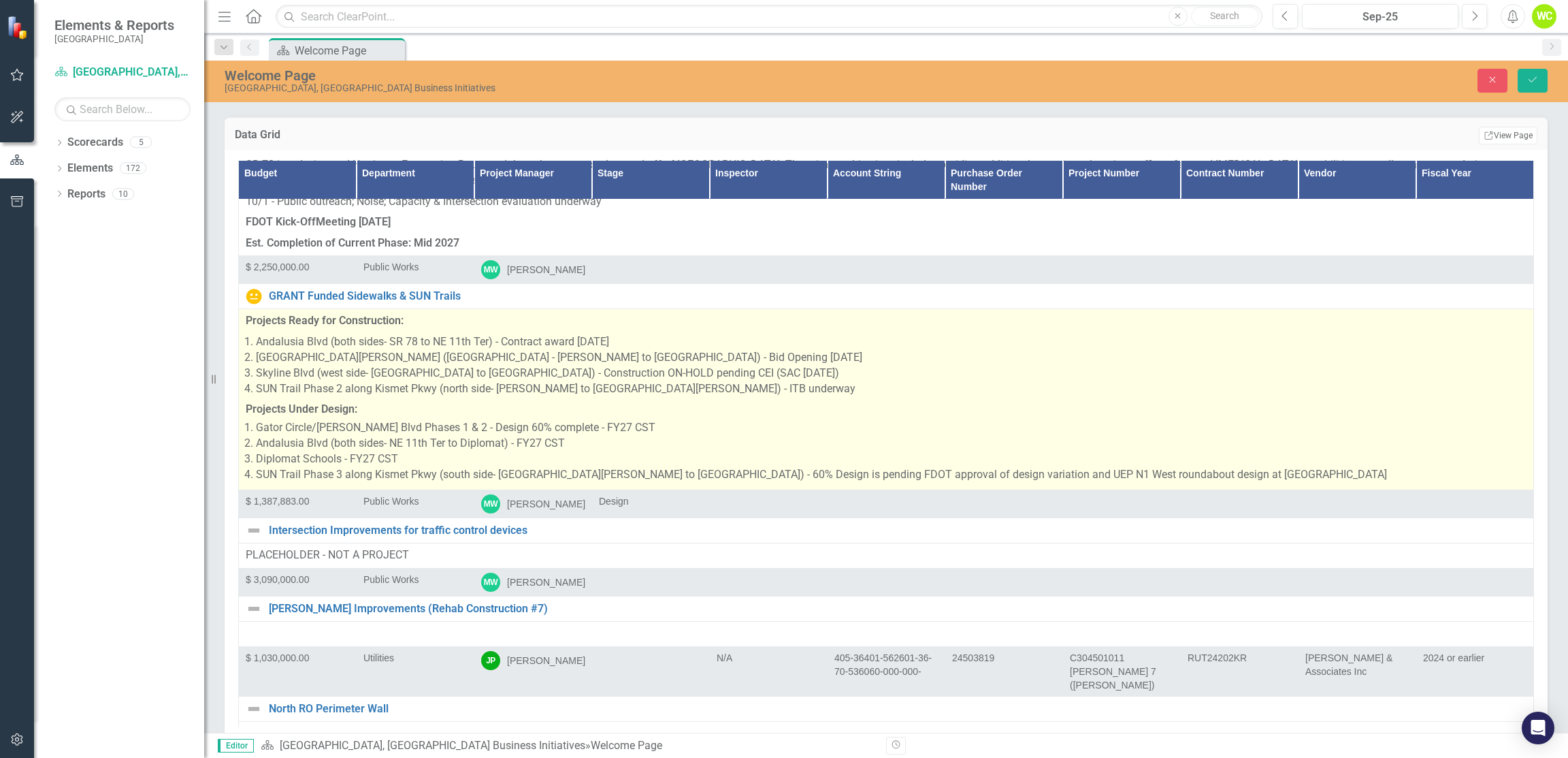
scroll to position [10759, 0]
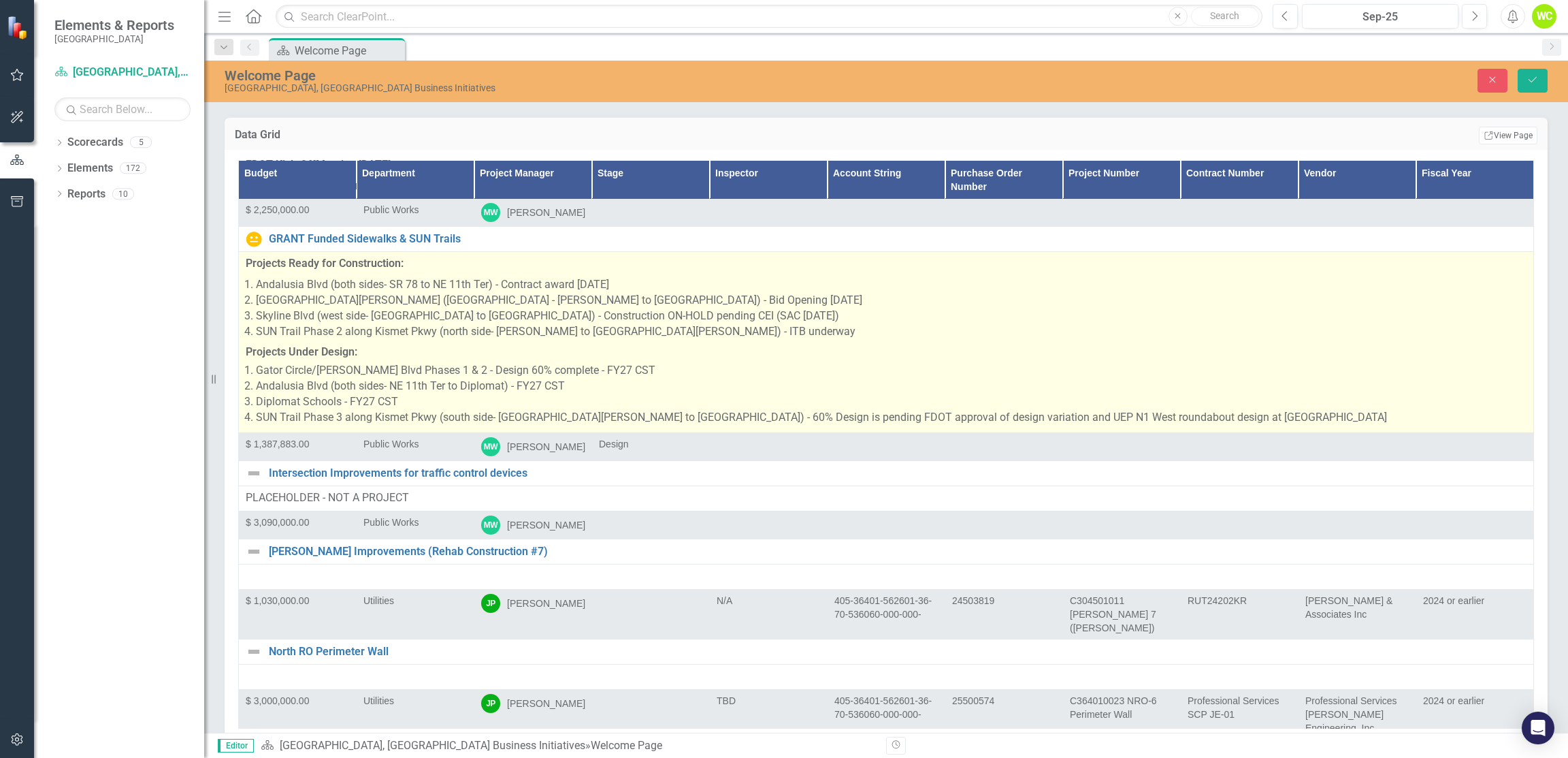
click at [639, 293] on li "[GEOGRAPHIC_DATA][PERSON_NAME] ([GEOGRAPHIC_DATA] - [PERSON_NAME] to [GEOGRAPHI…" at bounding box center [891, 300] width 1271 height 16
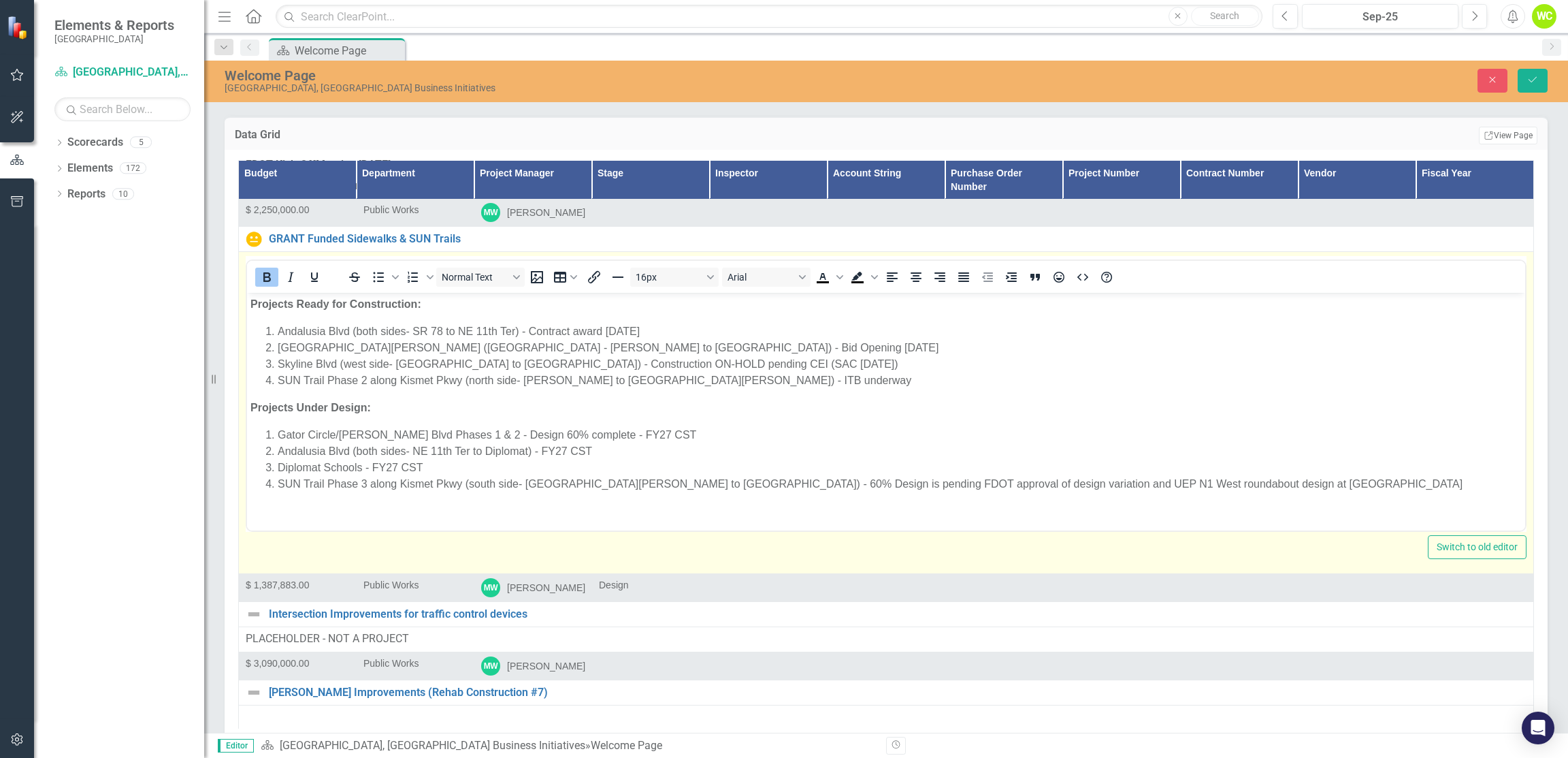
scroll to position [0, 0]
click at [660, 336] on li "Andalusia Blvd (both sides- SR 78 to NE 11th Ter) - Contract award [DATE]" at bounding box center [900, 332] width 1244 height 17
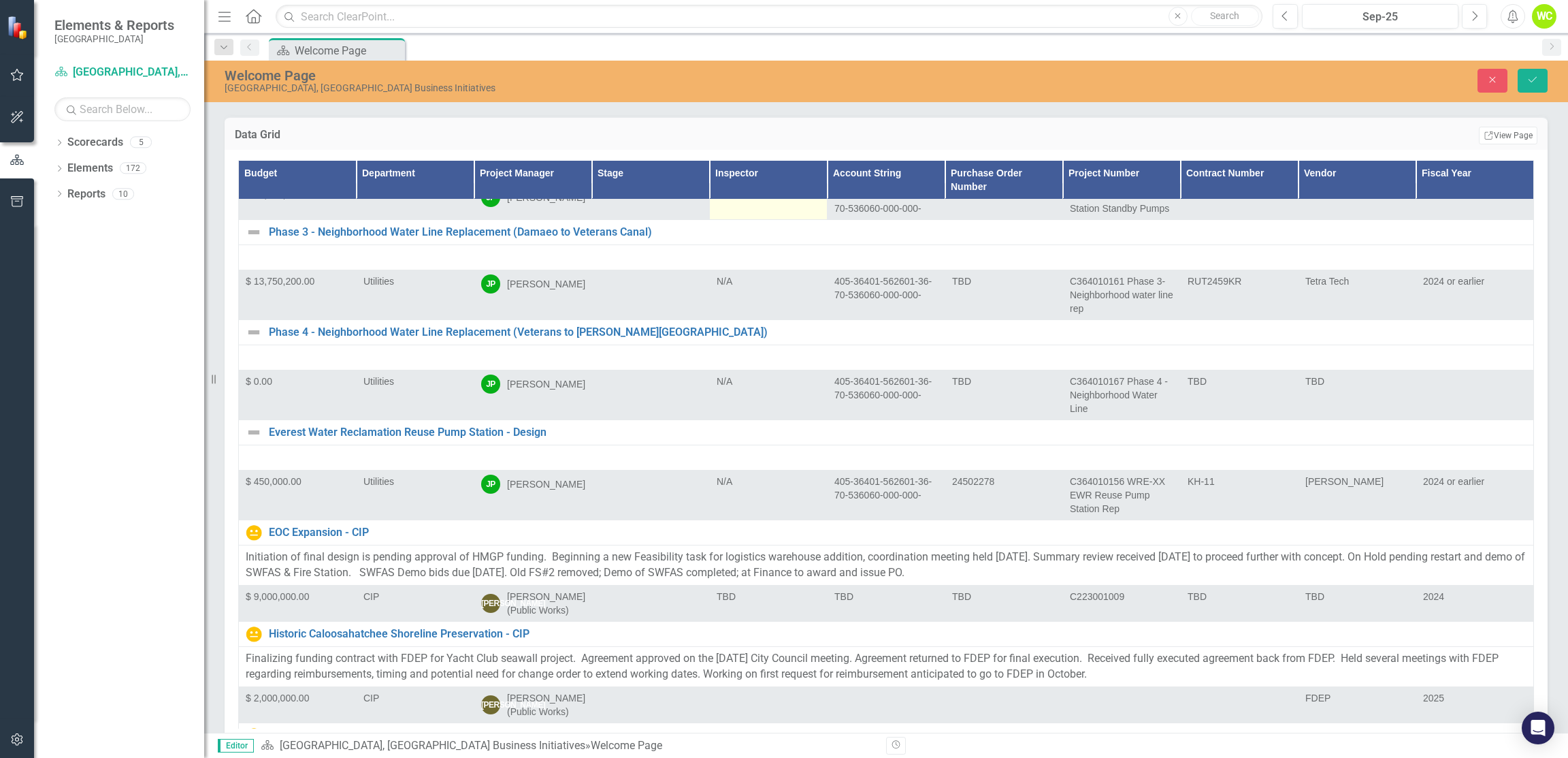
scroll to position [12529, 0]
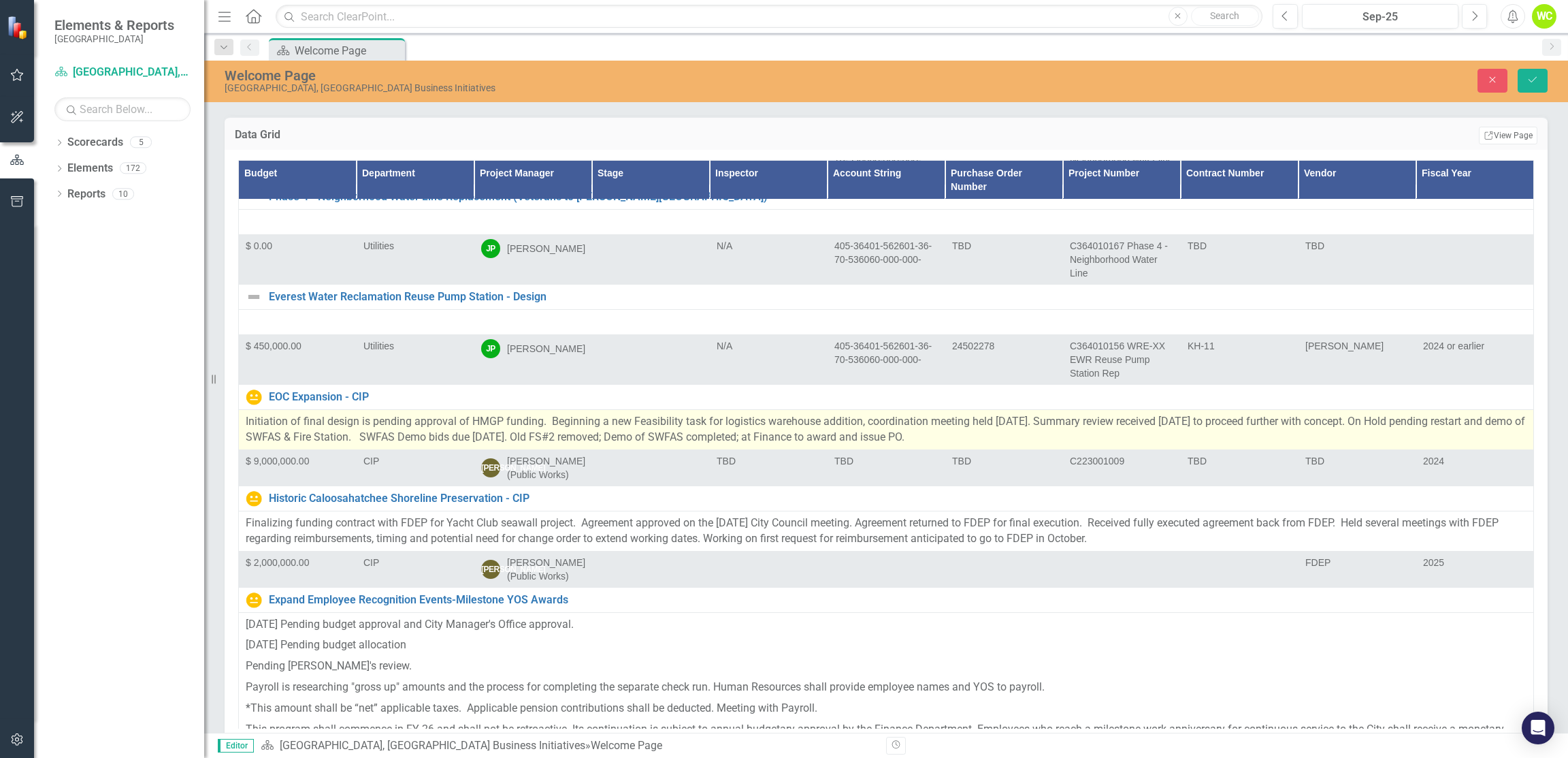
click at [530, 414] on p "Initiation of final design is pending approval of HMGP funding. Beginning a new…" at bounding box center [886, 429] width 1281 height 31
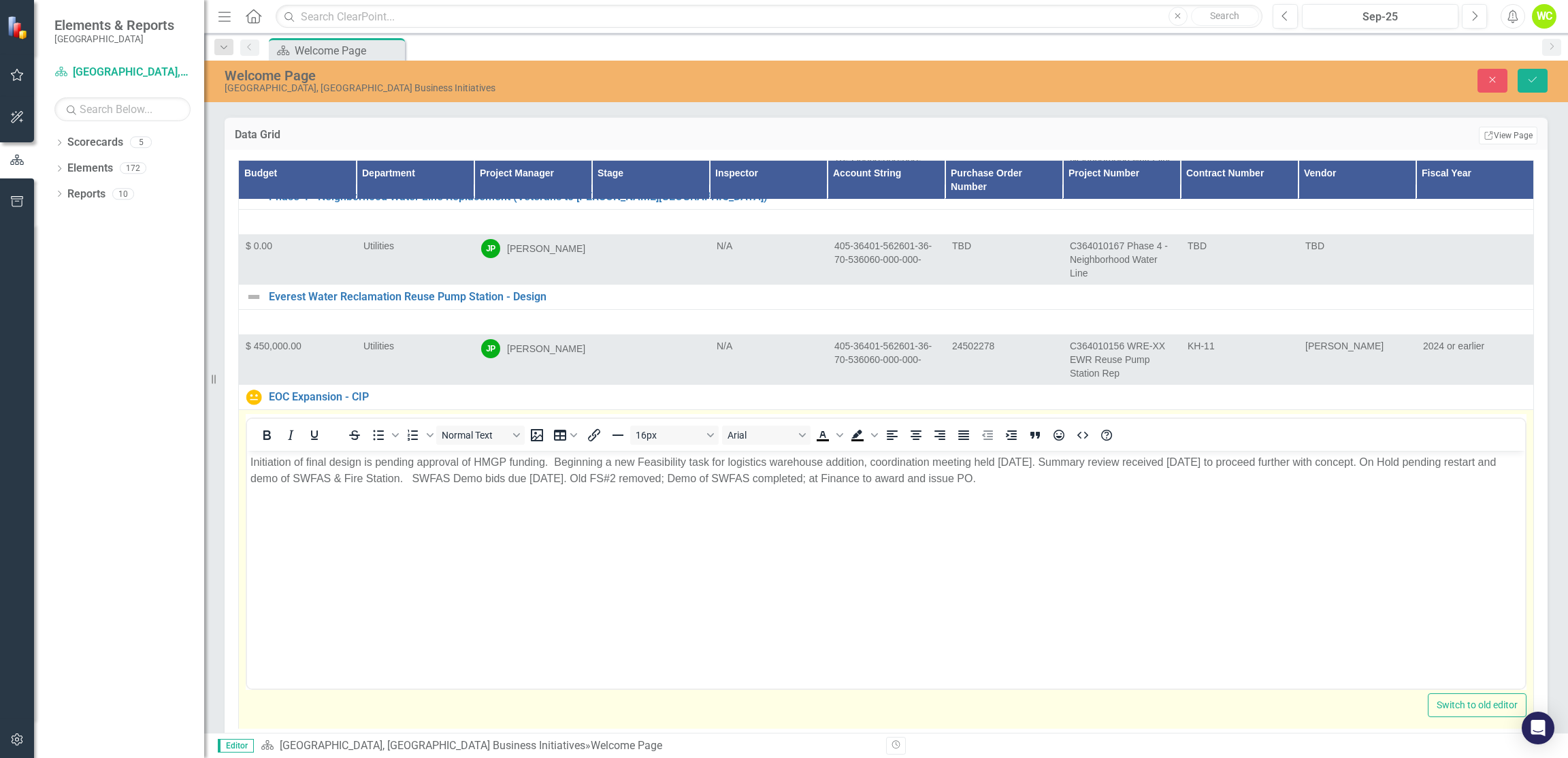
scroll to position [0, 0]
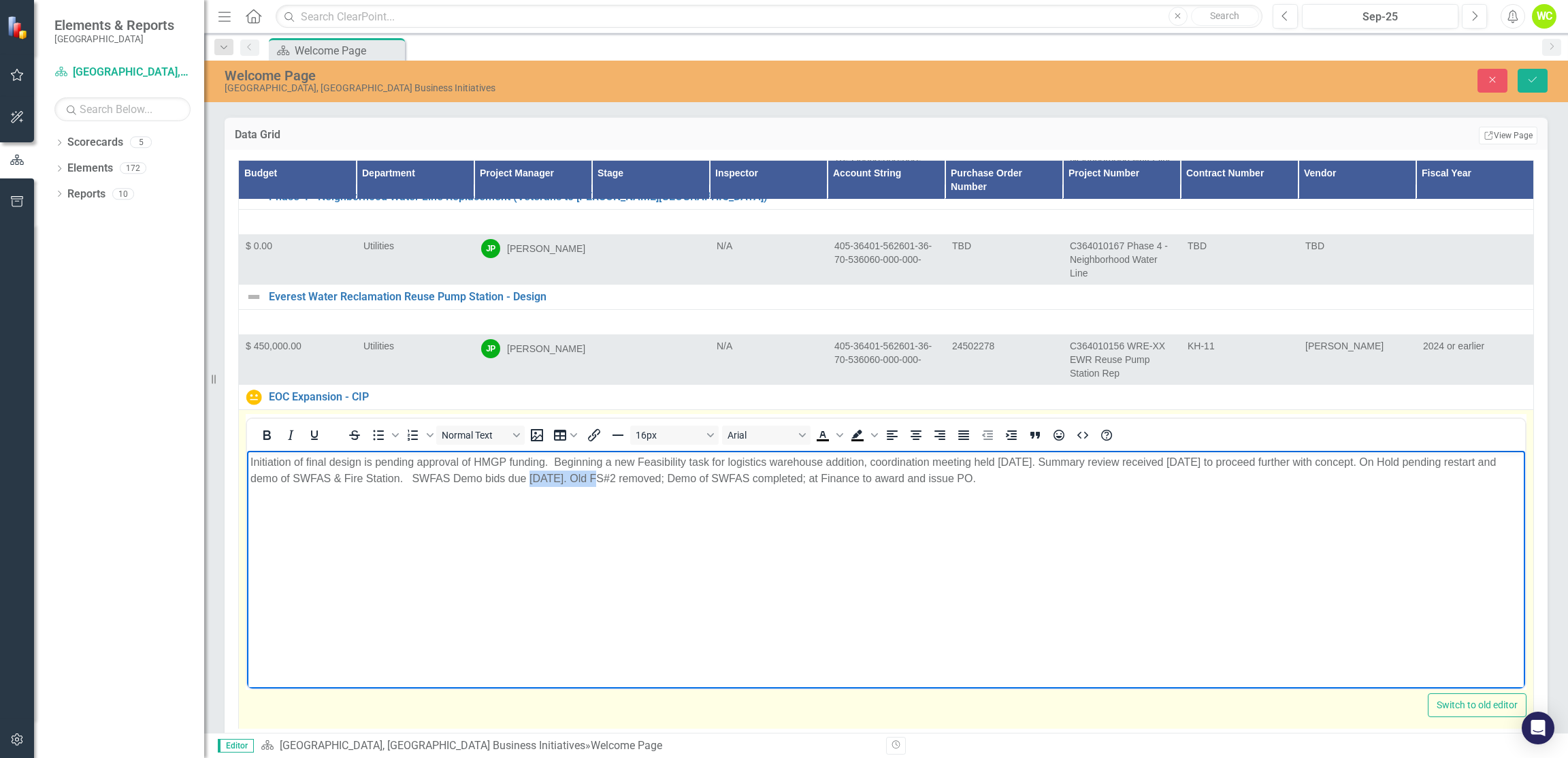
drag, startPoint x: 507, startPoint y: 476, endPoint x: 578, endPoint y: 483, distance: 71.3
click at [578, 483] on p "Initiation of final design is pending approval of HMGP funding. Beginning a new…" at bounding box center [886, 470] width 1272 height 33
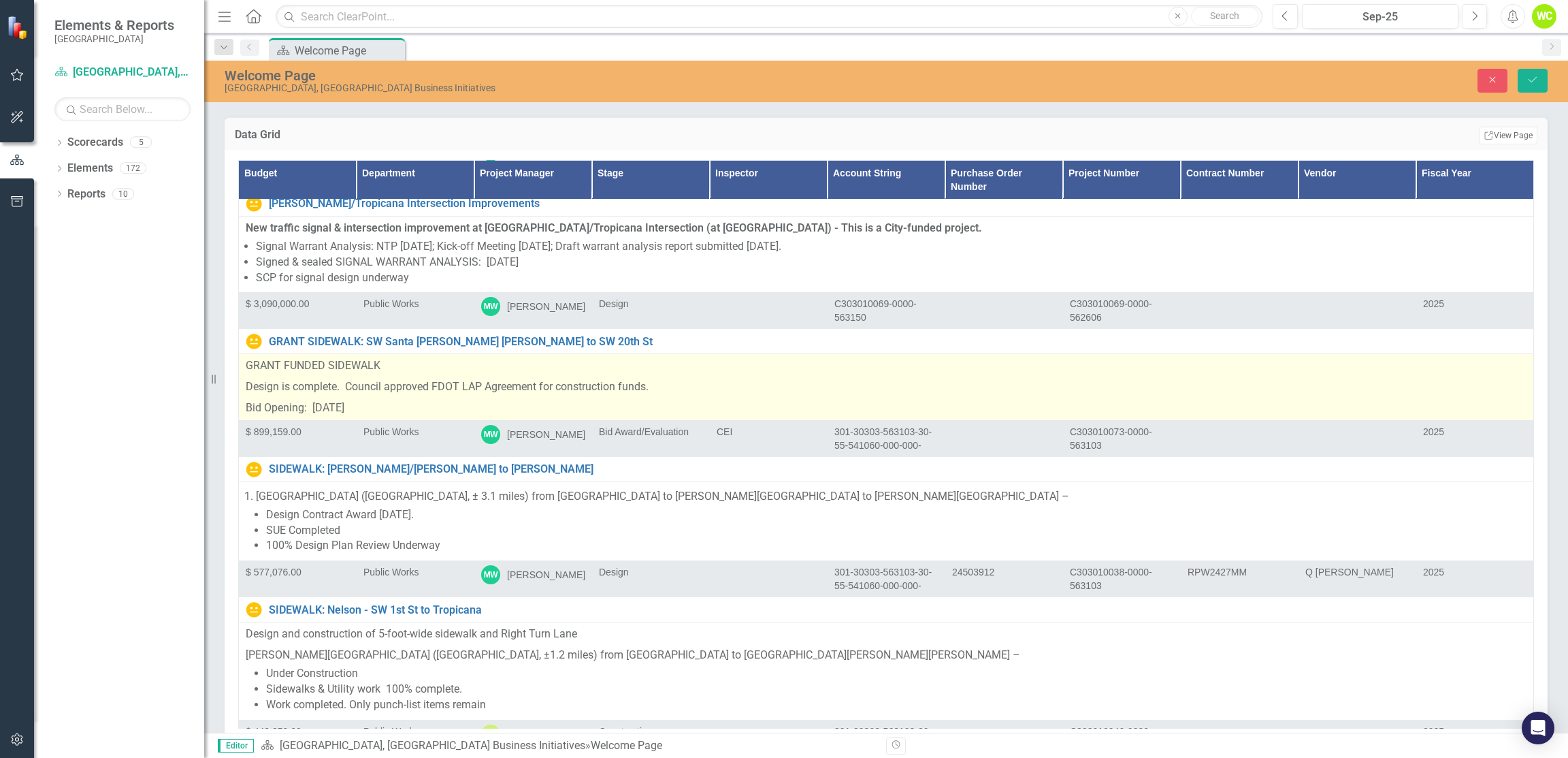
scroll to position [16615, 0]
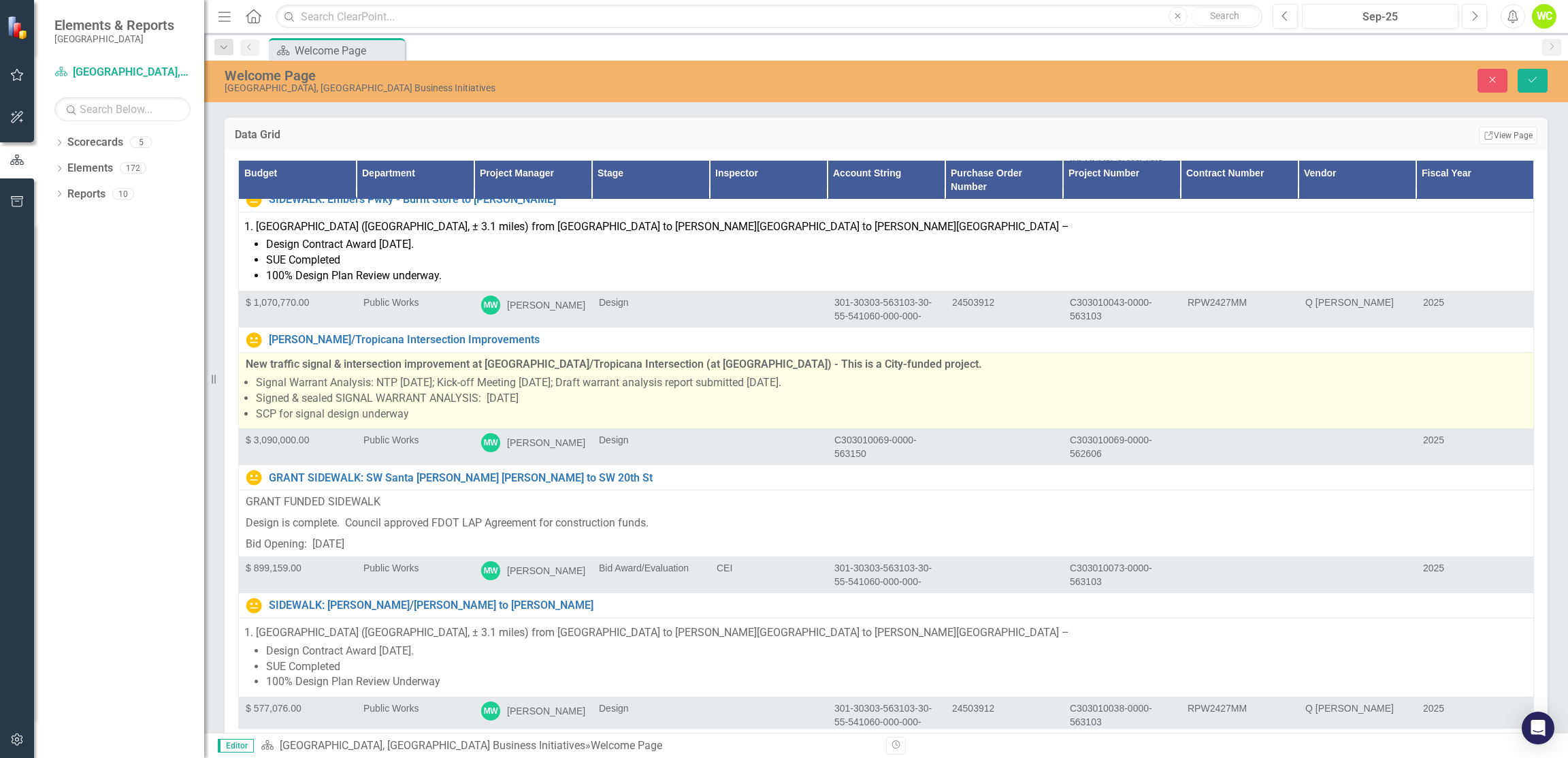
click at [570, 391] on li "Signed & sealed SIGNAL WARRANT ANALYSIS: [DATE]" at bounding box center [891, 399] width 1271 height 16
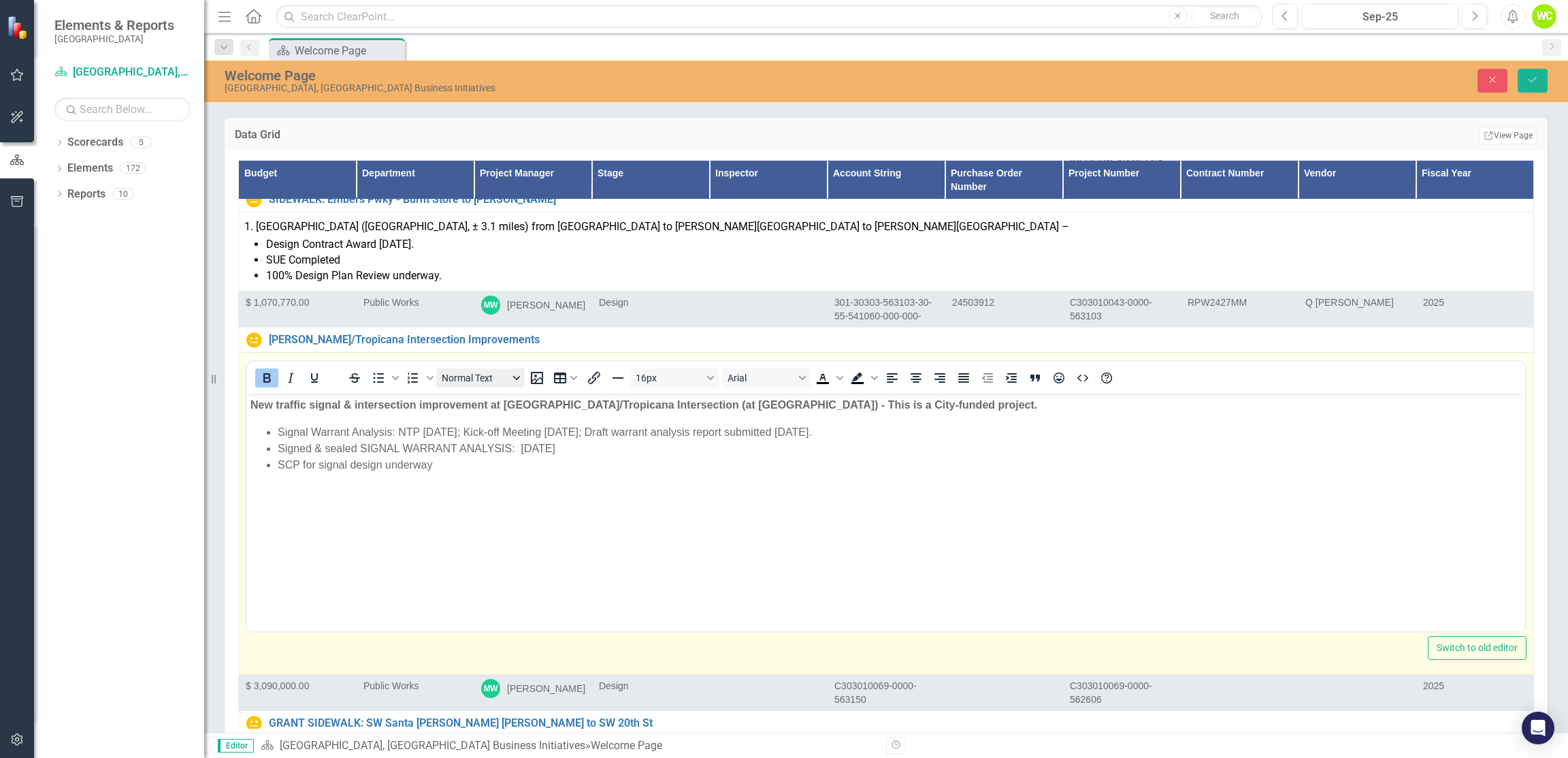
scroll to position [0, 0]
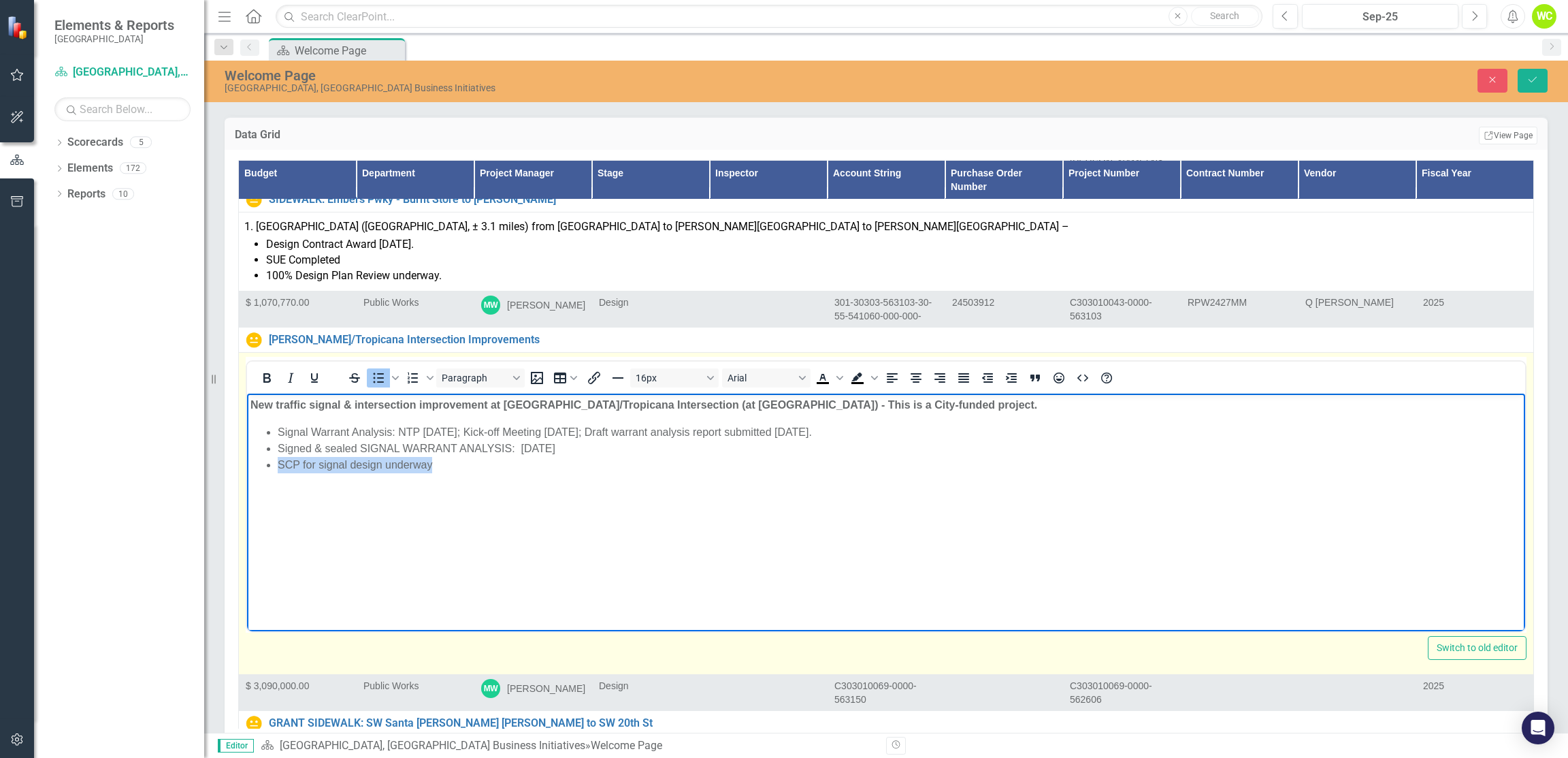
drag, startPoint x: 464, startPoint y: 473, endPoint x: 277, endPoint y: 458, distance: 187.6
click at [277, 458] on li "SCP for signal design underway" at bounding box center [900, 465] width 1244 height 17
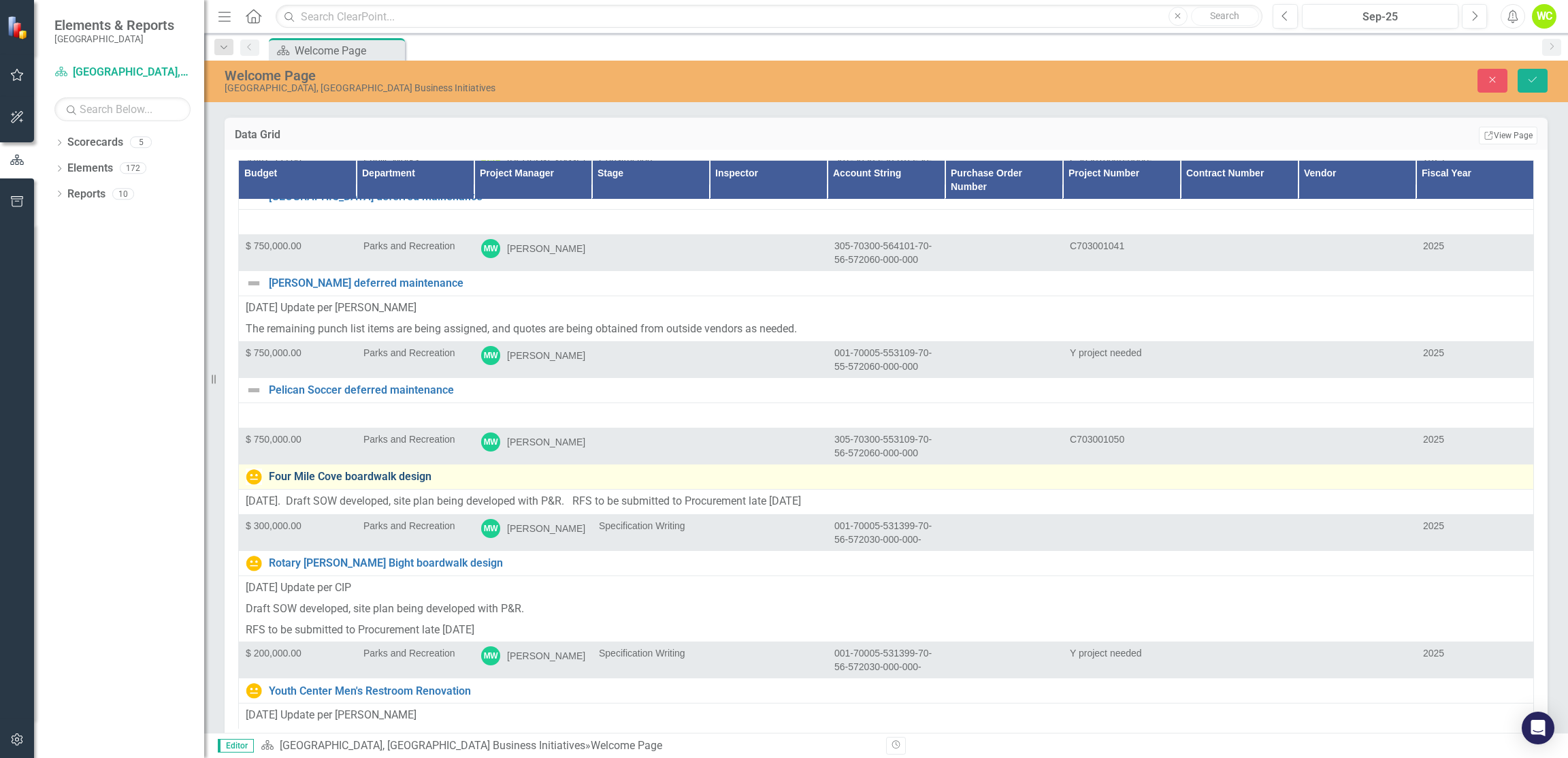
scroll to position [17705, 0]
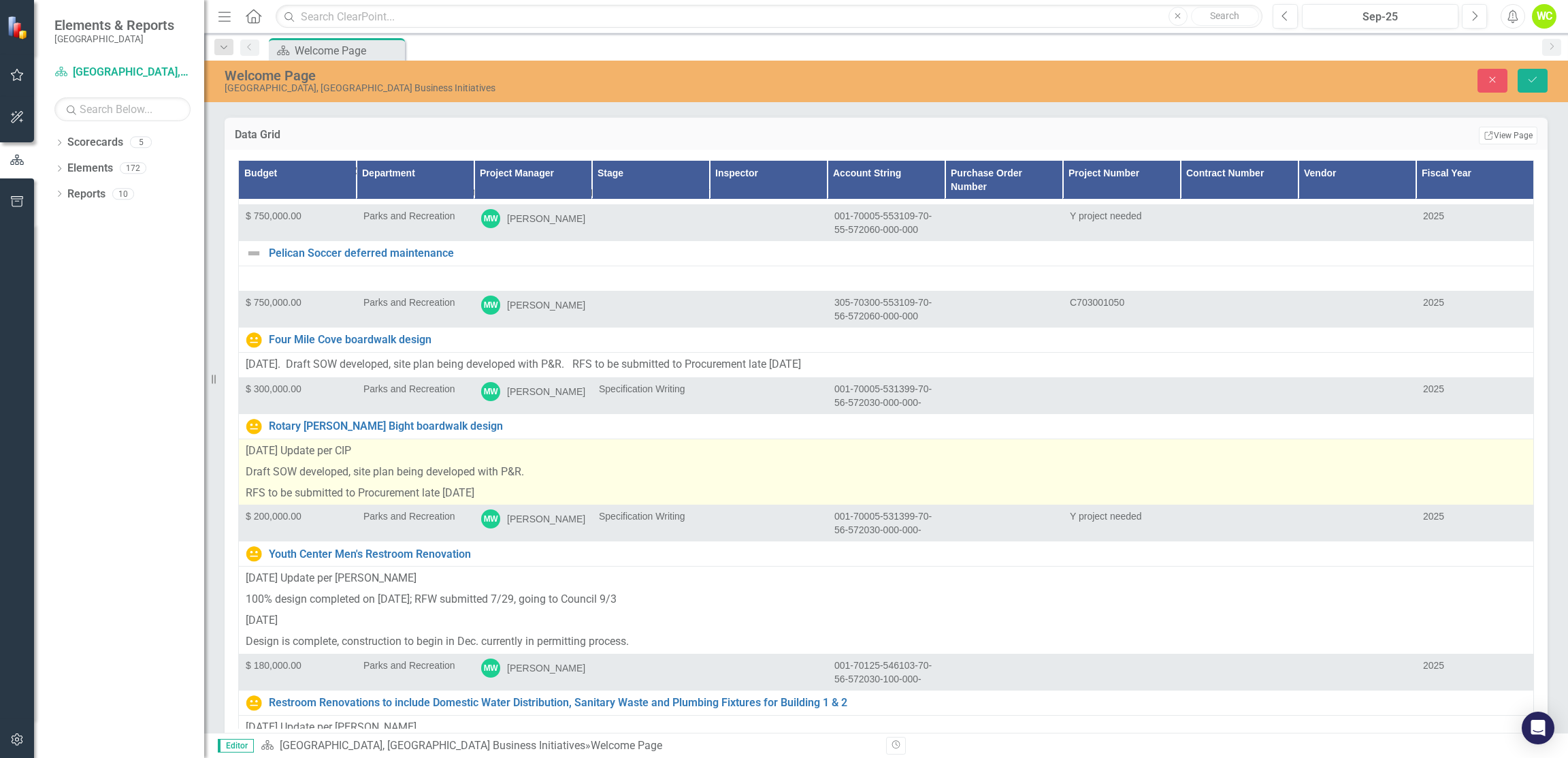
click at [507, 482] on p "RFS to be submitted to Procurement late [DATE]" at bounding box center [886, 491] width 1281 height 19
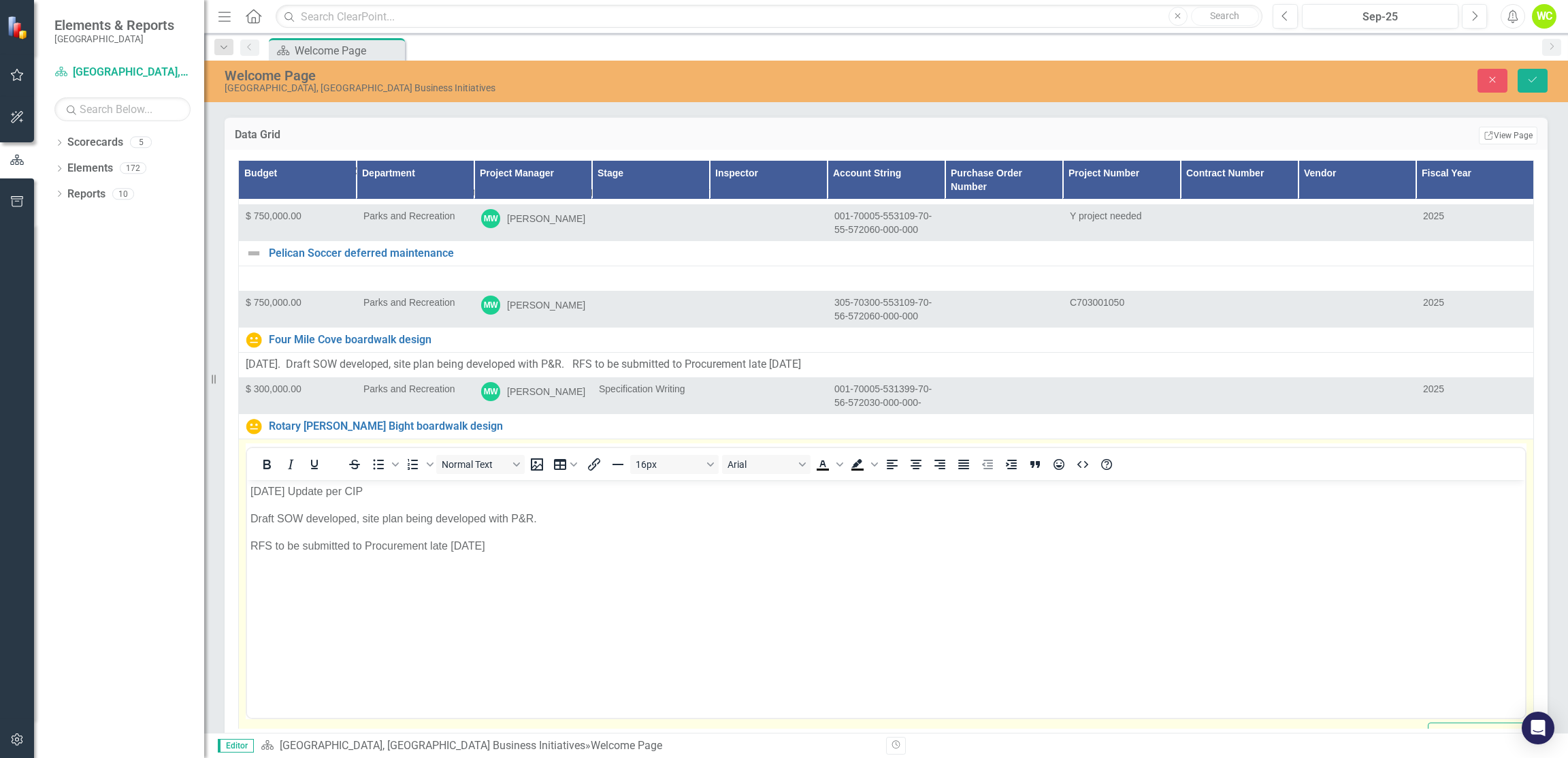
scroll to position [0, 0]
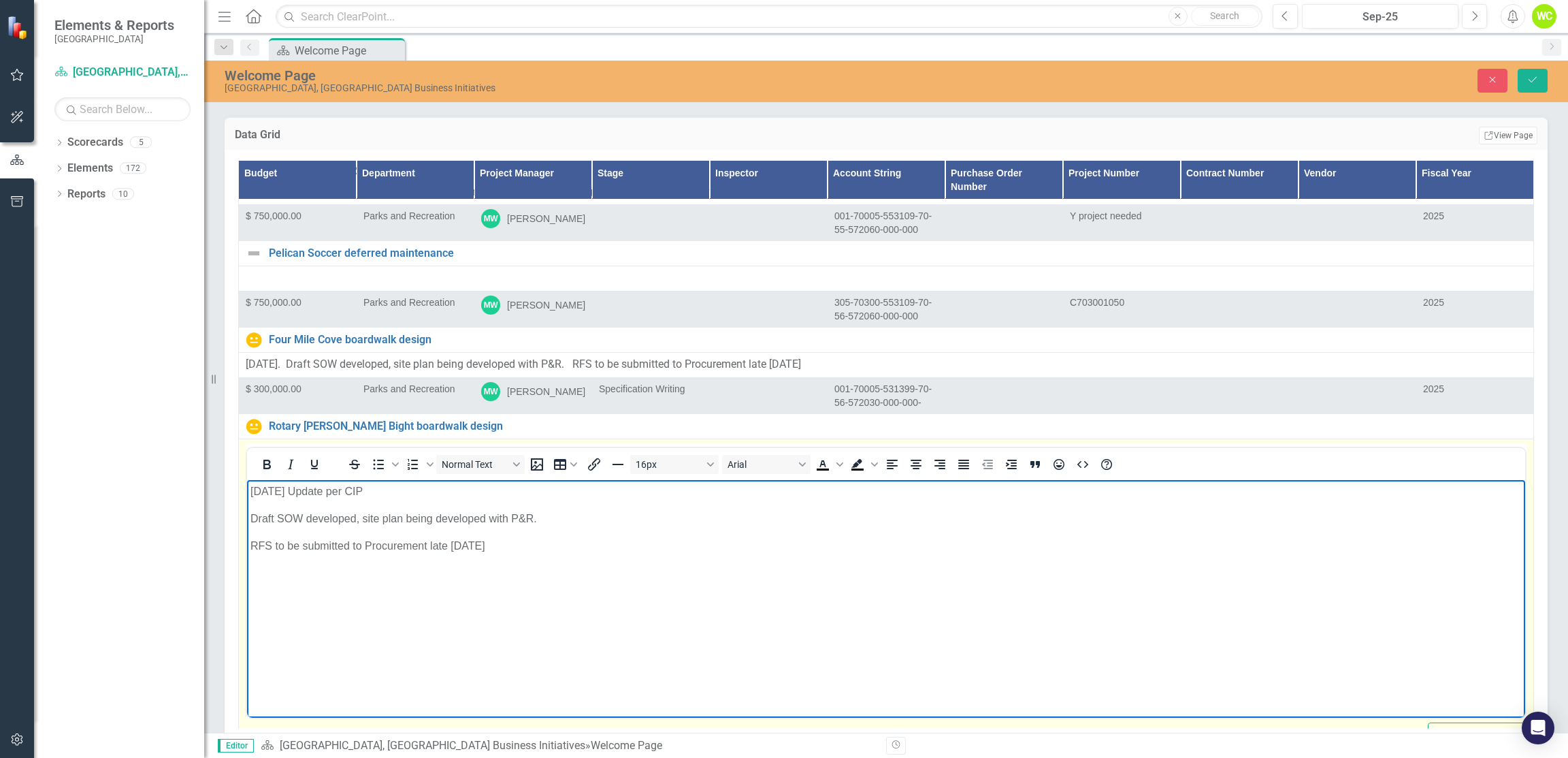
drag, startPoint x: 432, startPoint y: 544, endPoint x: 518, endPoint y: 538, distance: 86.2
click at [518, 538] on p "RFS to be submitted to Procurement late [DATE]" at bounding box center [886, 545] width 1272 height 17
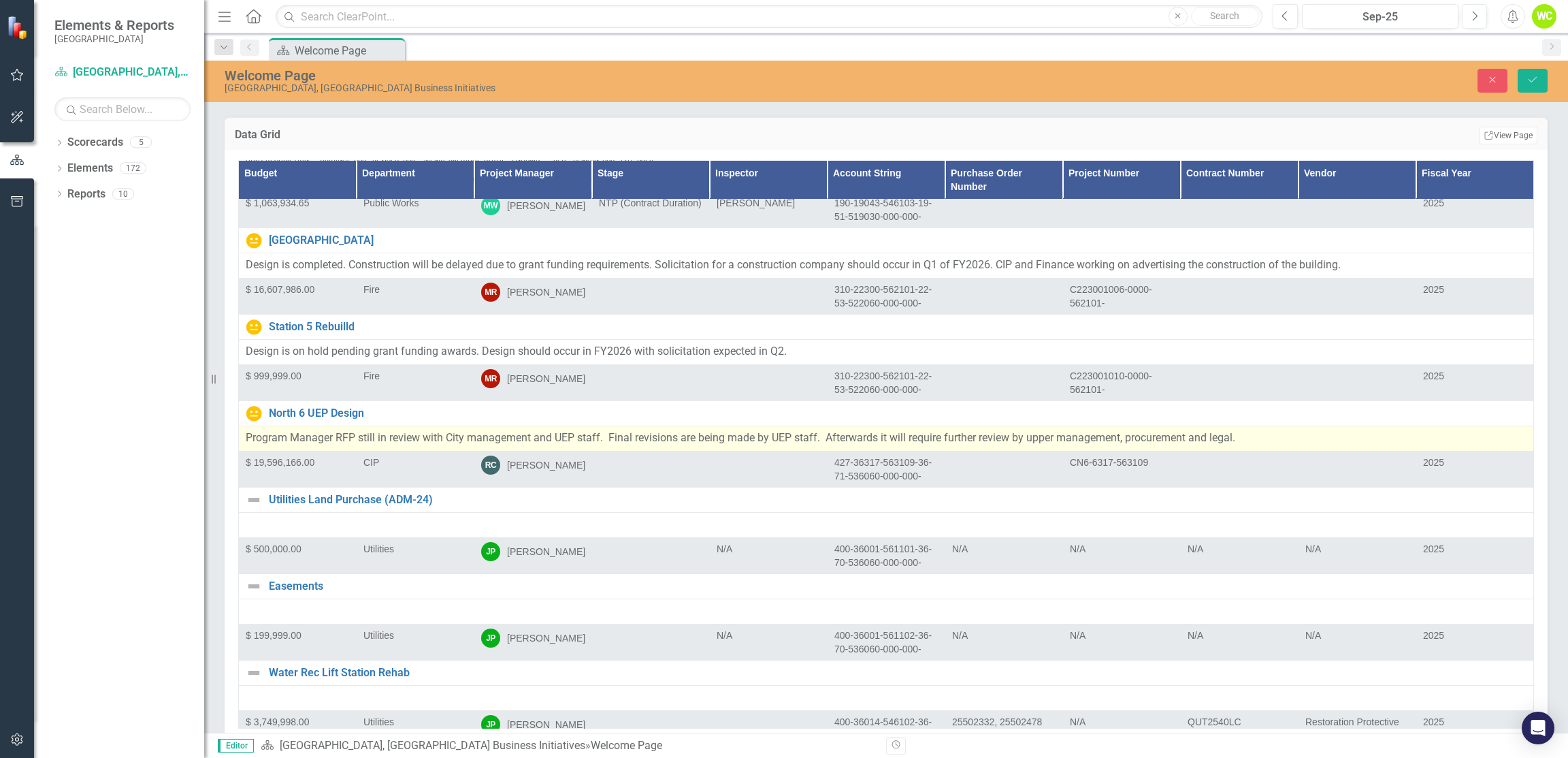
scroll to position [20565, 0]
click at [513, 431] on p "Program Manager RFP still in review with City management and UEP staff. Final r…" at bounding box center [886, 439] width 1281 height 16
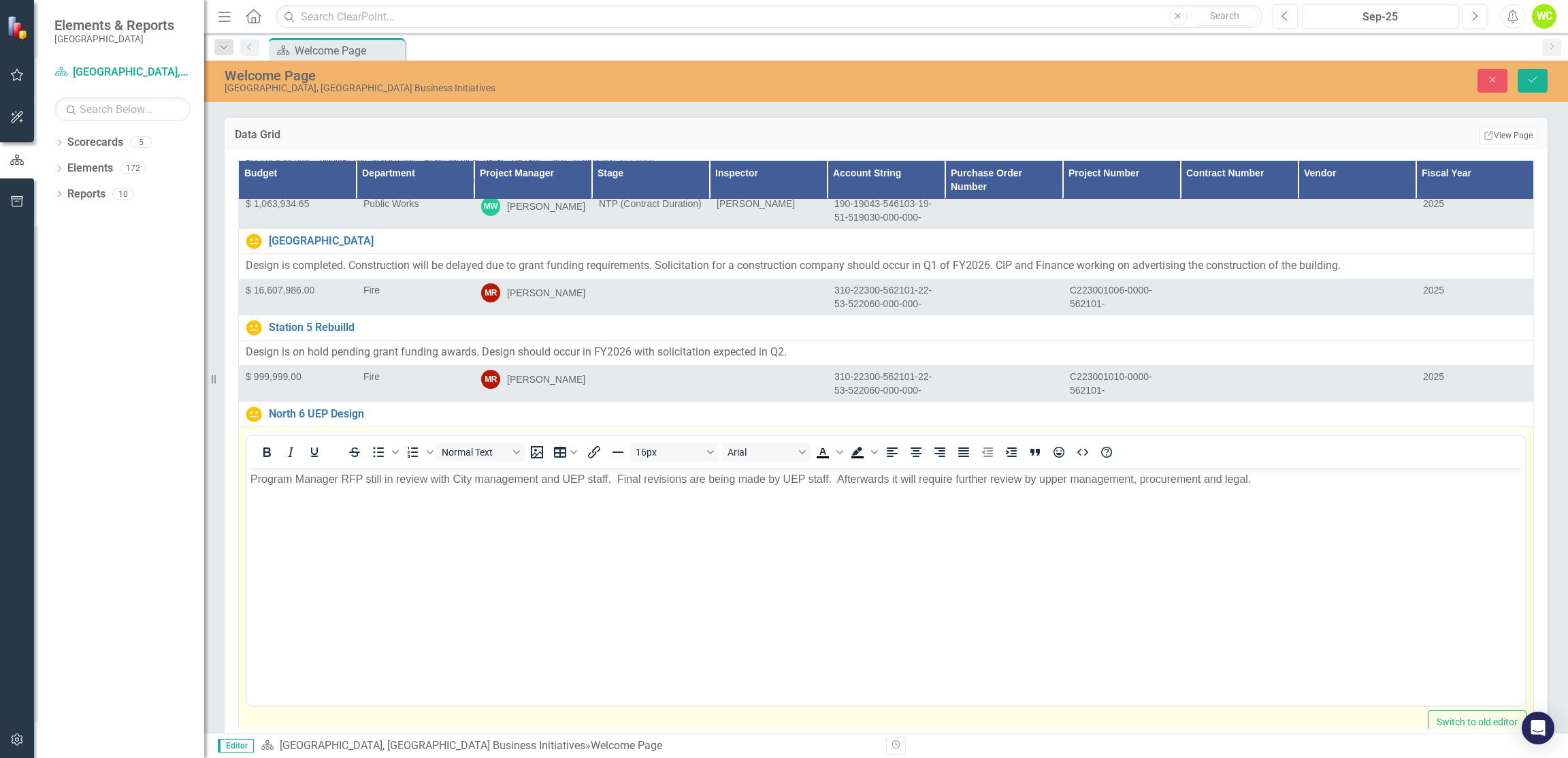
scroll to position [0, 0]
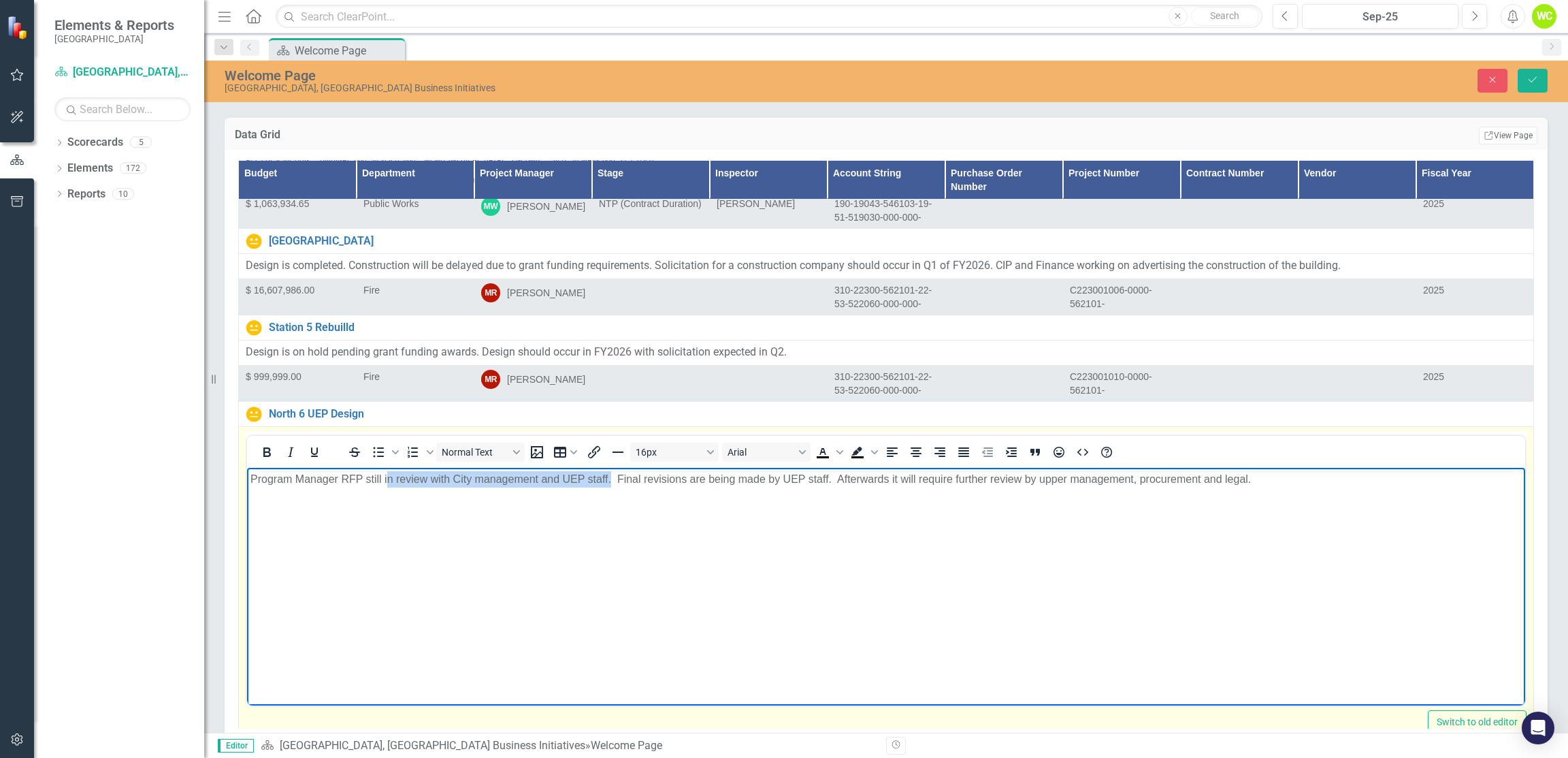
drag, startPoint x: 386, startPoint y: 476, endPoint x: 610, endPoint y: 469, distance: 224.1
click at [610, 469] on body "Program Manager RFP still in review with City management and UEP staff. Final r…" at bounding box center [886, 569] width 1278 height 204
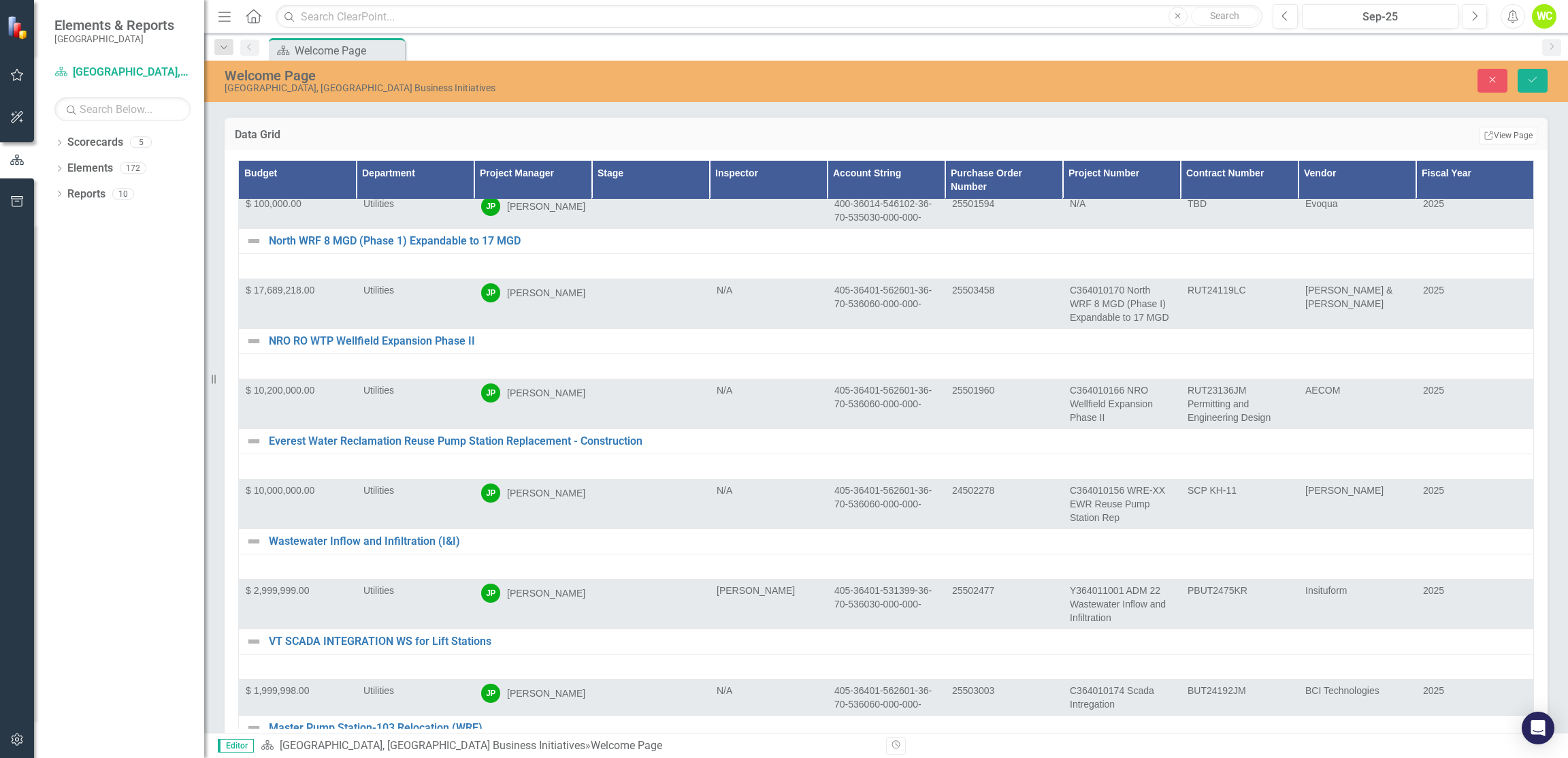
scroll to position [21791, 0]
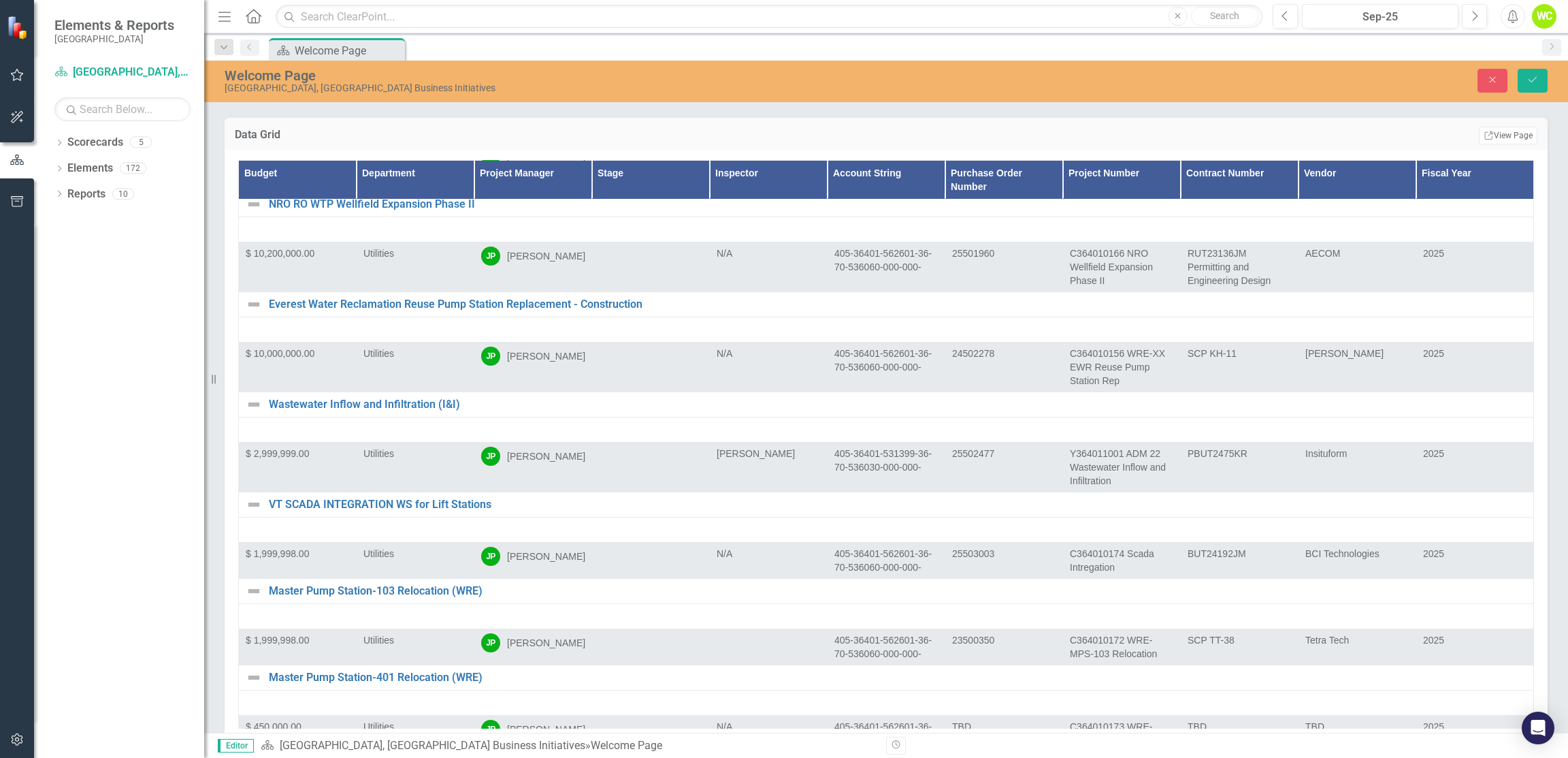
drag, startPoint x: 1546, startPoint y: 76, endPoint x: 1504, endPoint y: 105, distance: 51.0
click at [1546, 76] on button "Save" at bounding box center [1533, 80] width 30 height 24
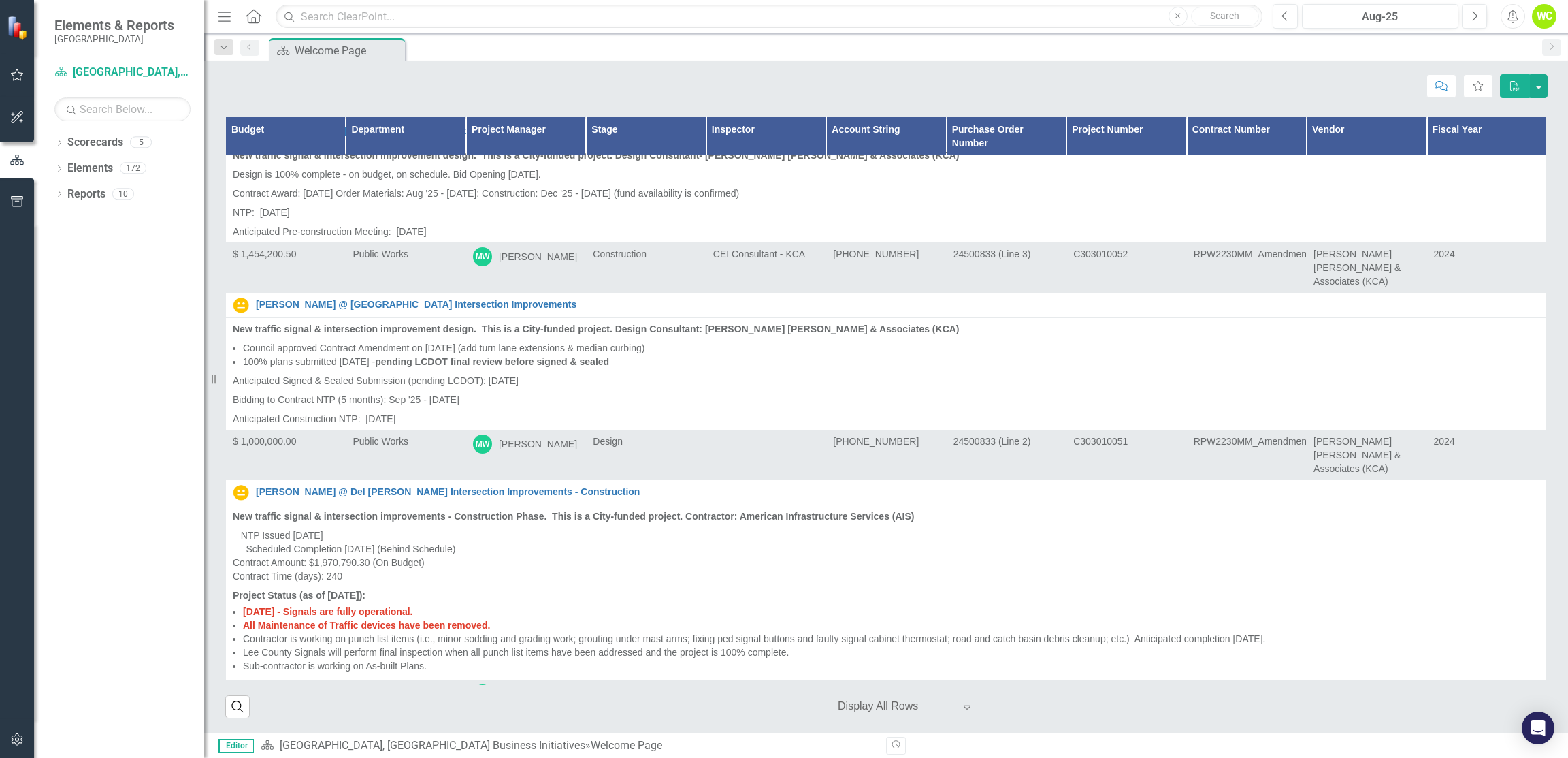
scroll to position [6400, 0]
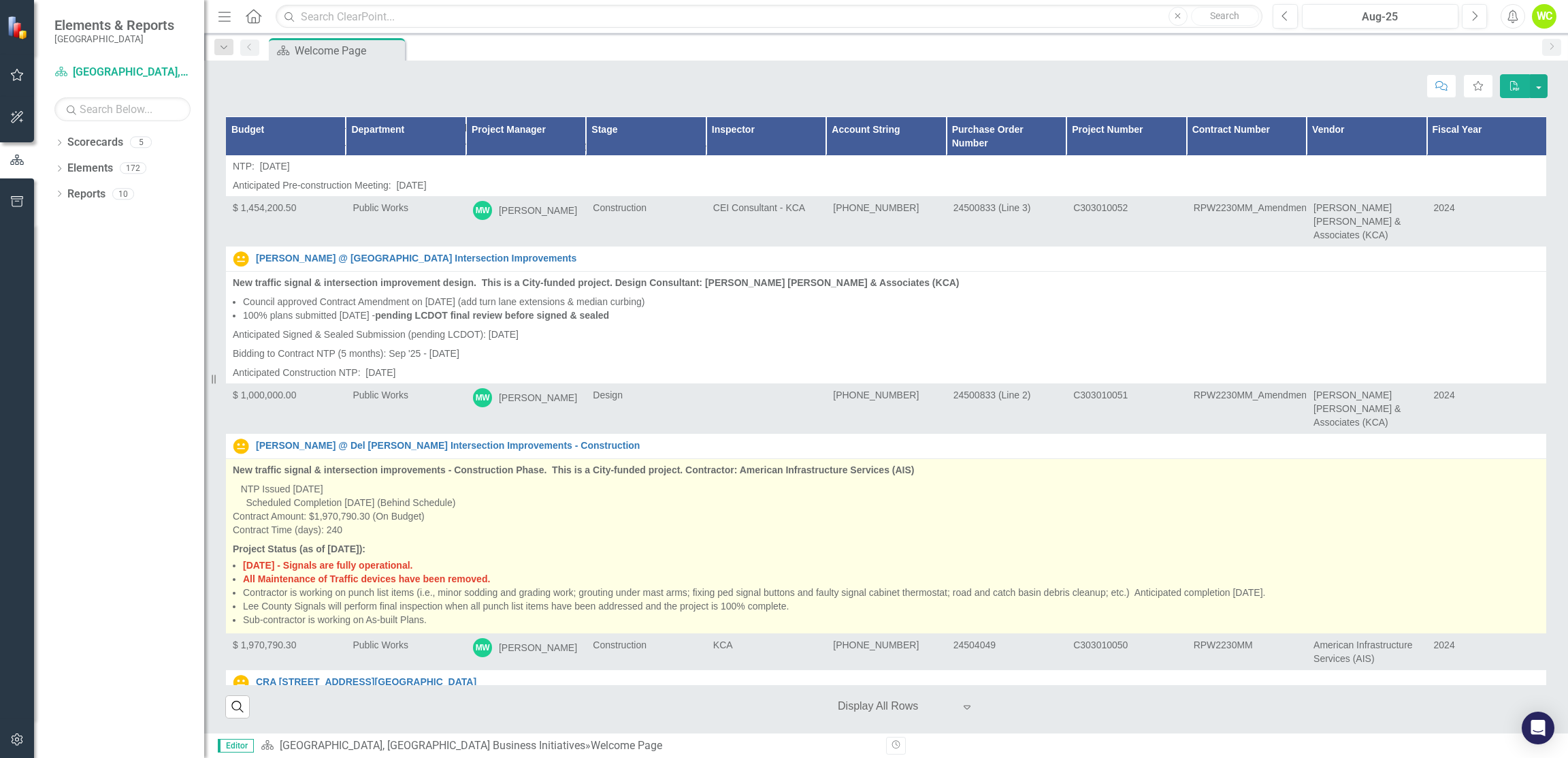
click at [320, 543] on strong "Project Status (as of [DATE]):" at bounding box center [299, 549] width 133 height 11
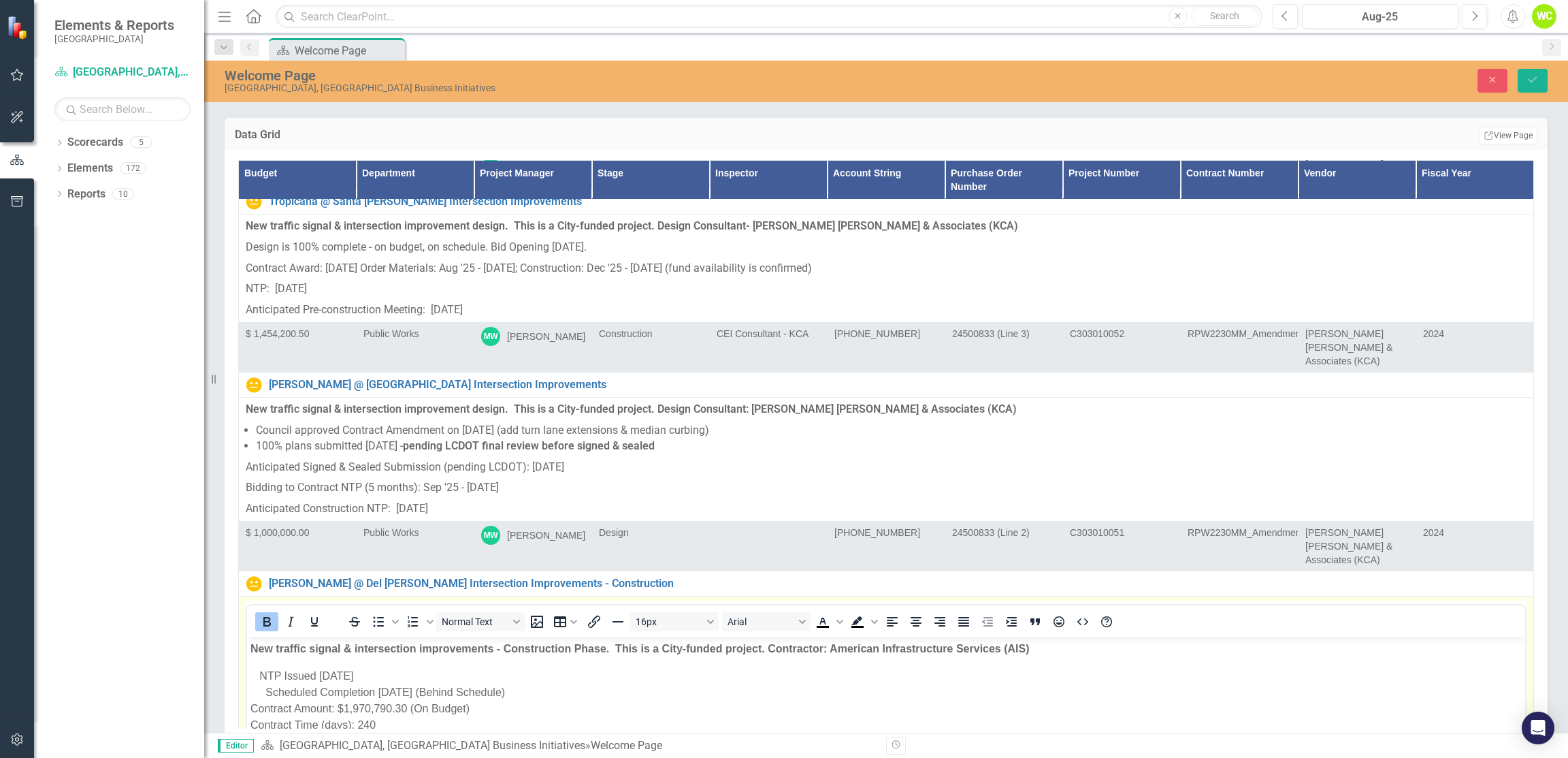
scroll to position [6946, 0]
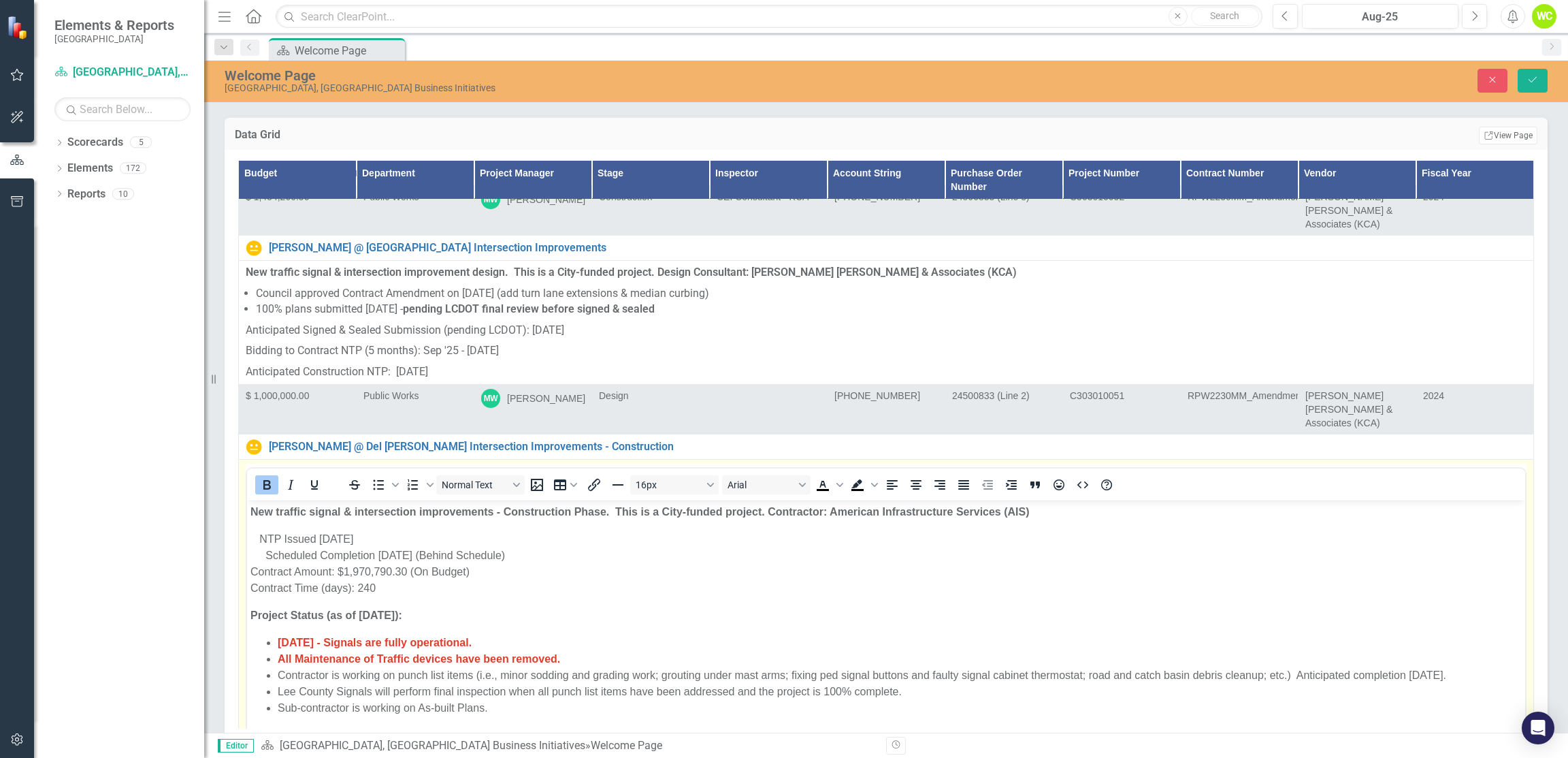
click at [358, 612] on strong "Project Status (as of [DATE]):" at bounding box center [326, 615] width 152 height 12
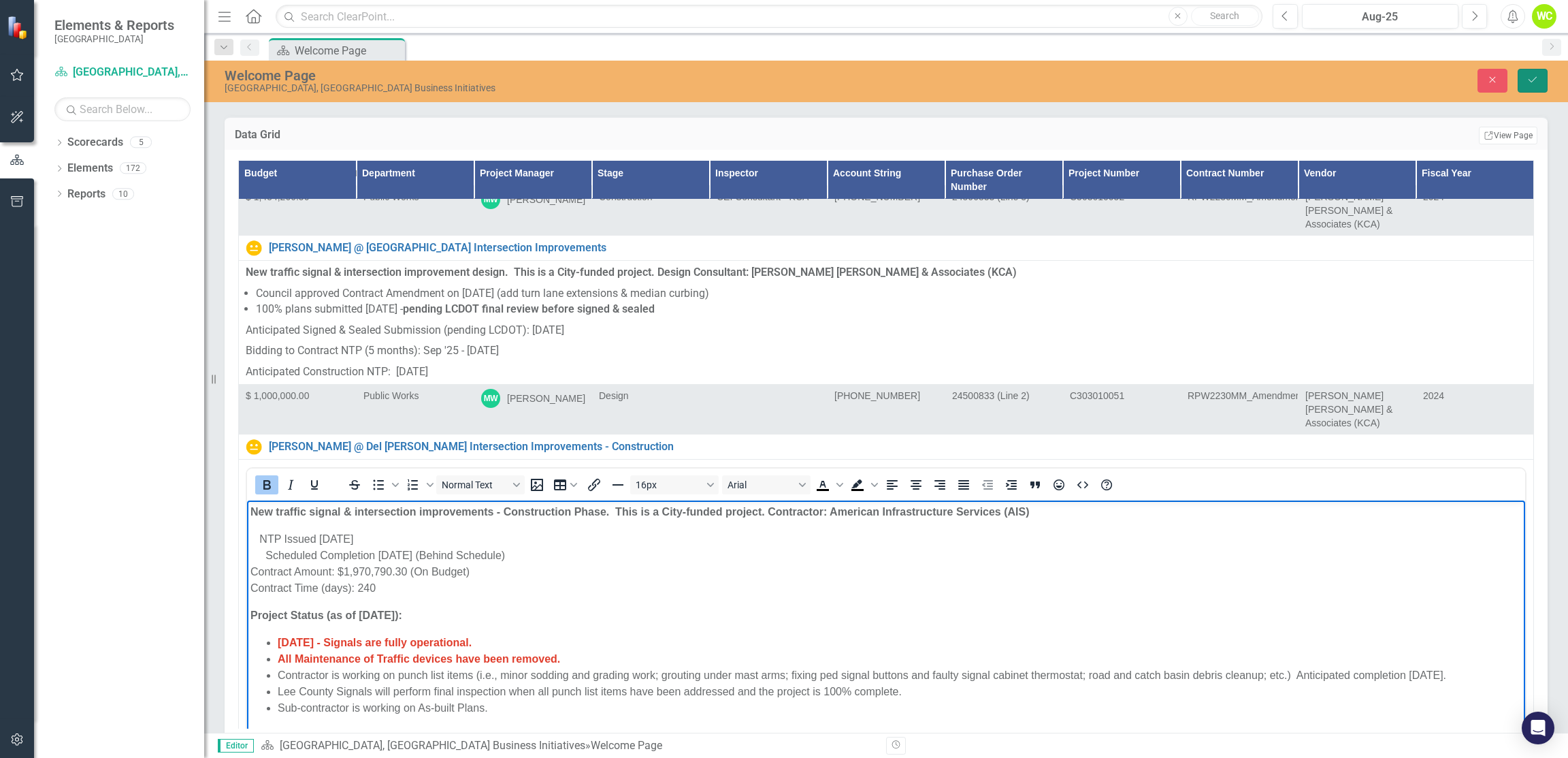
click at [1525, 80] on button "Save" at bounding box center [1533, 80] width 30 height 24
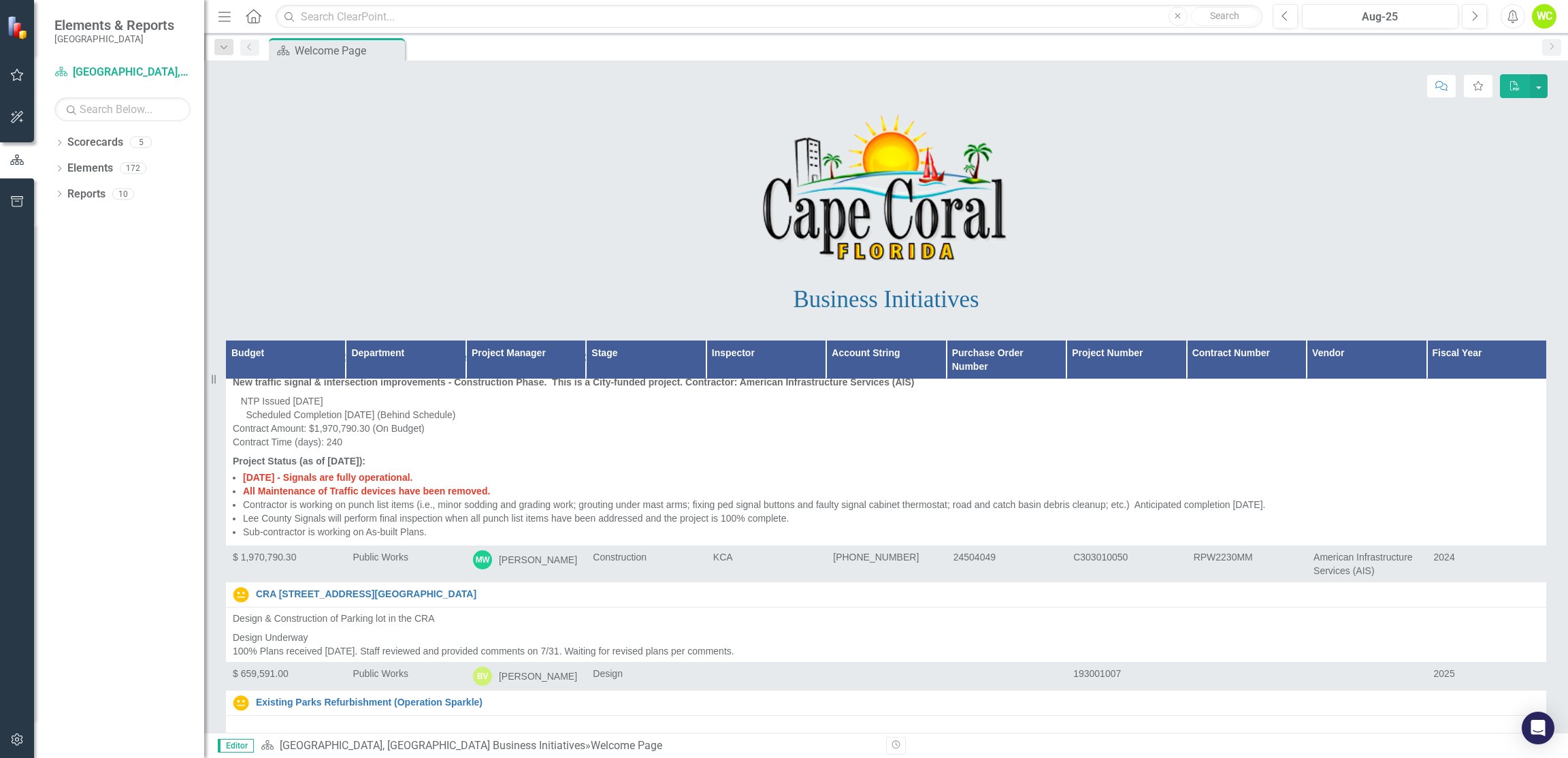
scroll to position [6537, 0]
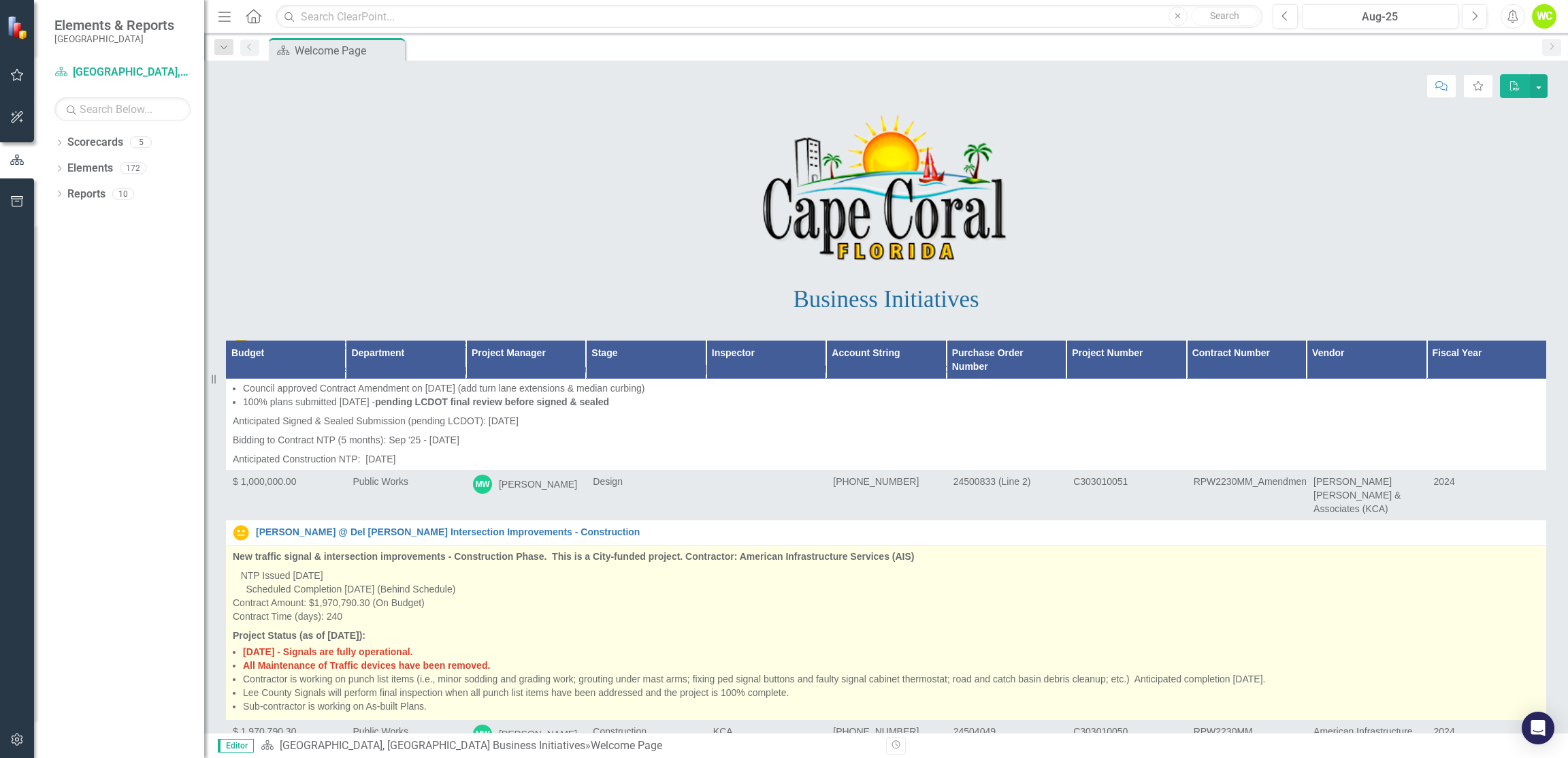
click at [503, 566] on p "NTP Issued 8/26/2024 Scheduled Completion 4/23/2025 (Behind Schedule) Contract …" at bounding box center [886, 595] width 1307 height 60
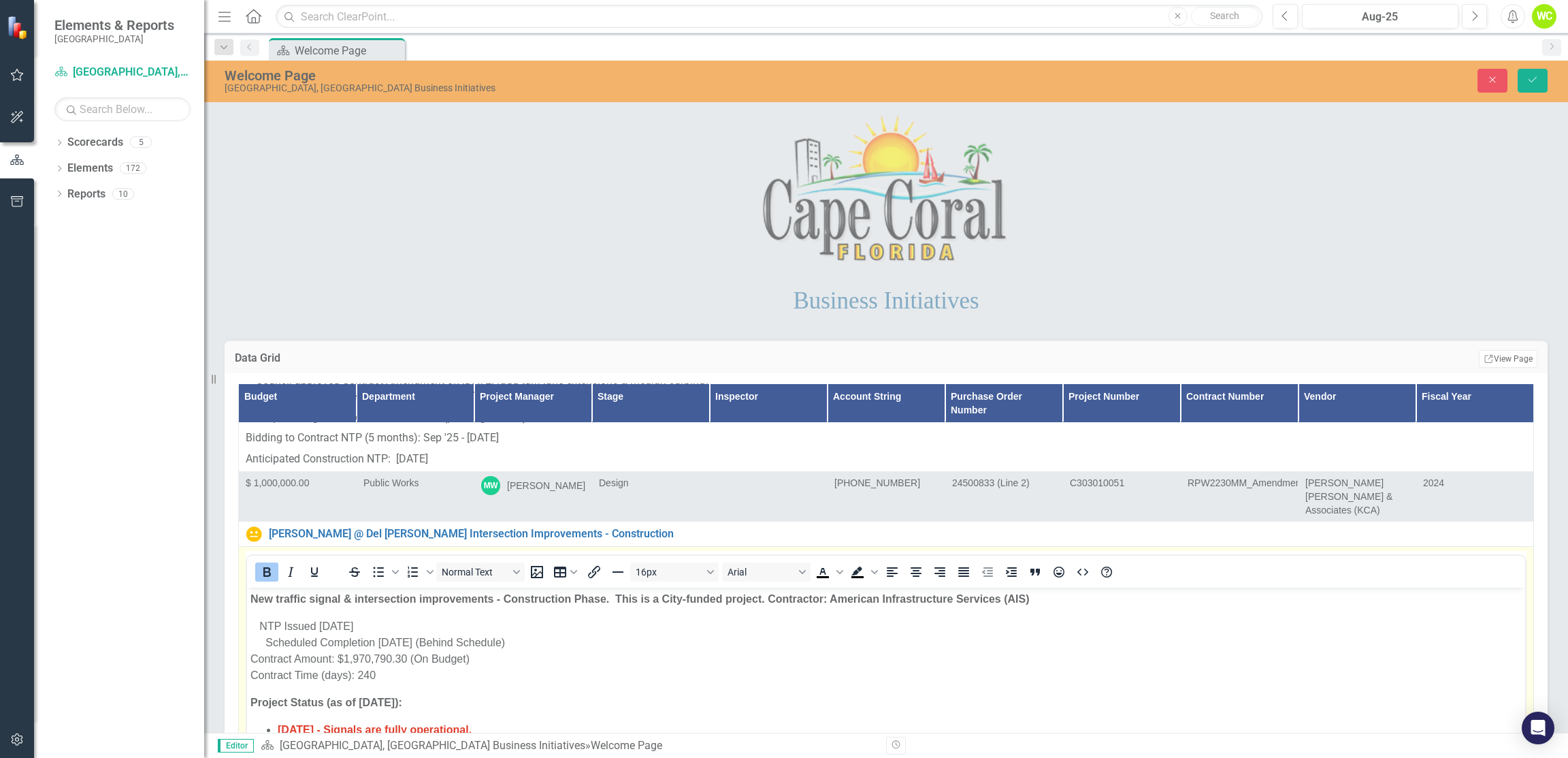
scroll to position [7217, 0]
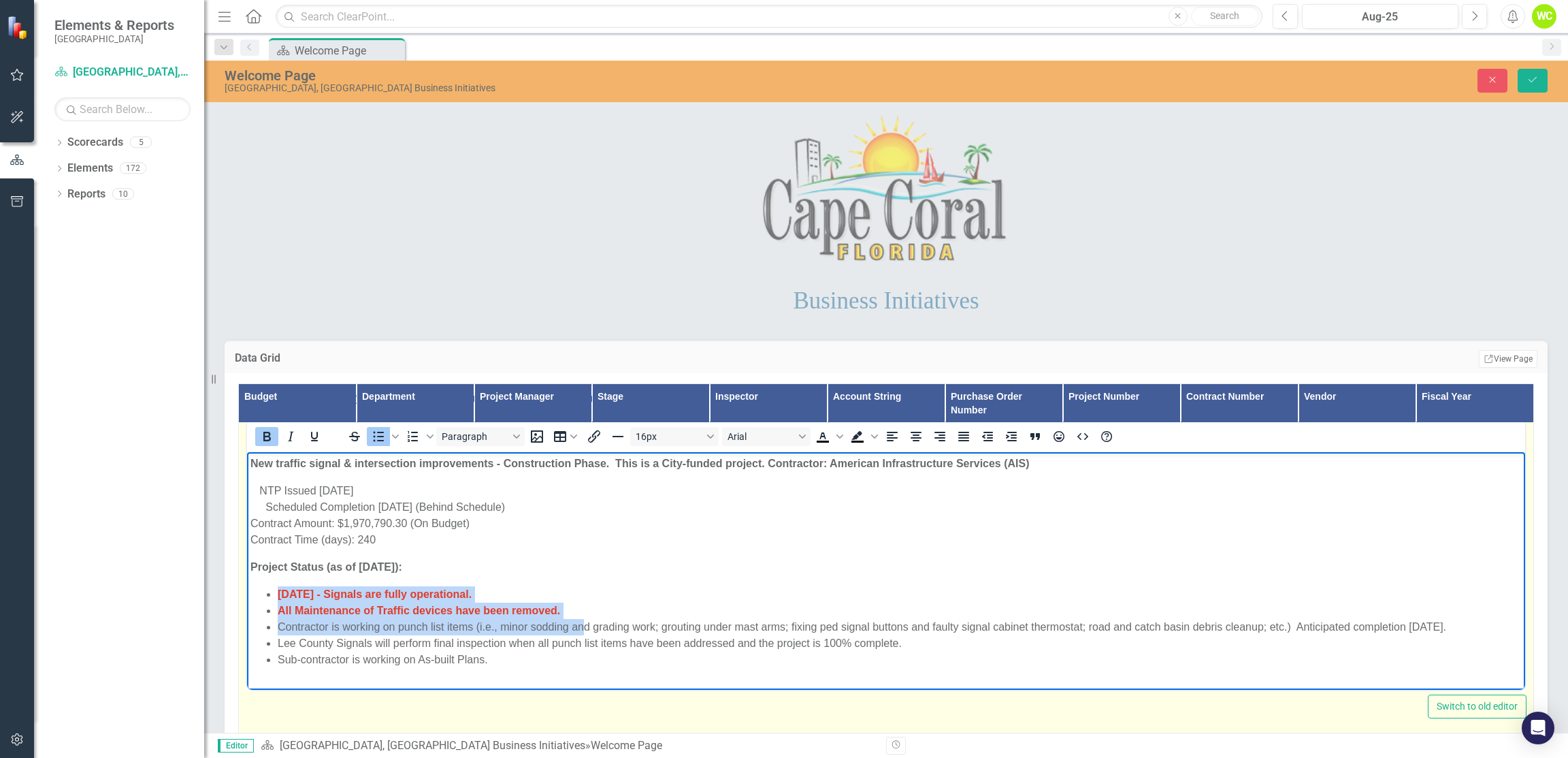
drag, startPoint x: 586, startPoint y: 619, endPoint x: 247, endPoint y: 598, distance: 339.6
click at [247, 598] on body "New traffic signal & intersection improvements - Construction Phase. This is a …" at bounding box center [886, 567] width 1278 height 230
drag, startPoint x: 440, startPoint y: 605, endPoint x: 604, endPoint y: 615, distance: 164.3
click at [604, 615] on li "All Maintenance of Traffic devices have been removed." at bounding box center [900, 611] width 1244 height 17
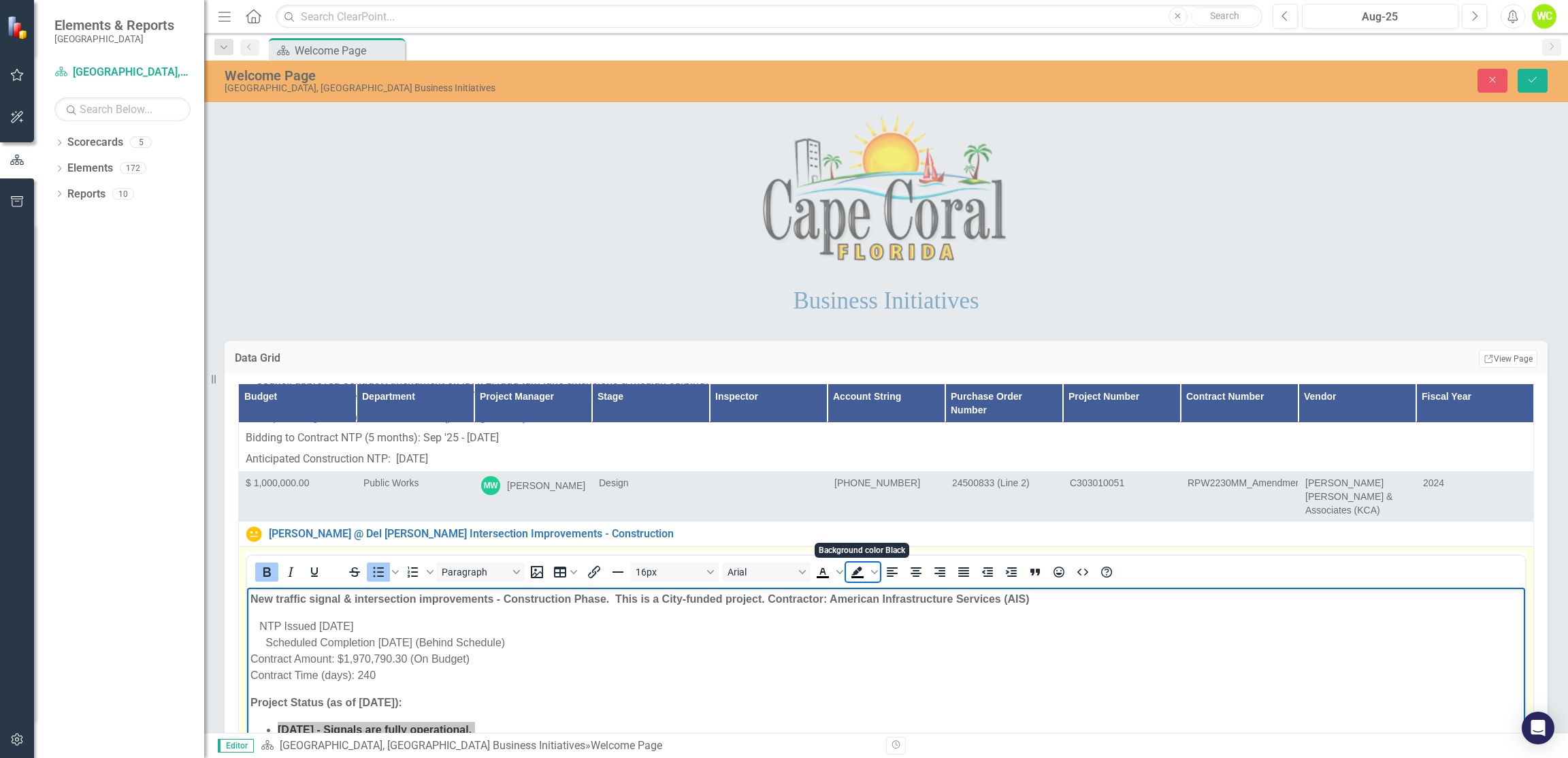
click at [857, 566] on icon "Background color Black" at bounding box center [857, 570] width 11 height 9
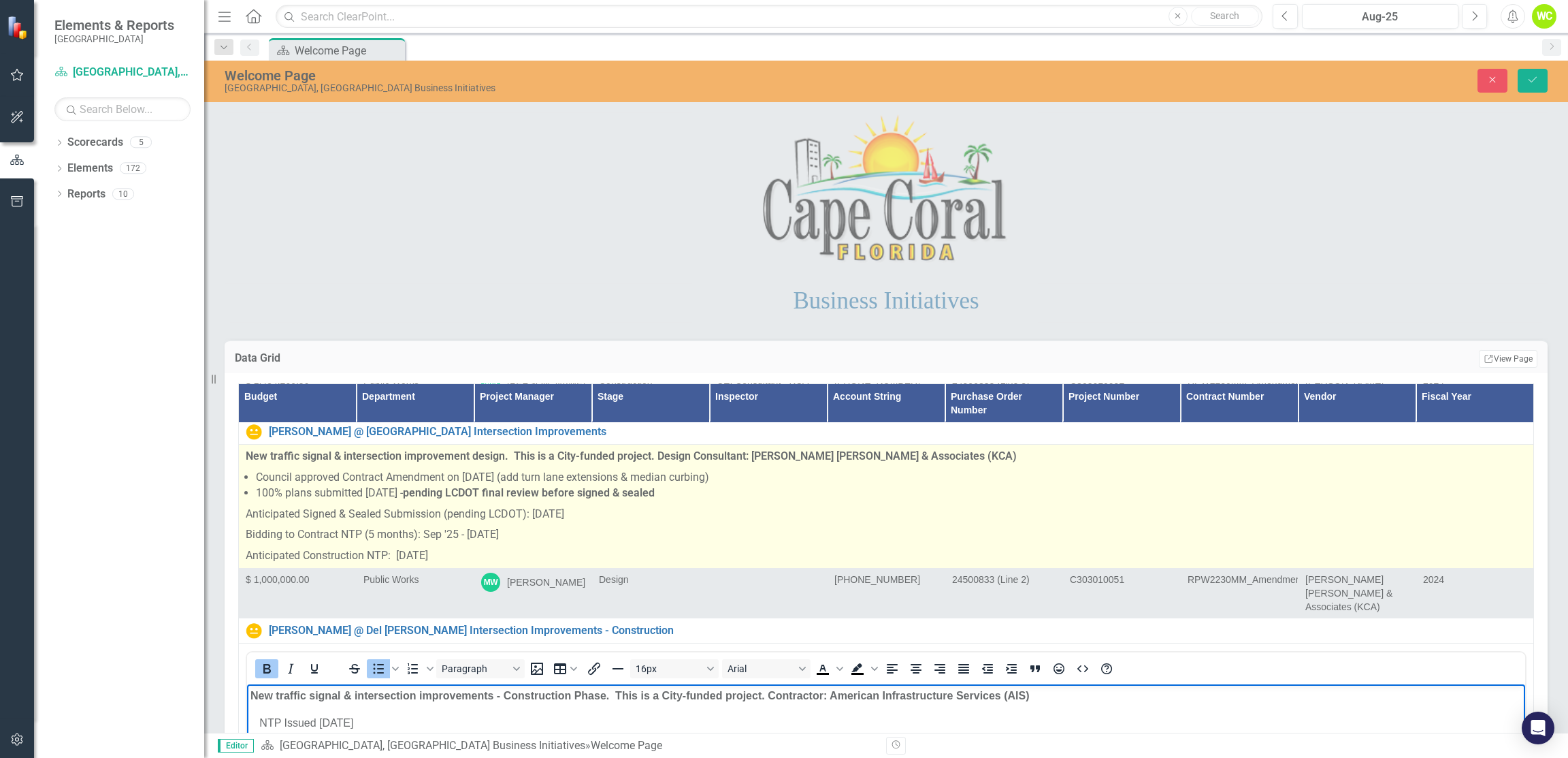
scroll to position [6946, 0]
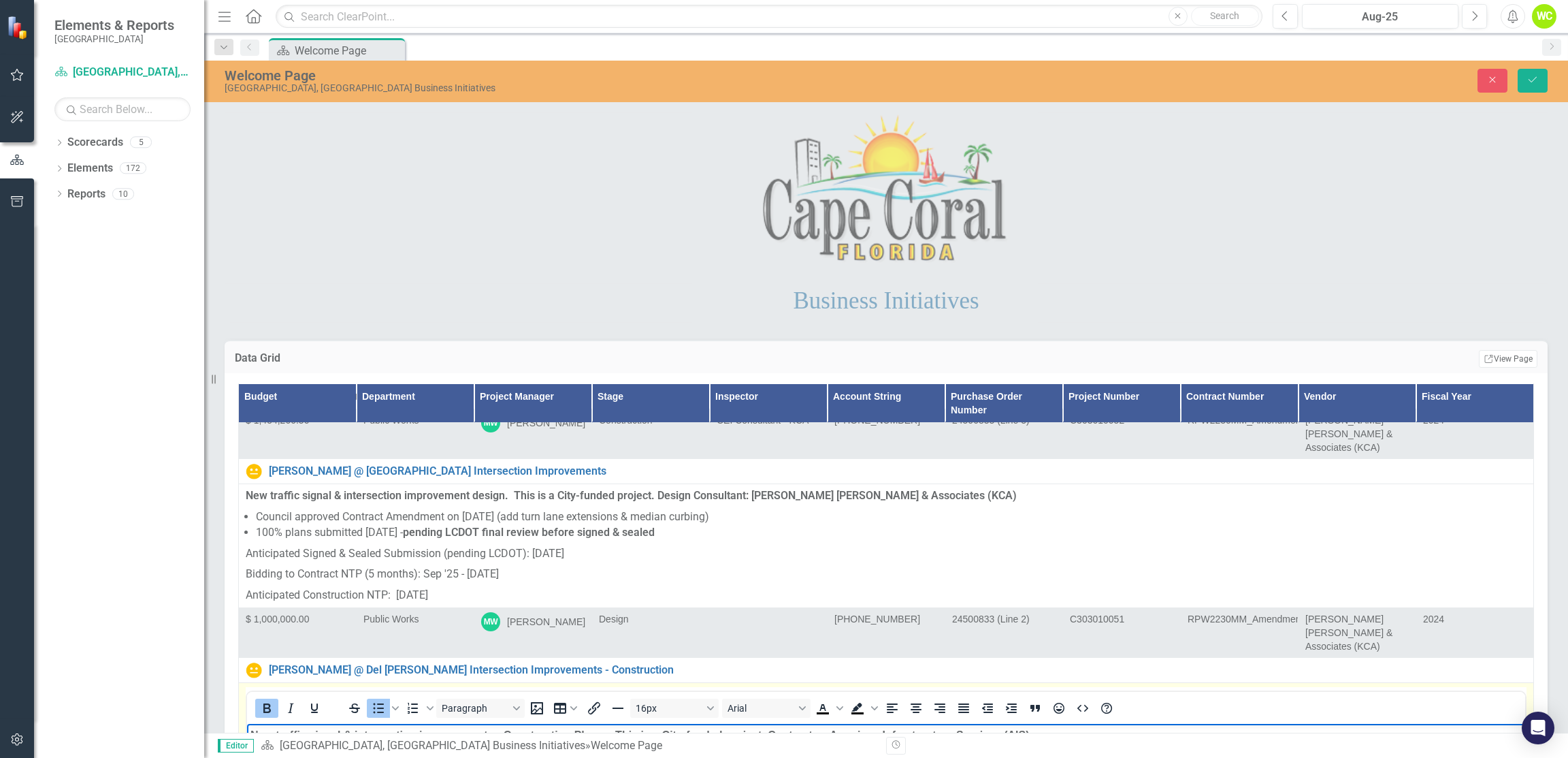
click at [272, 700] on icon "Bold" at bounding box center [267, 708] width 17 height 17
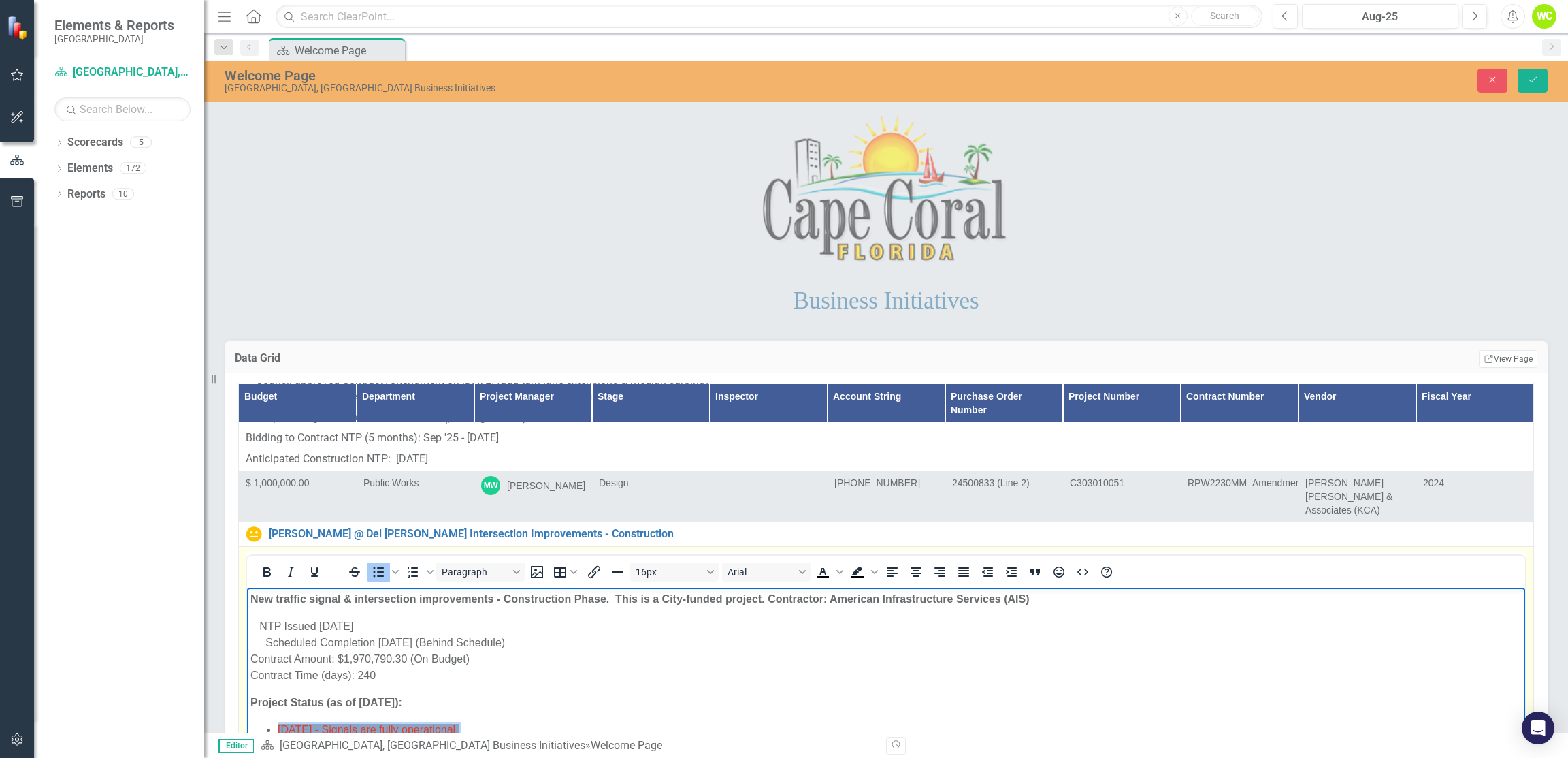
scroll to position [7217, 0]
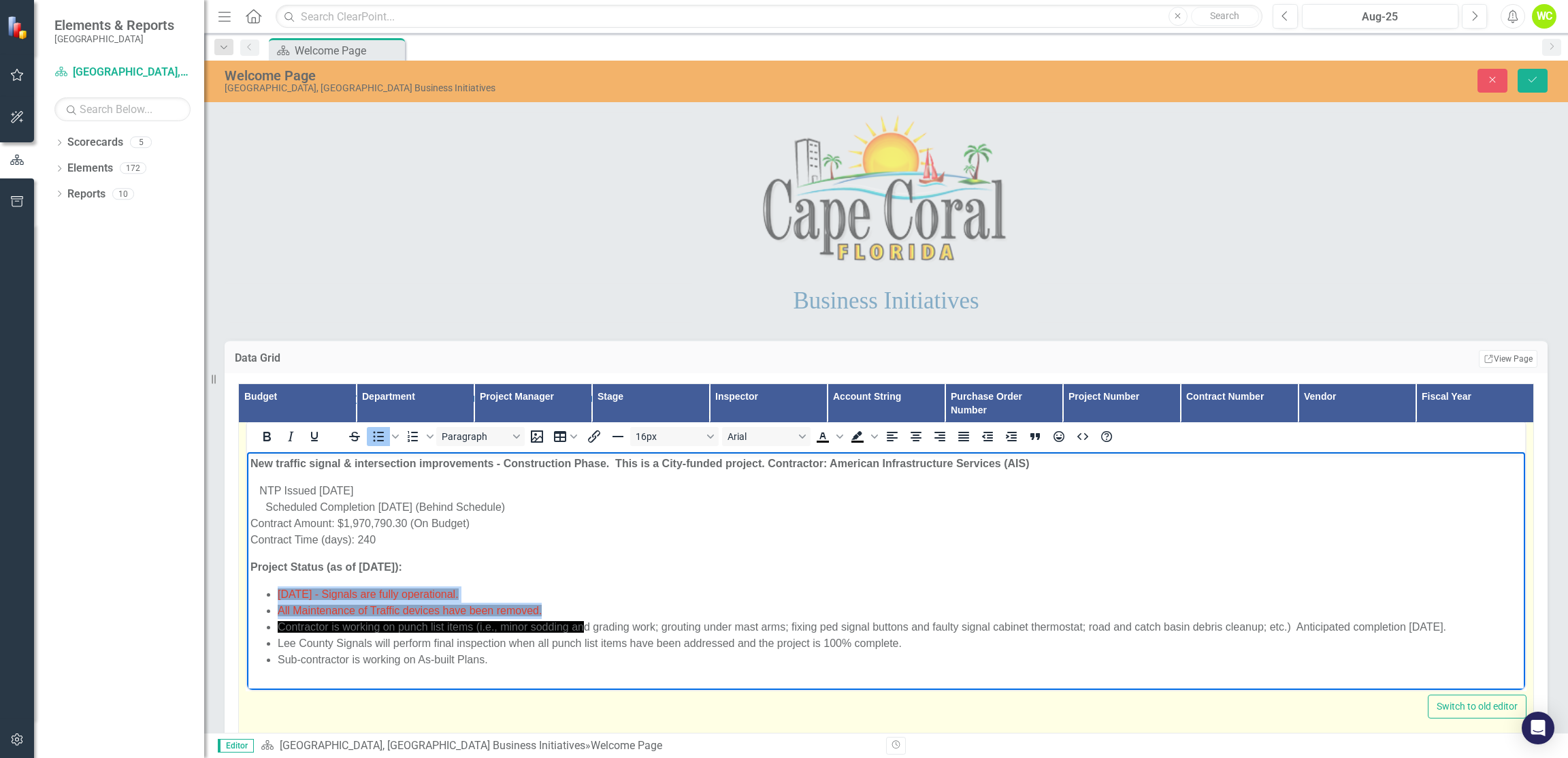
click at [693, 612] on li "All Maintenance of Traffic devices have been removed." at bounding box center [900, 611] width 1244 height 17
drag, startPoint x: 597, startPoint y: 629, endPoint x: 272, endPoint y: 590, distance: 327.3
click at [272, 590] on ul "7/29/2025 - Signals are fully operational. All Maintenance of Traffic devices h…" at bounding box center [886, 627] width 1272 height 82
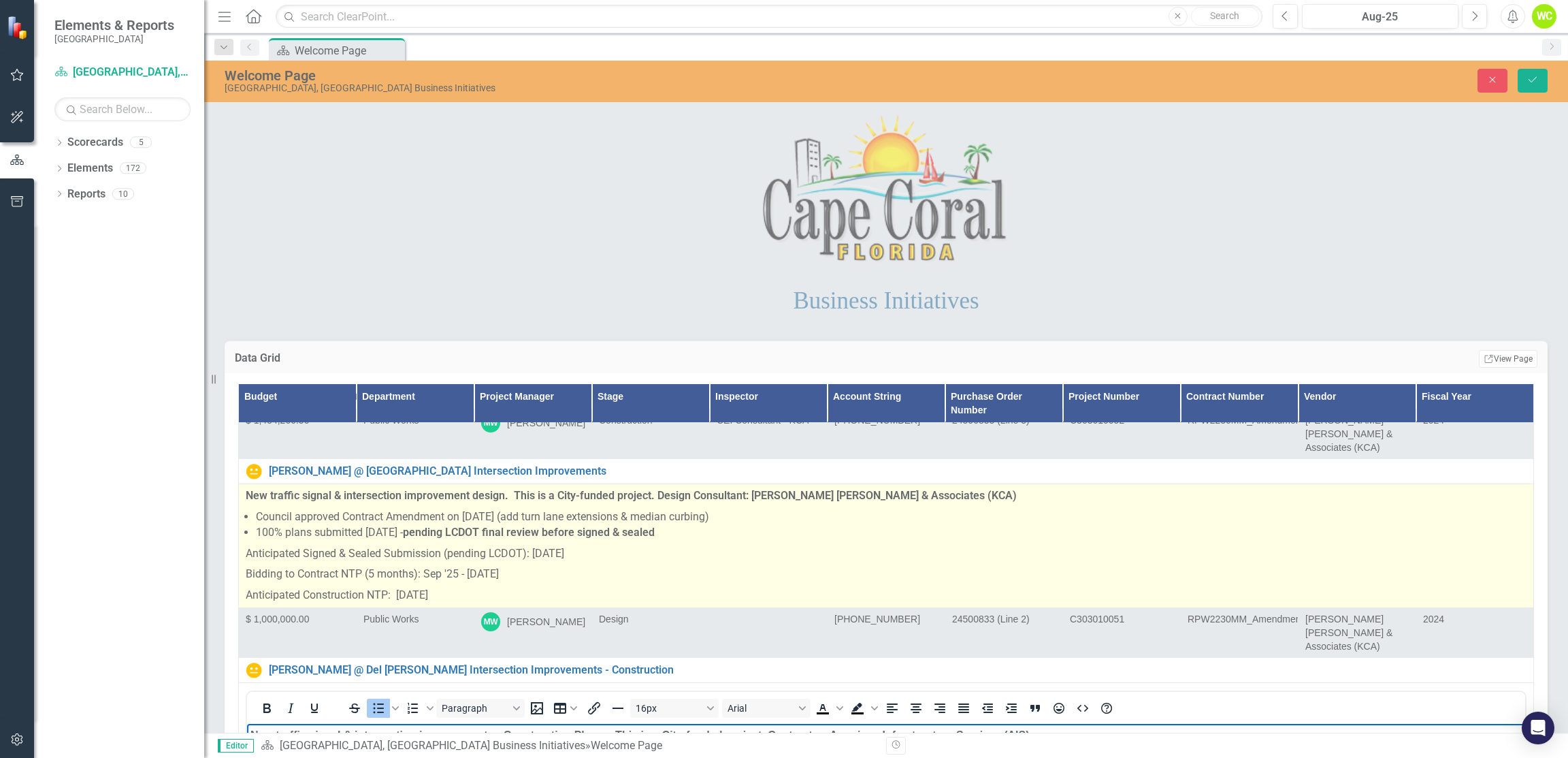
scroll to position [7082, 0]
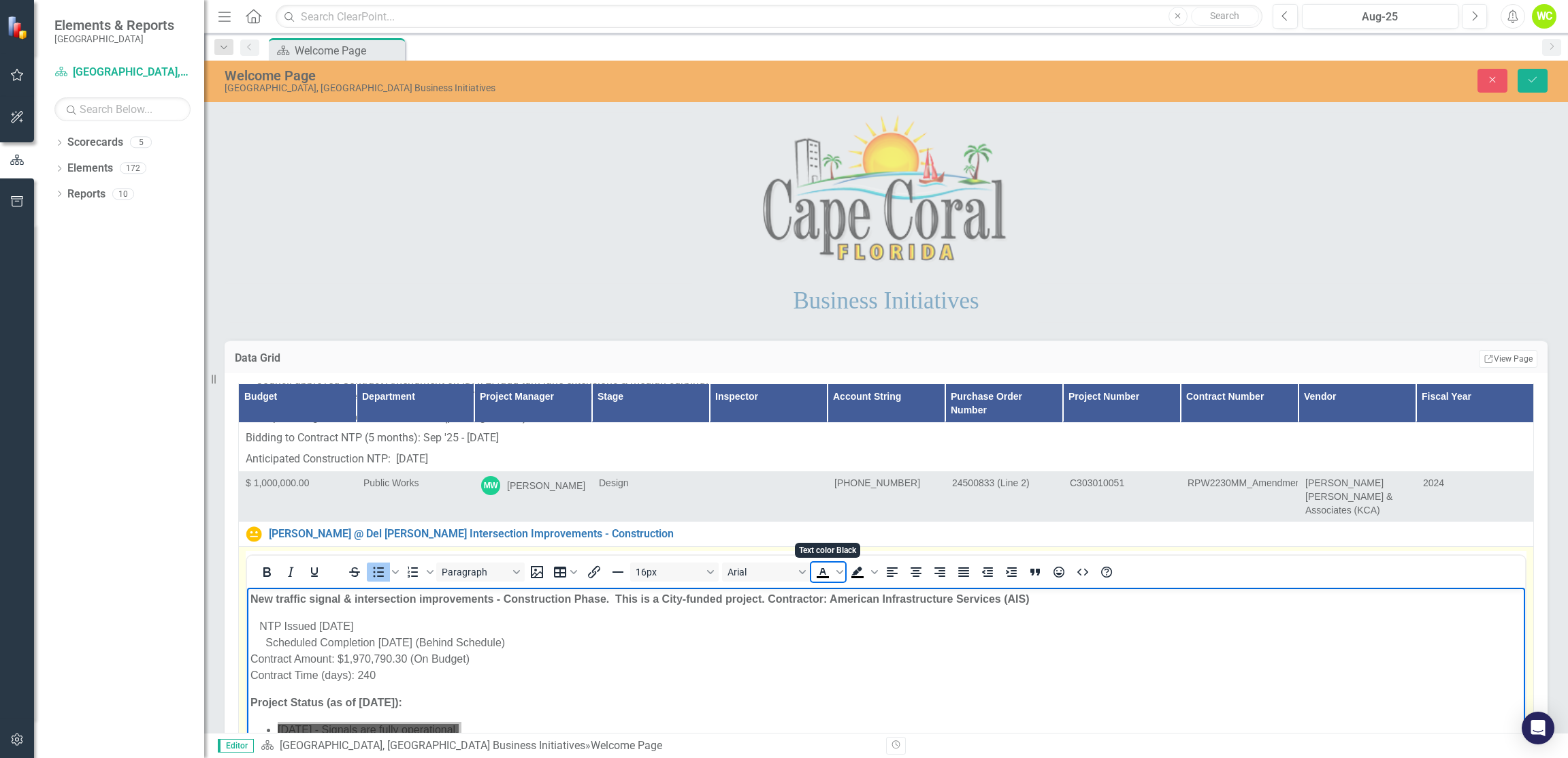
click at [815, 564] on icon "Text color Black" at bounding box center [823, 572] width 17 height 17
click at [879, 563] on span "Background color Black" at bounding box center [875, 572] width 11 height 19
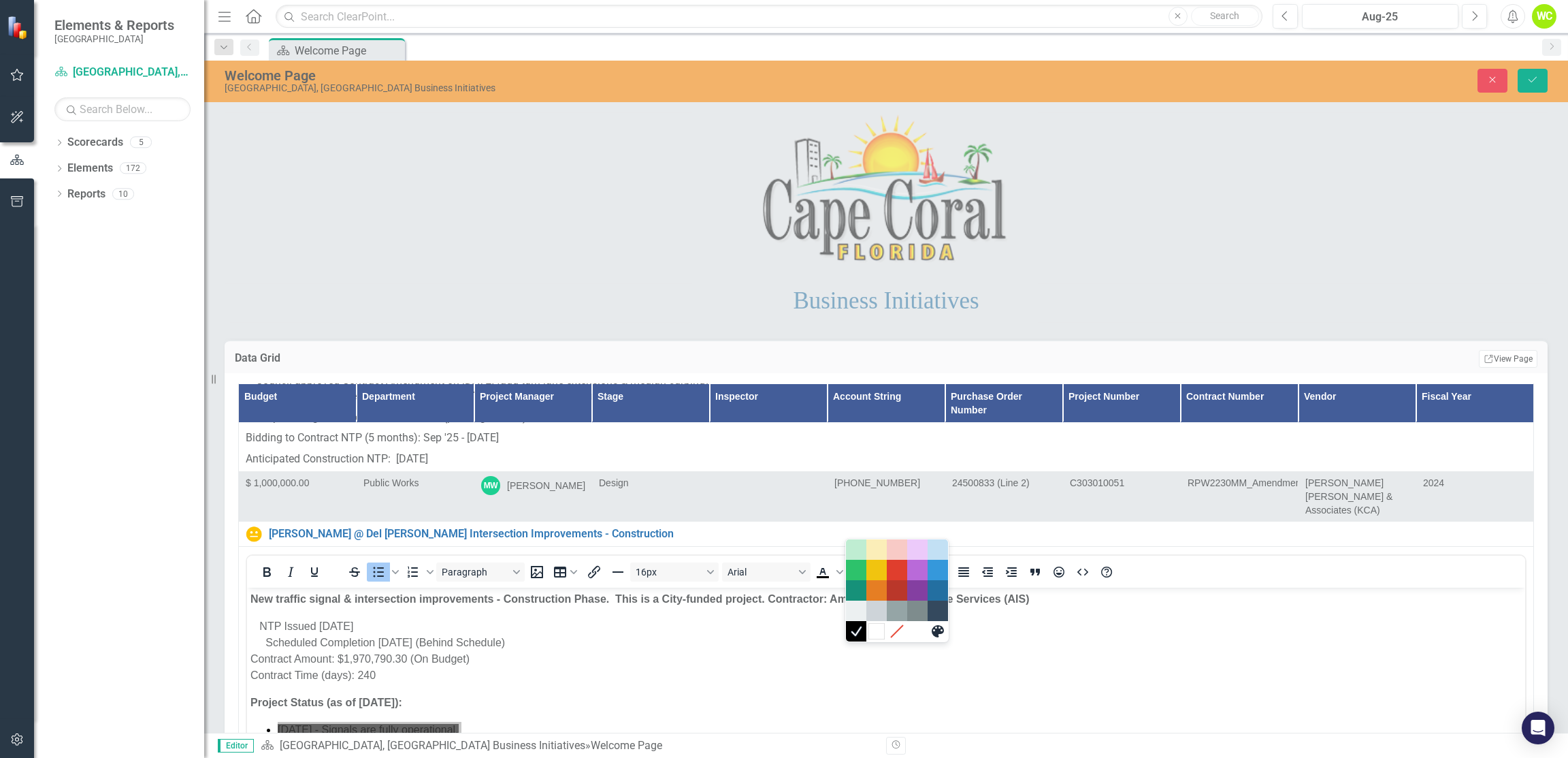
click at [886, 629] on div at bounding box center [897, 631] width 102 height 21
click at [879, 629] on div "White" at bounding box center [877, 631] width 17 height 17
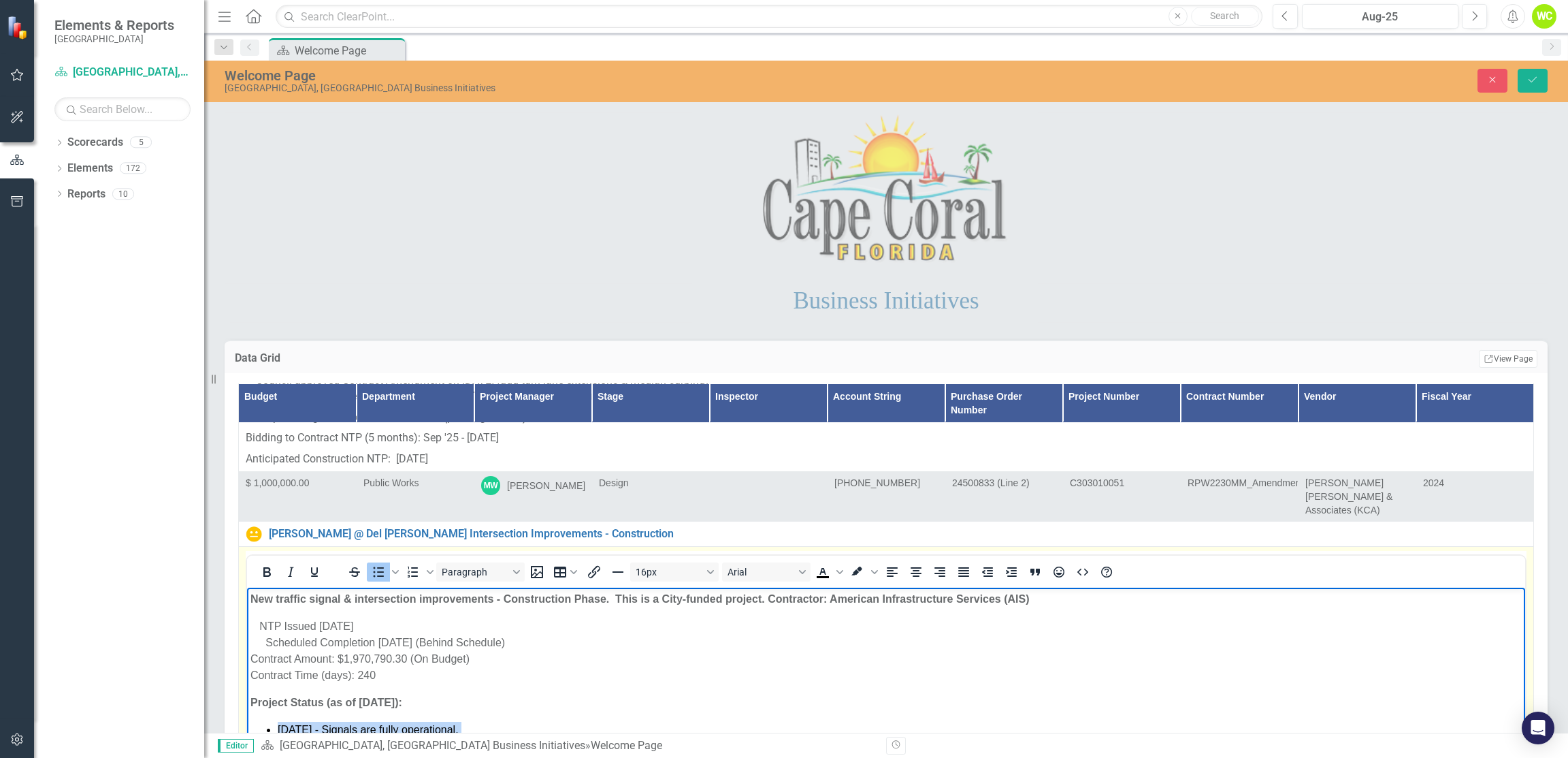
scroll to position [7217, 0]
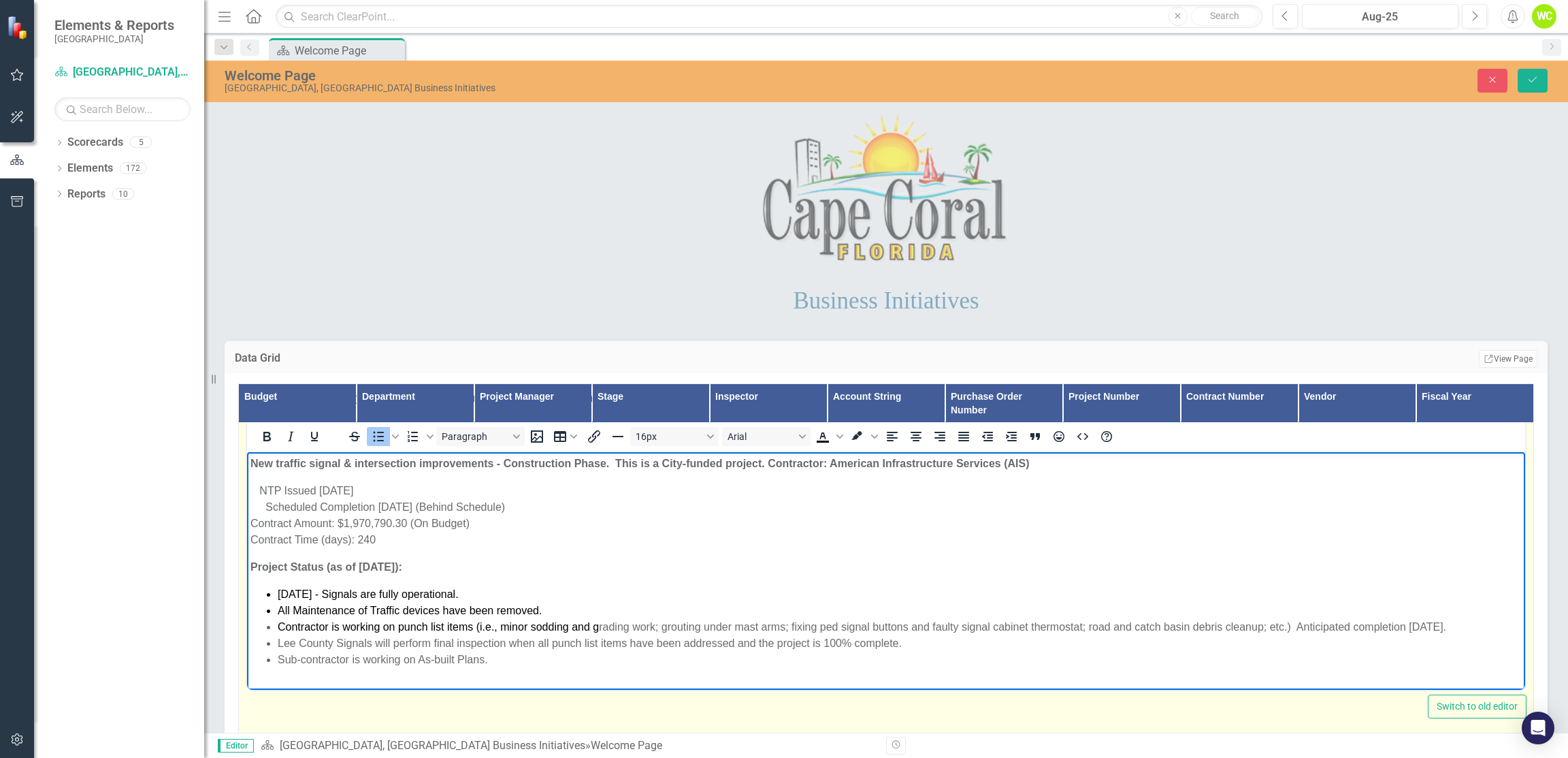
drag, startPoint x: 665, startPoint y: 629, endPoint x: 665, endPoint y: 648, distance: 19.0
click at [665, 648] on li "Lee County Signals will perform final inspection when all punch list items have…" at bounding box center [900, 644] width 1244 height 17
drag, startPoint x: 1479, startPoint y: 631, endPoint x: 1293, endPoint y: 626, distance: 186.1
click at [1293, 626] on li "Contractor is working on punch list items (i.e., minor sodding an d g rading wo…" at bounding box center [900, 627] width 1244 height 17
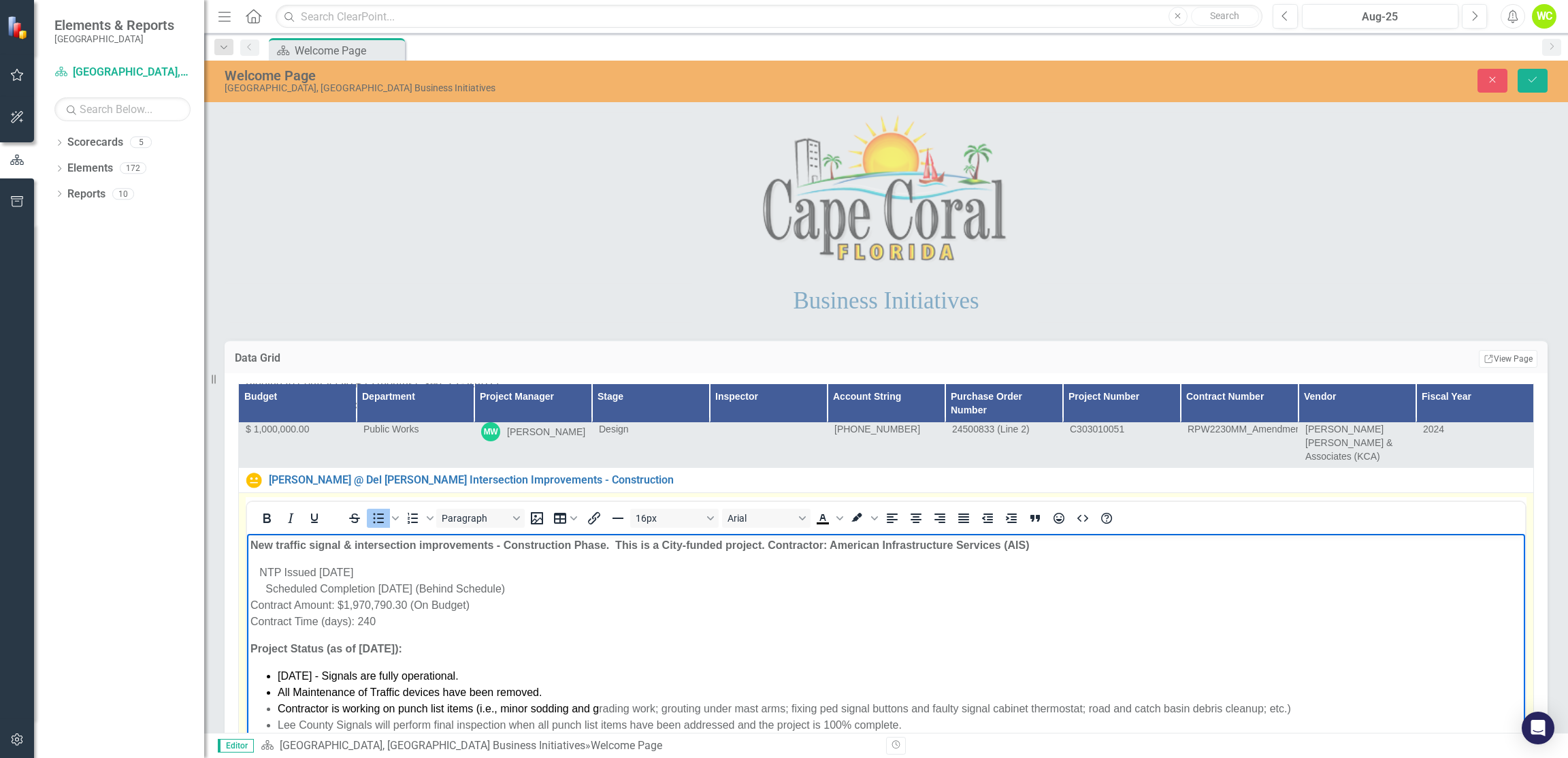
scroll to position [7082, 0]
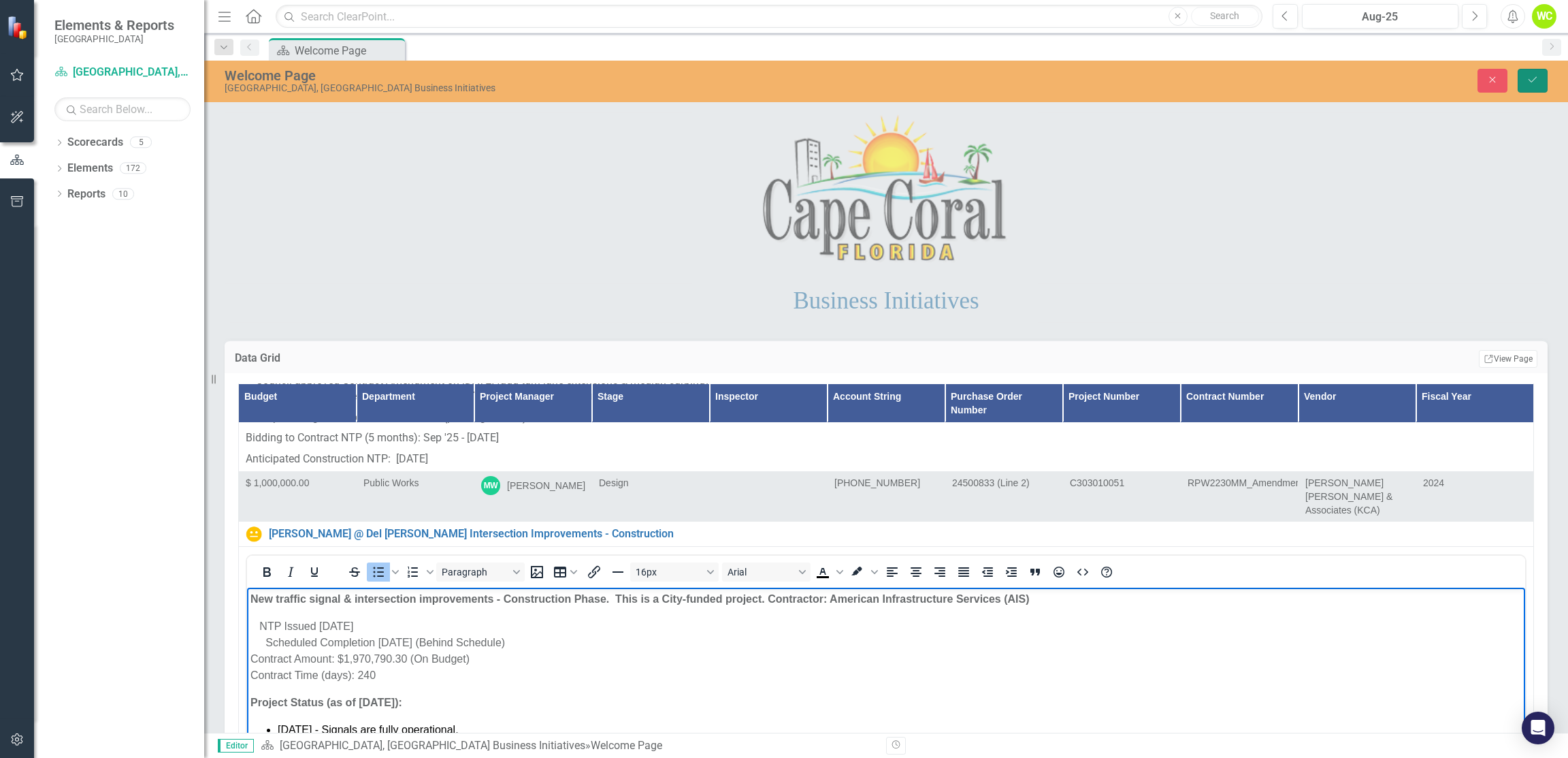
drag, startPoint x: 1519, startPoint y: 80, endPoint x: 1400, endPoint y: 133, distance: 130.3
click at [1519, 80] on button "Save" at bounding box center [1533, 80] width 30 height 24
